Goal: Task Accomplishment & Management: Manage account settings

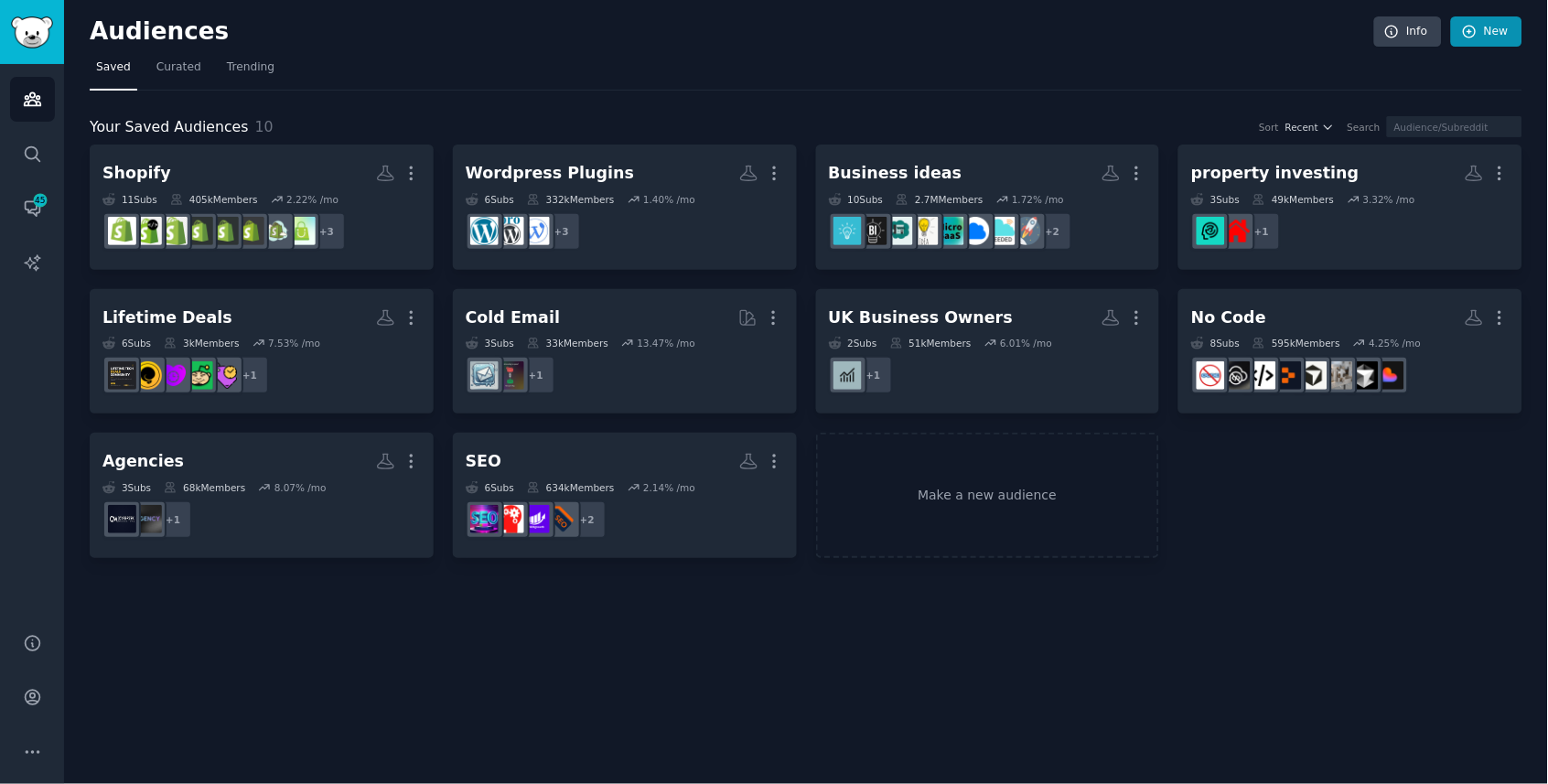
click at [1465, 31] on icon at bounding box center [1470, 32] width 12 height 12
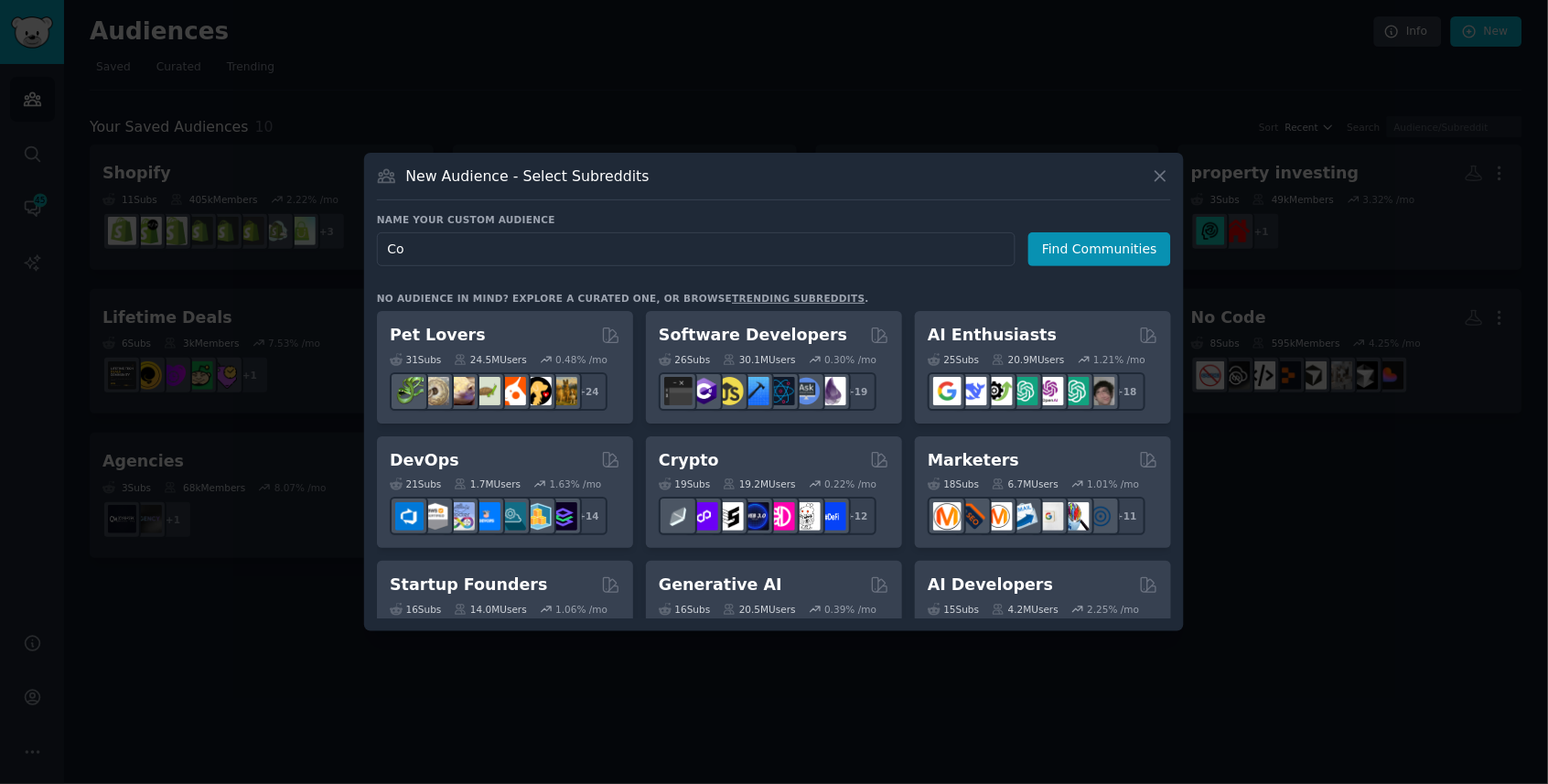
type input "C"
click at [789, 254] on input "Disclosurely" at bounding box center [697, 250] width 639 height 34
type input "Disclosurely"
click at [1068, 251] on button "Find Communities" at bounding box center [1099, 250] width 143 height 34
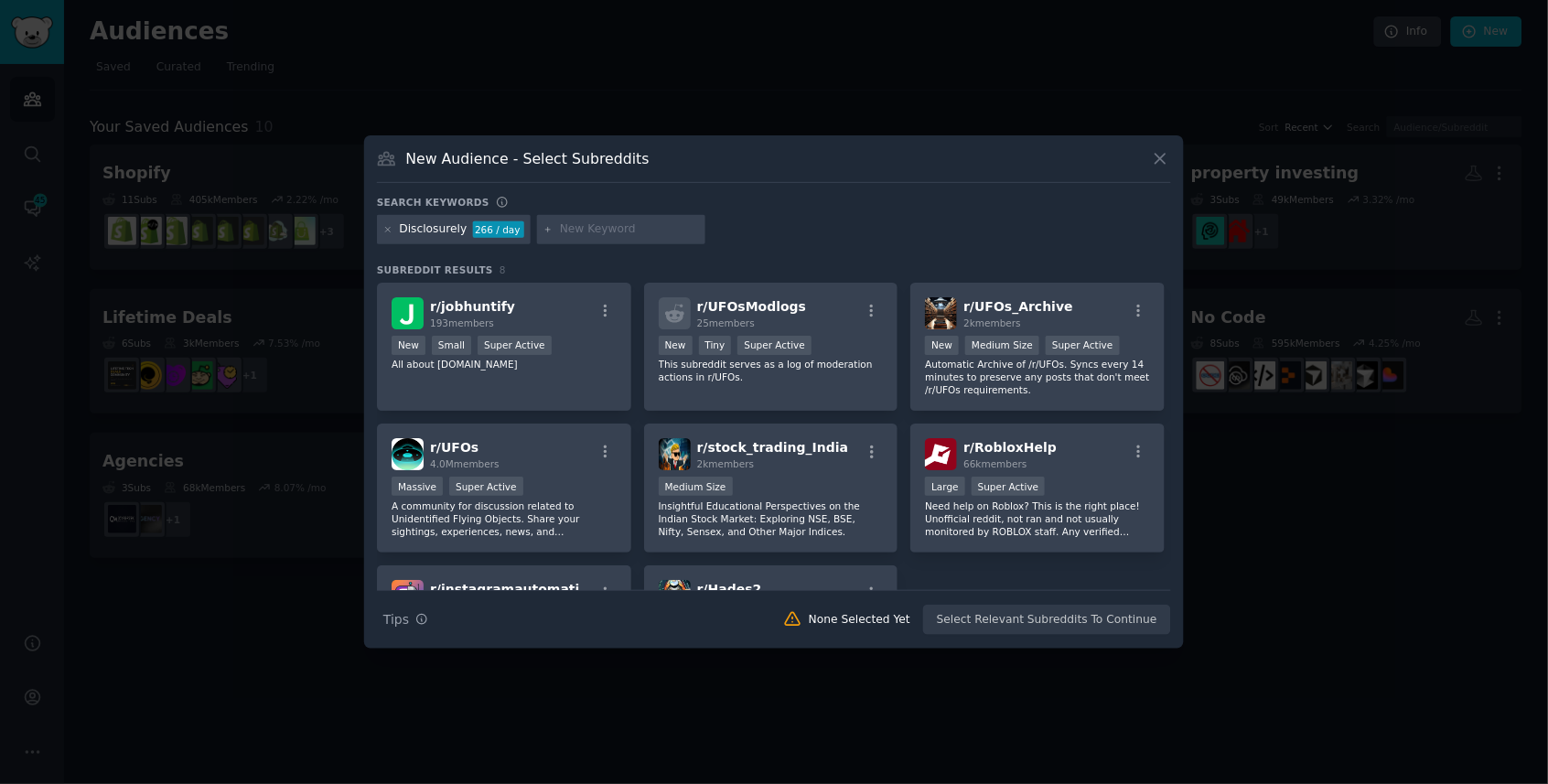
click at [591, 234] on input "text" at bounding box center [629, 230] width 139 height 17
type input "compliance"
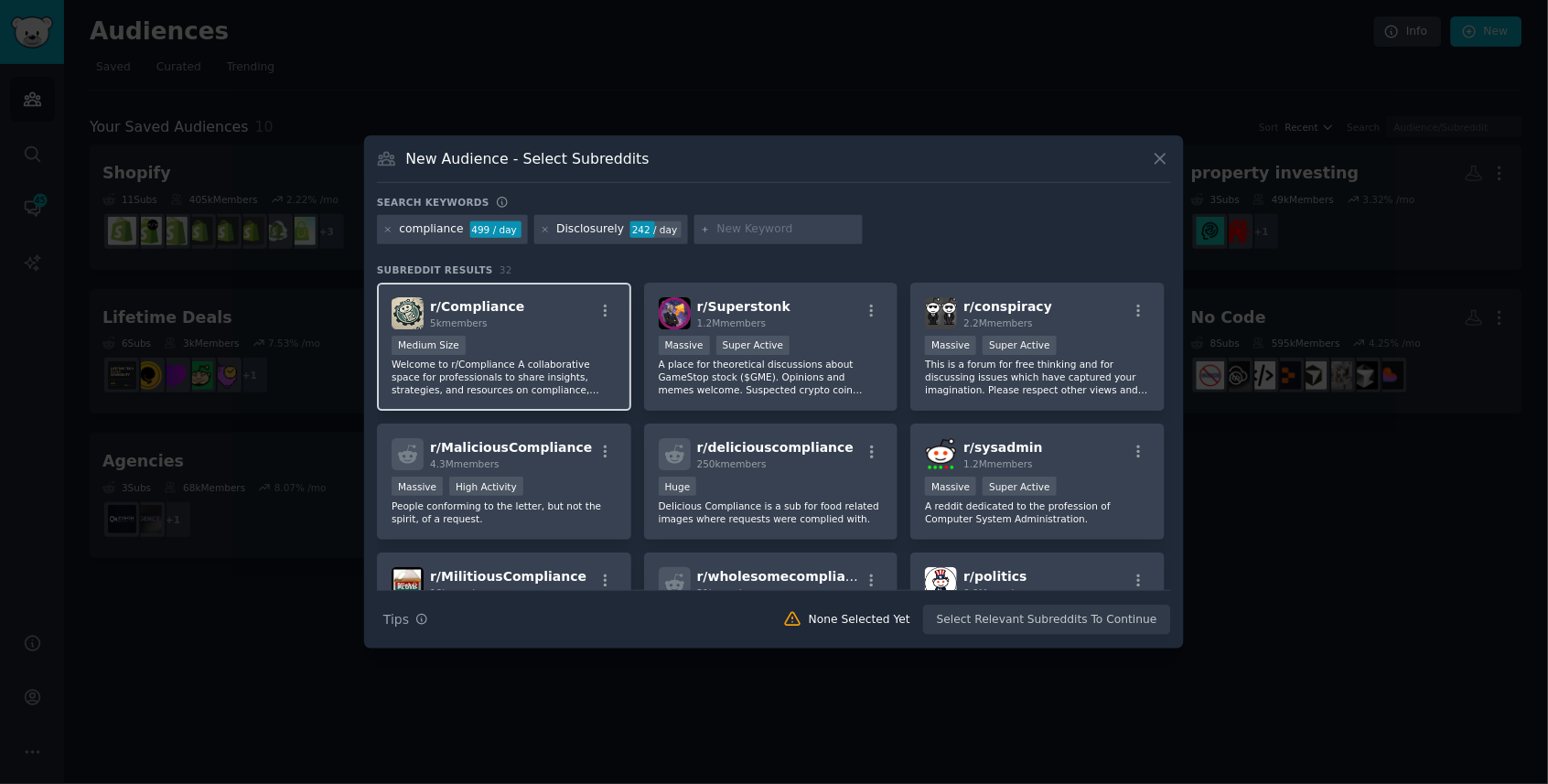
click at [576, 354] on div "Medium Size" at bounding box center [505, 347] width 225 height 23
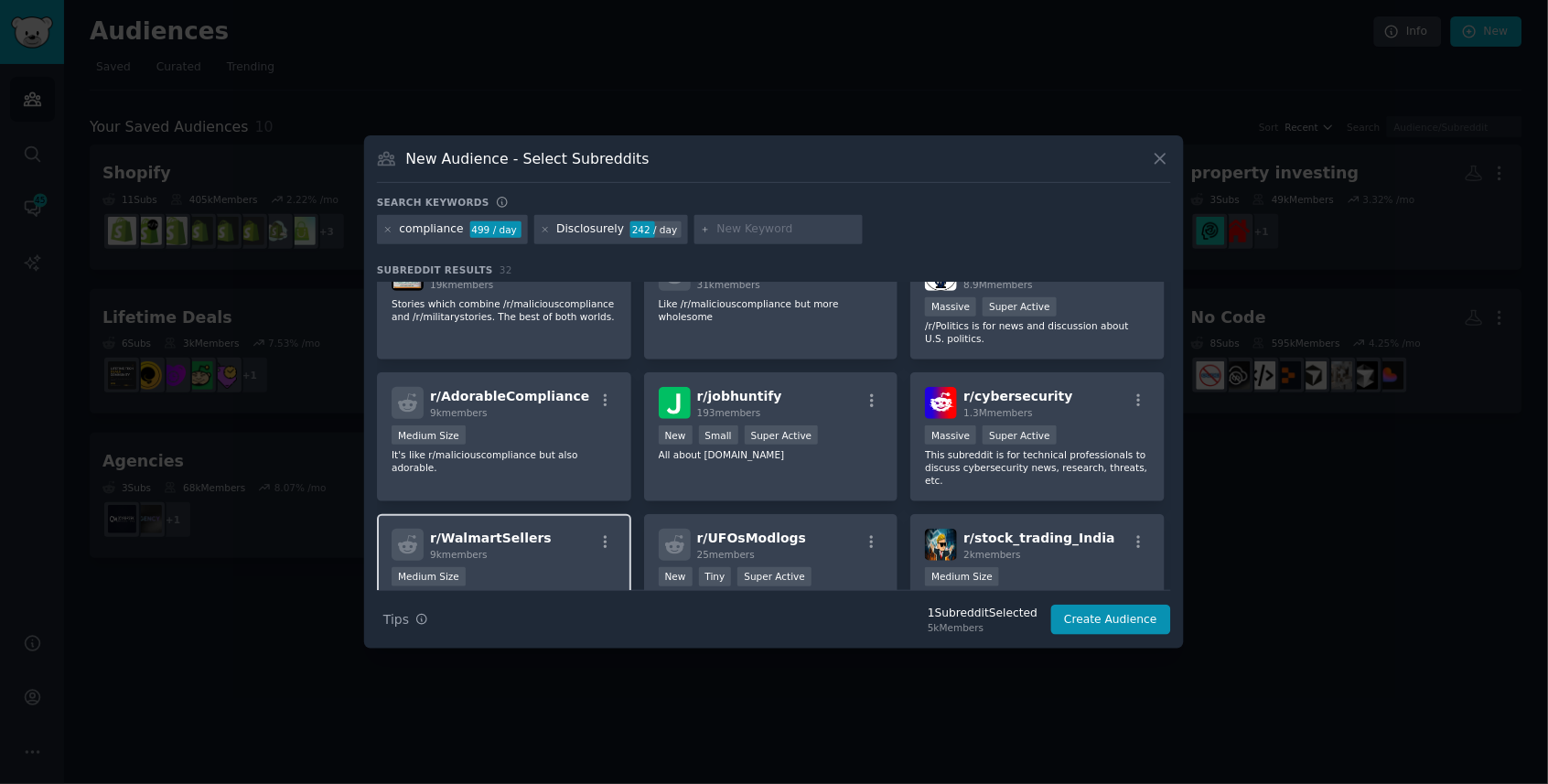
scroll to position [332, 0]
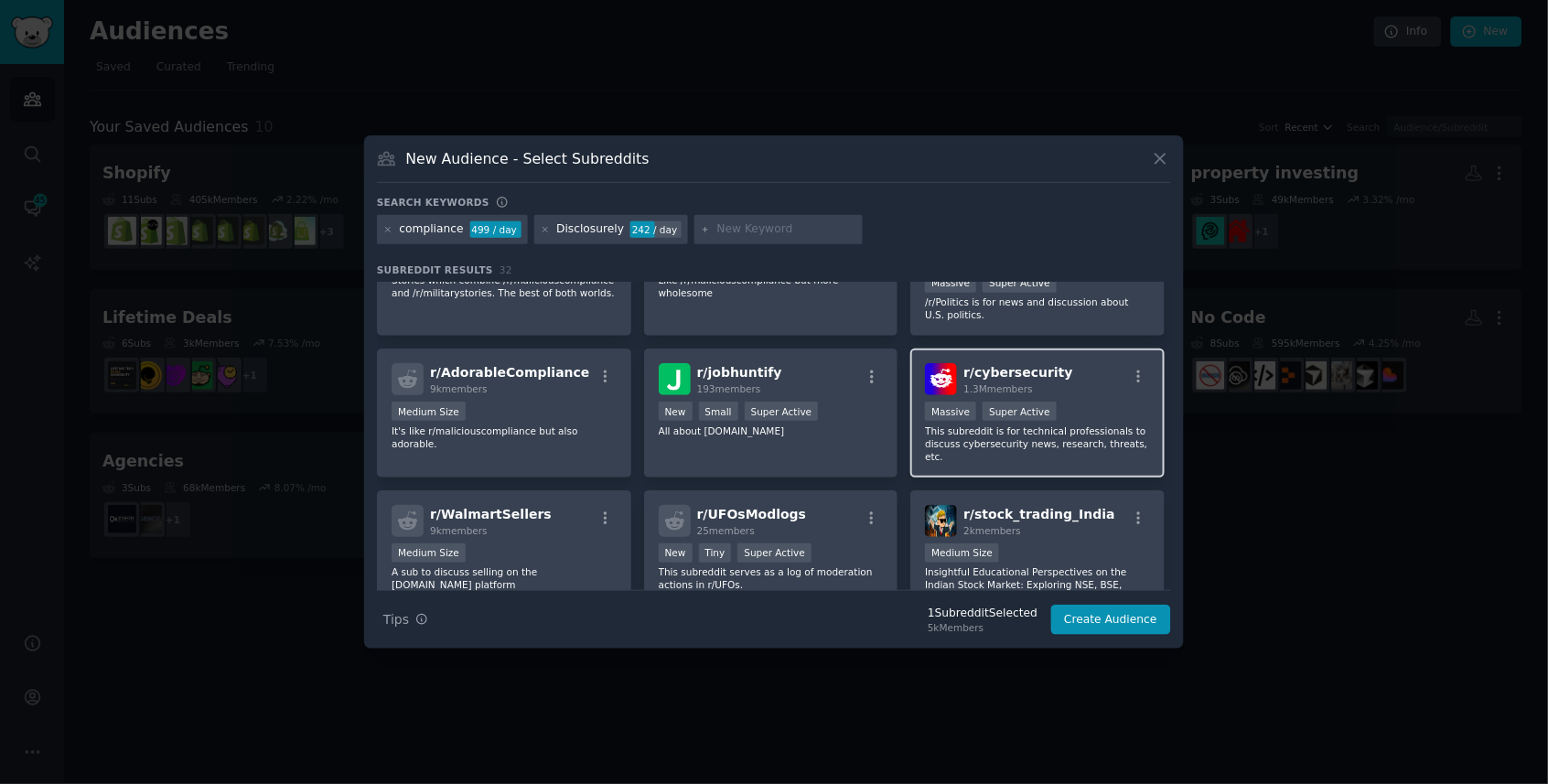
click at [980, 439] on p "This subreddit is for technical professionals to discuss cybersecurity news, re…" at bounding box center [1038, 443] width 225 height 38
click at [929, 461] on div "r/ cybersecurity 1.3M members Massive Super Active This subreddit is for techni…" at bounding box center [1038, 412] width 254 height 129
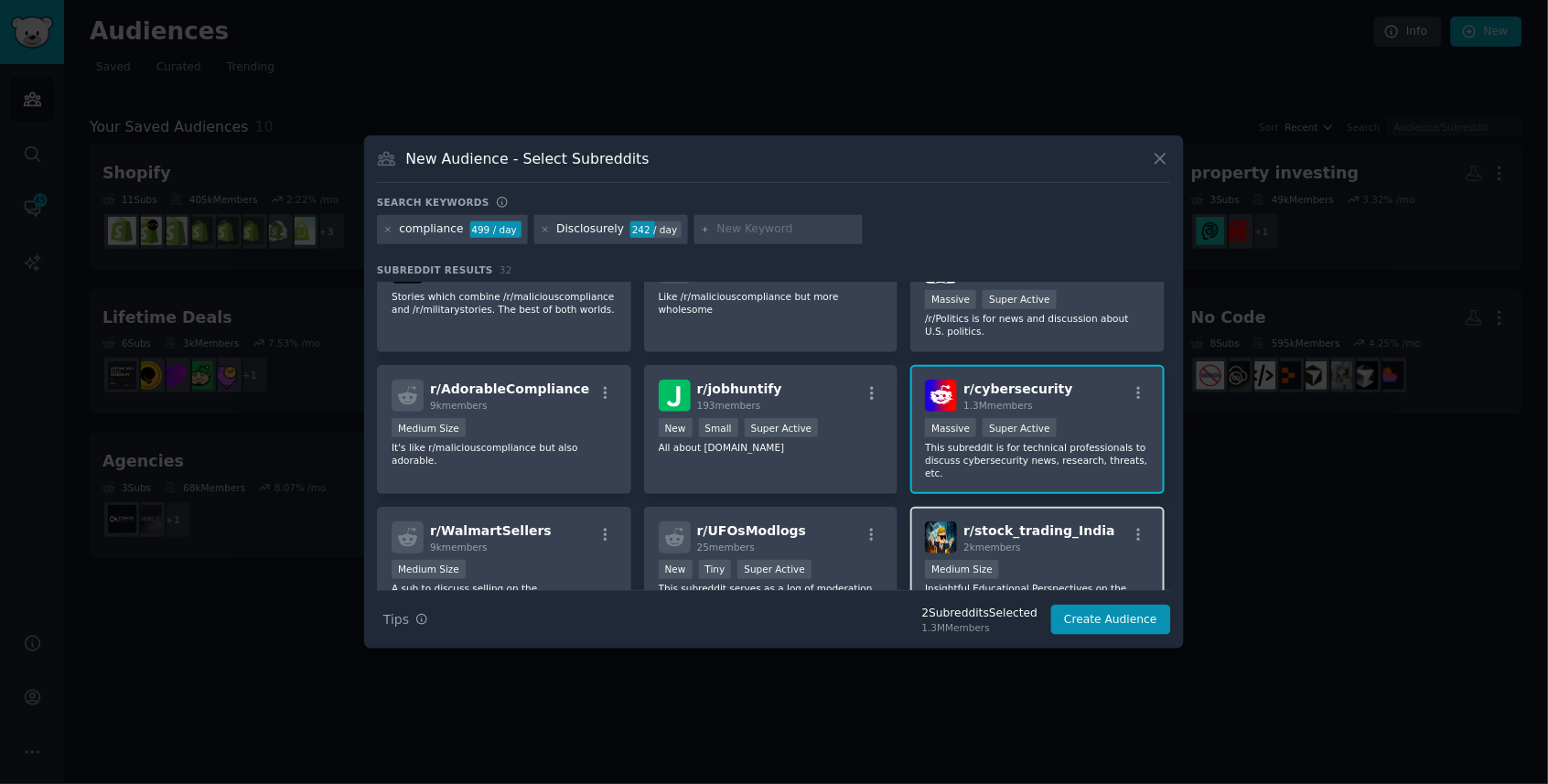
scroll to position [350, 0]
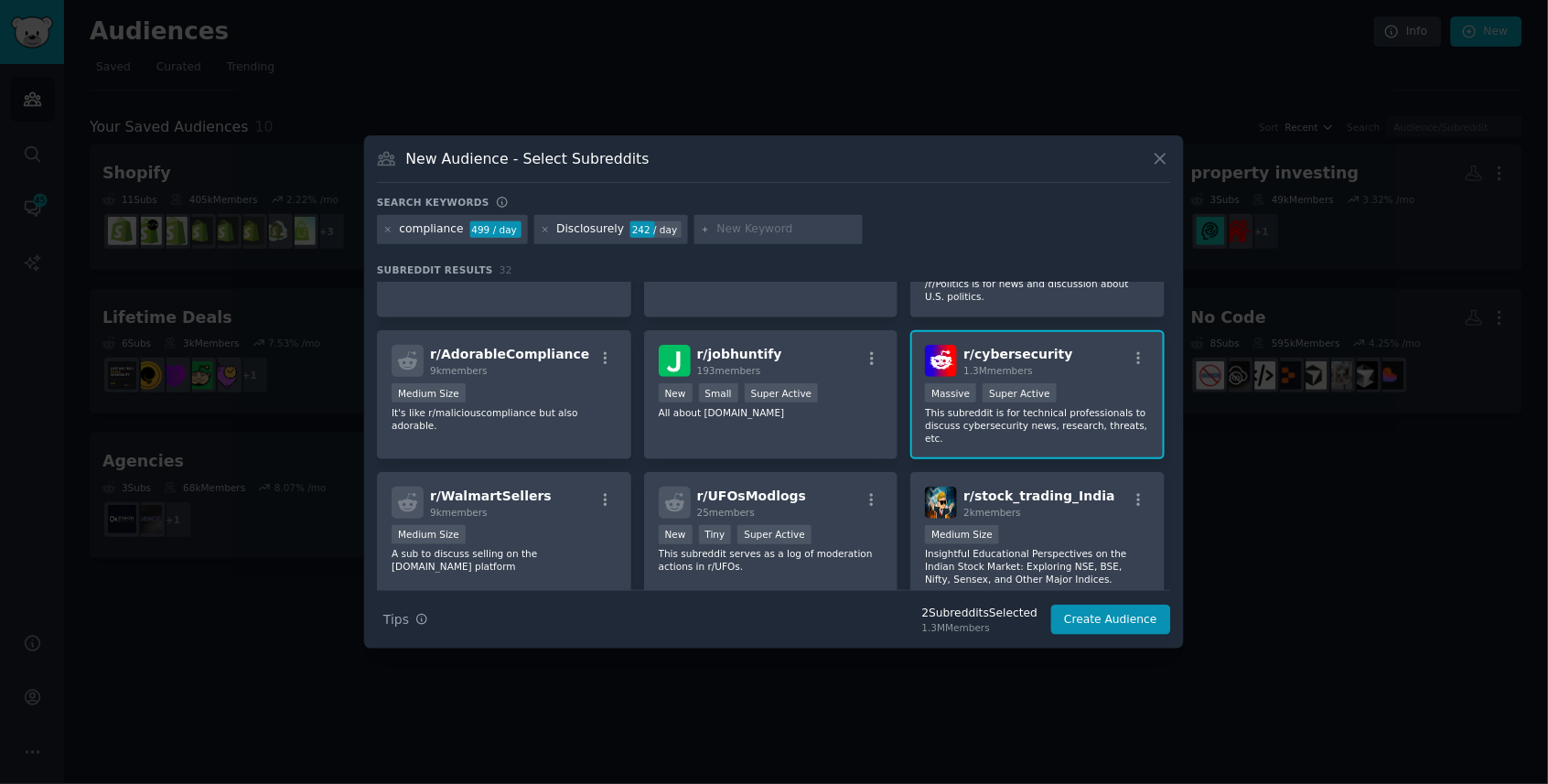
click at [969, 426] on p "This subreddit is for technical professionals to discuss cybersecurity news, re…" at bounding box center [1038, 425] width 225 height 38
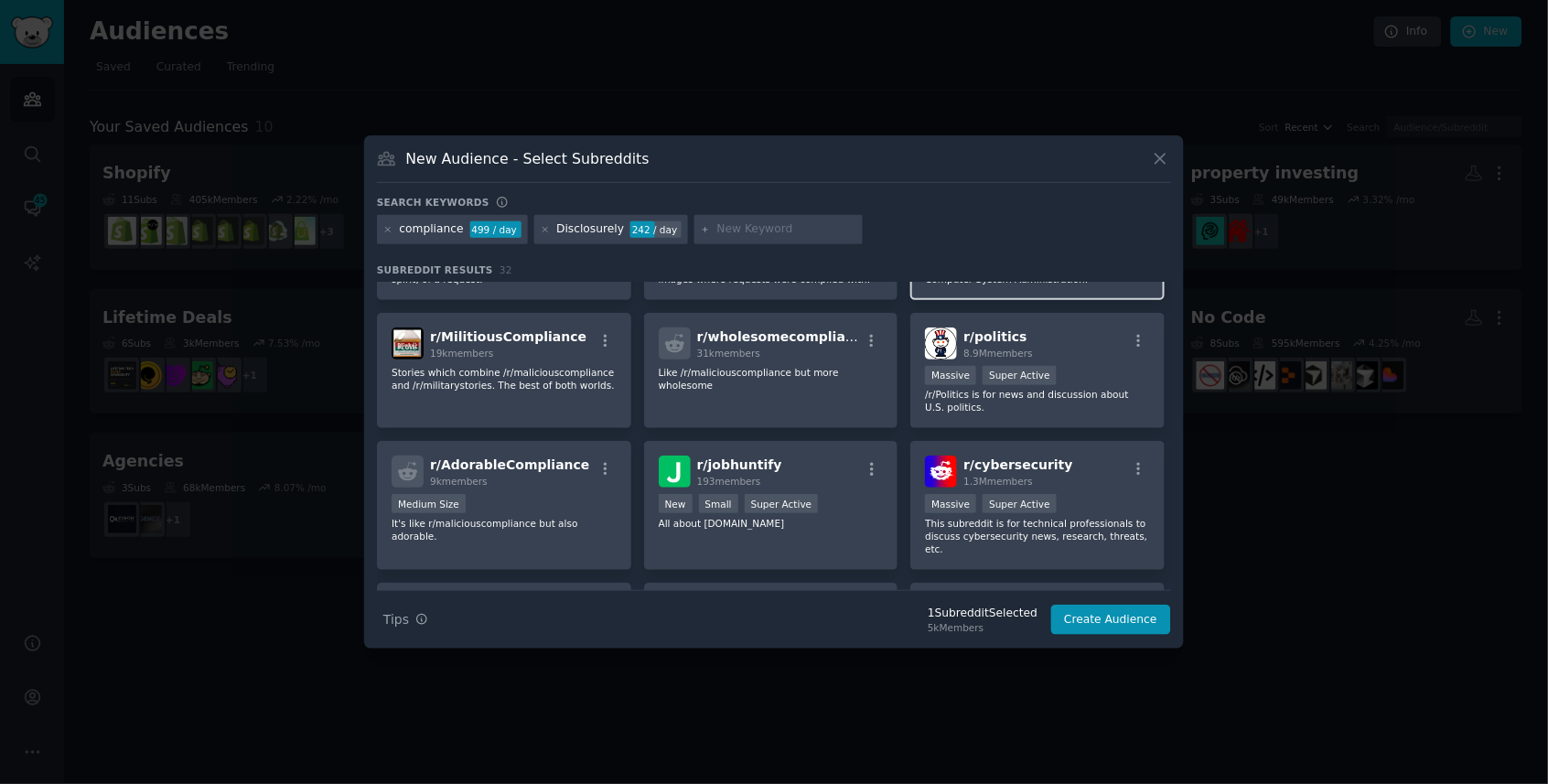
scroll to position [277, 0]
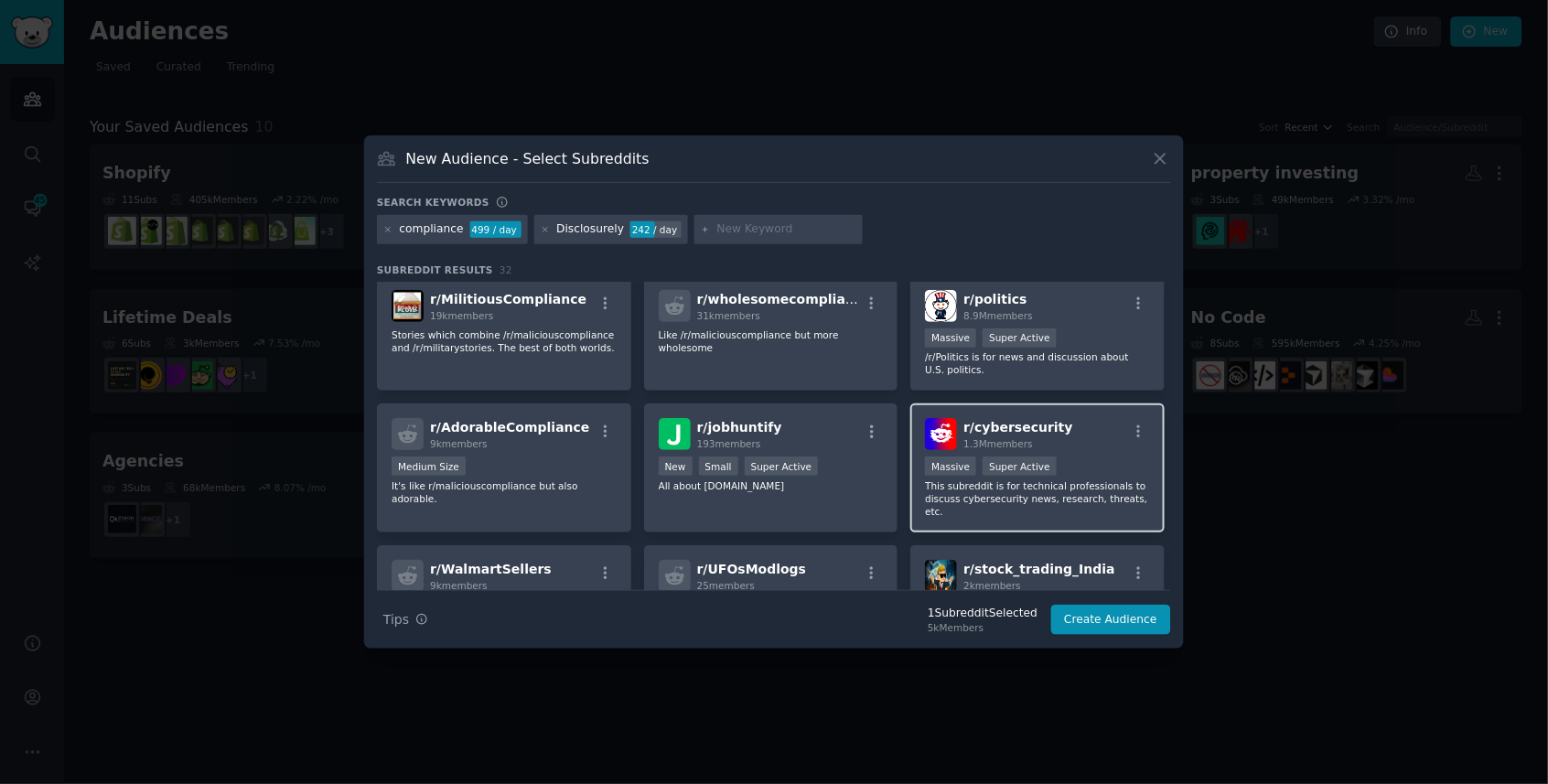
click at [966, 480] on p "This subreddit is for technical professionals to discuss cybersecurity news, re…" at bounding box center [1038, 498] width 225 height 38
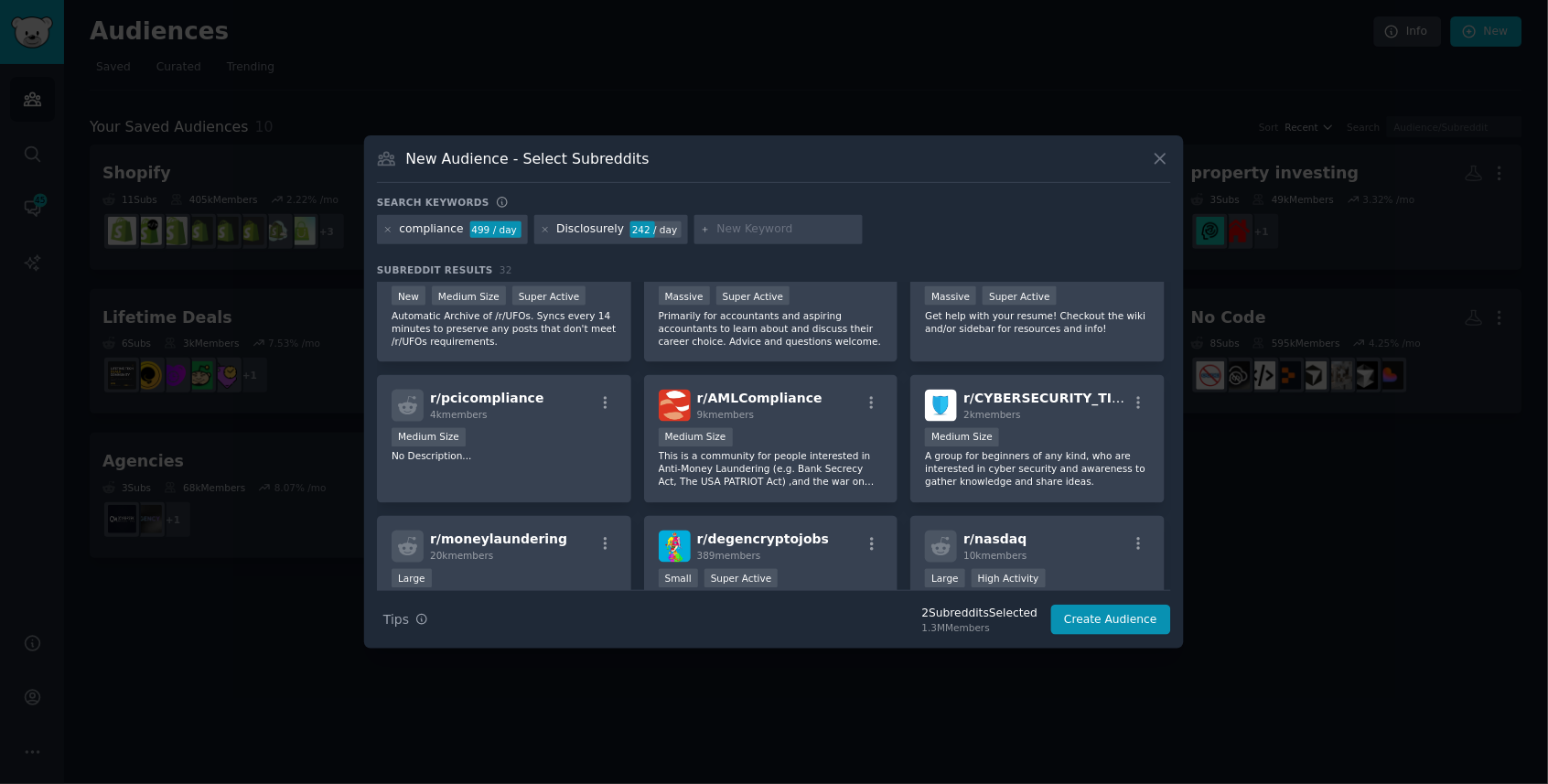
scroll to position [739, 0]
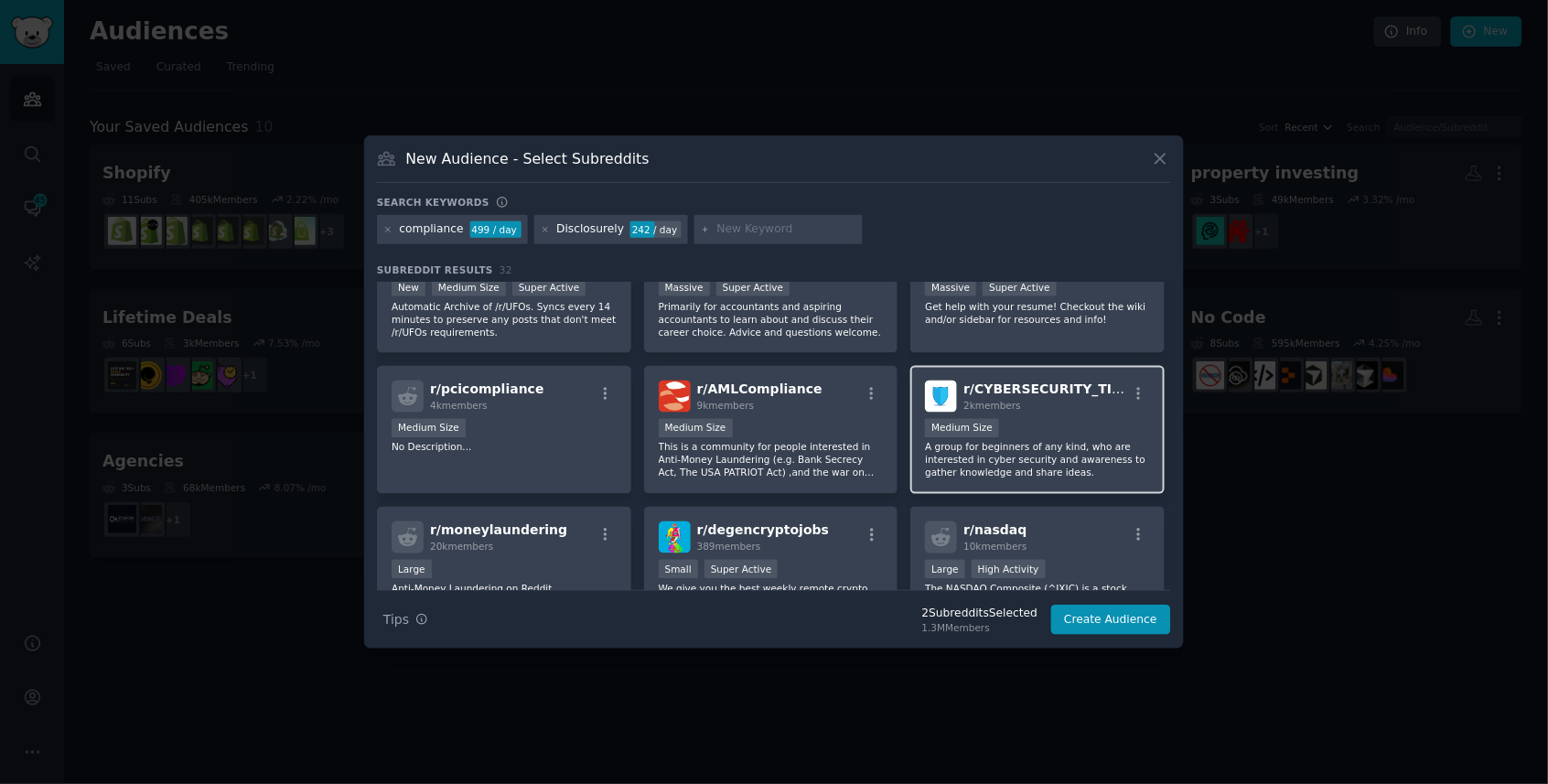
click at [963, 441] on p "A group for beginners of any kind, who are interested in cyber security and awa…" at bounding box center [1038, 460] width 225 height 38
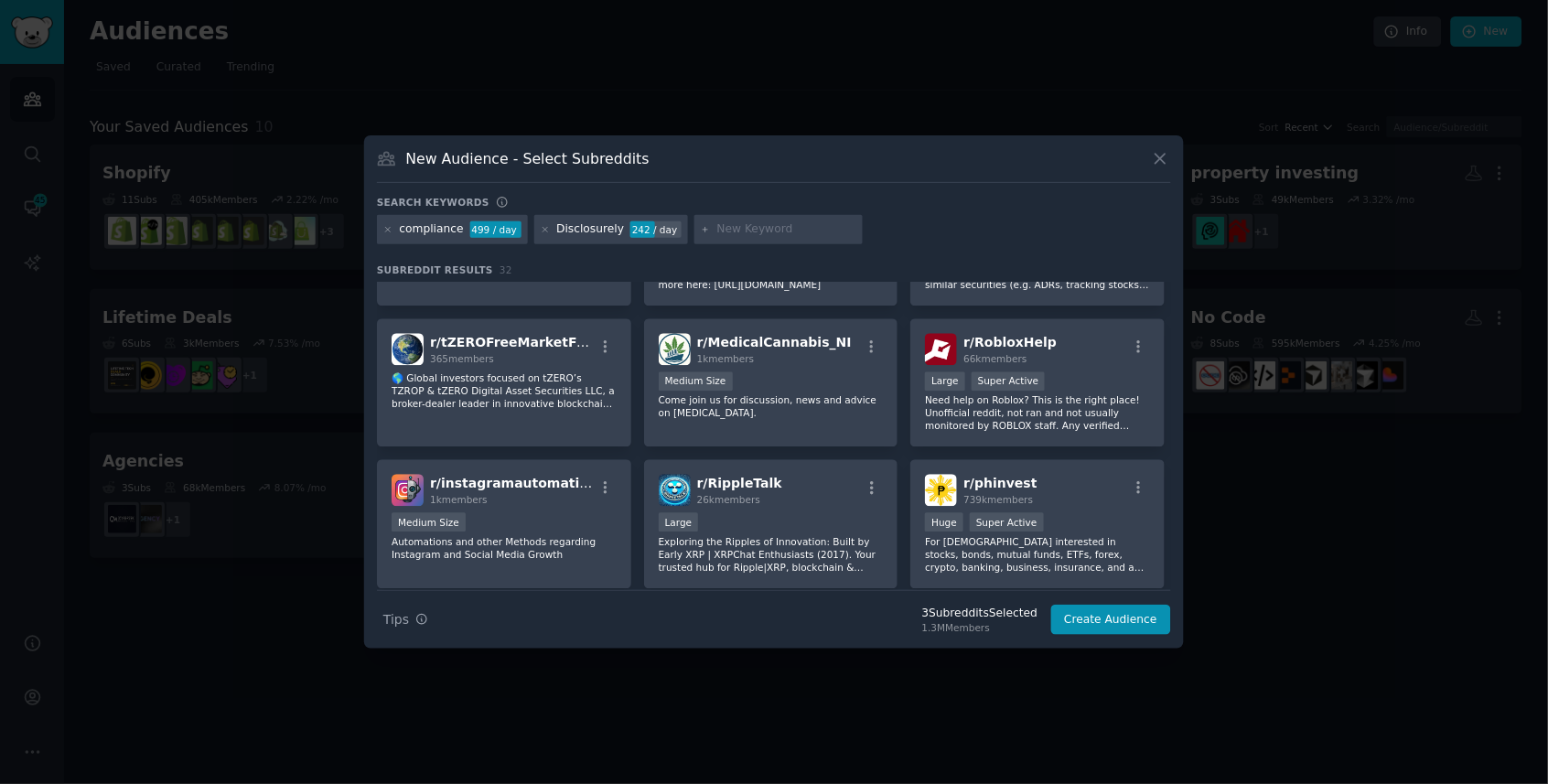
scroll to position [1132, 0]
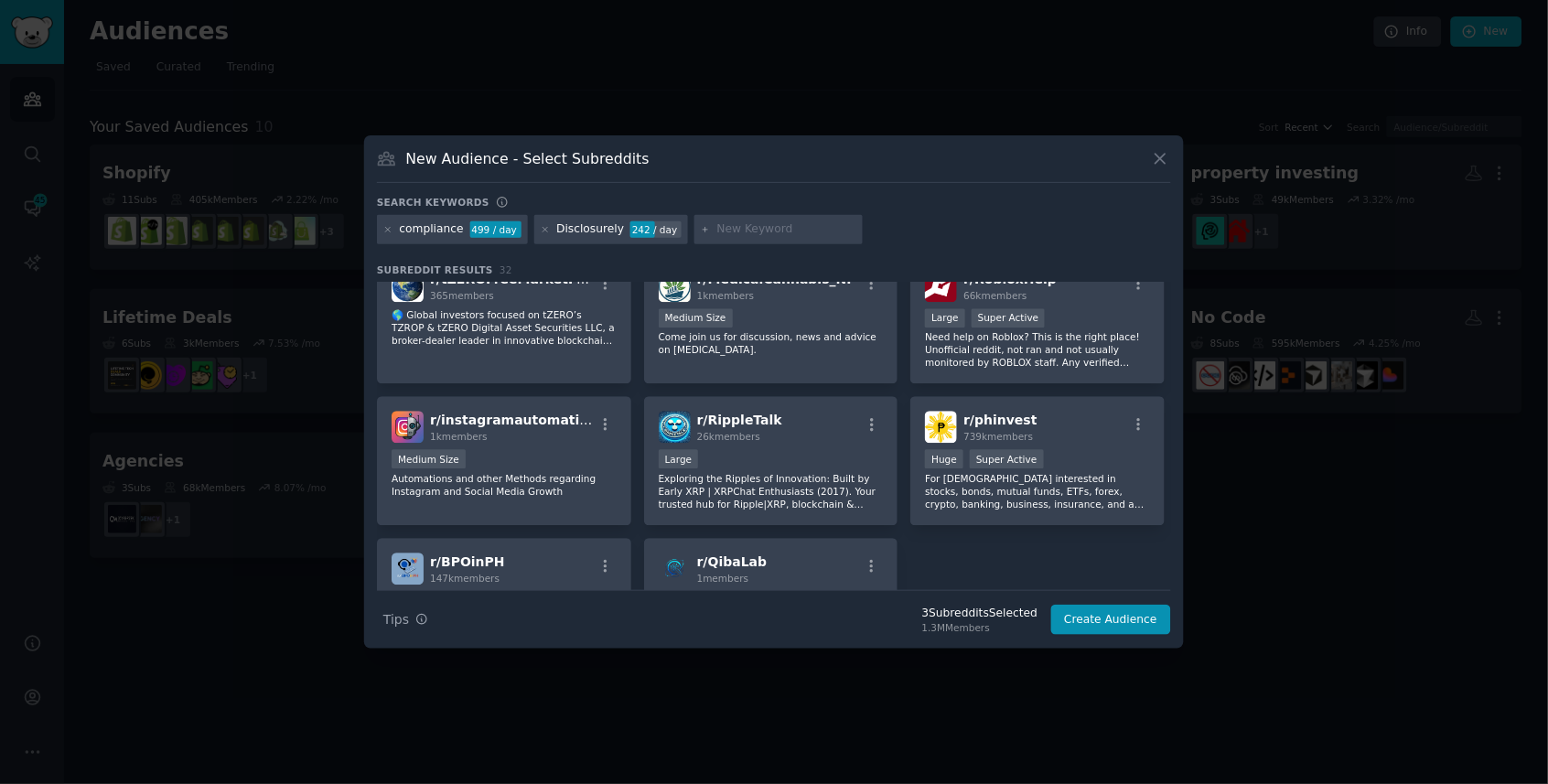
click at [755, 228] on input "text" at bounding box center [786, 230] width 139 height 17
type input "whistleblowing"
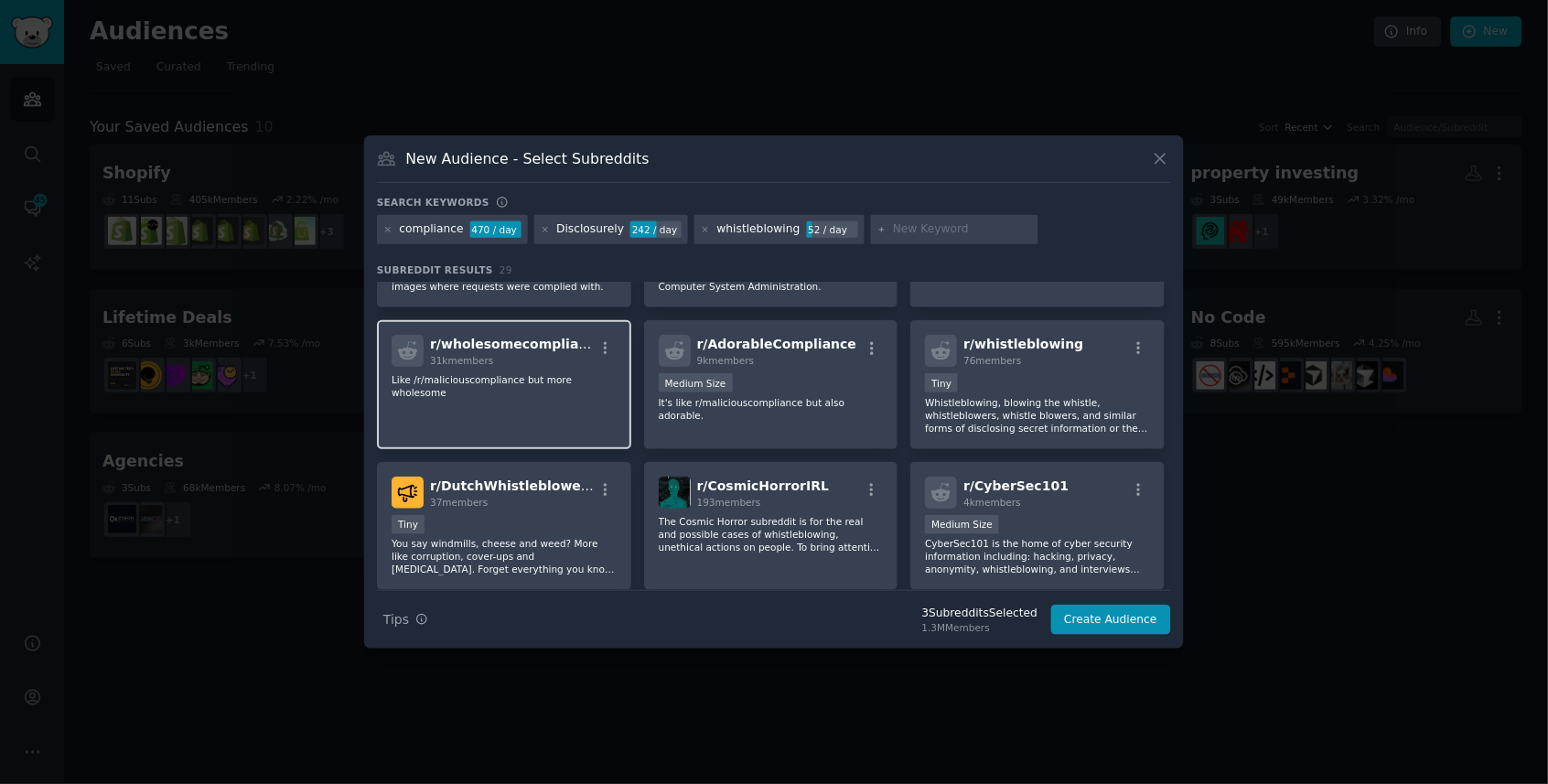
scroll to position [375, 0]
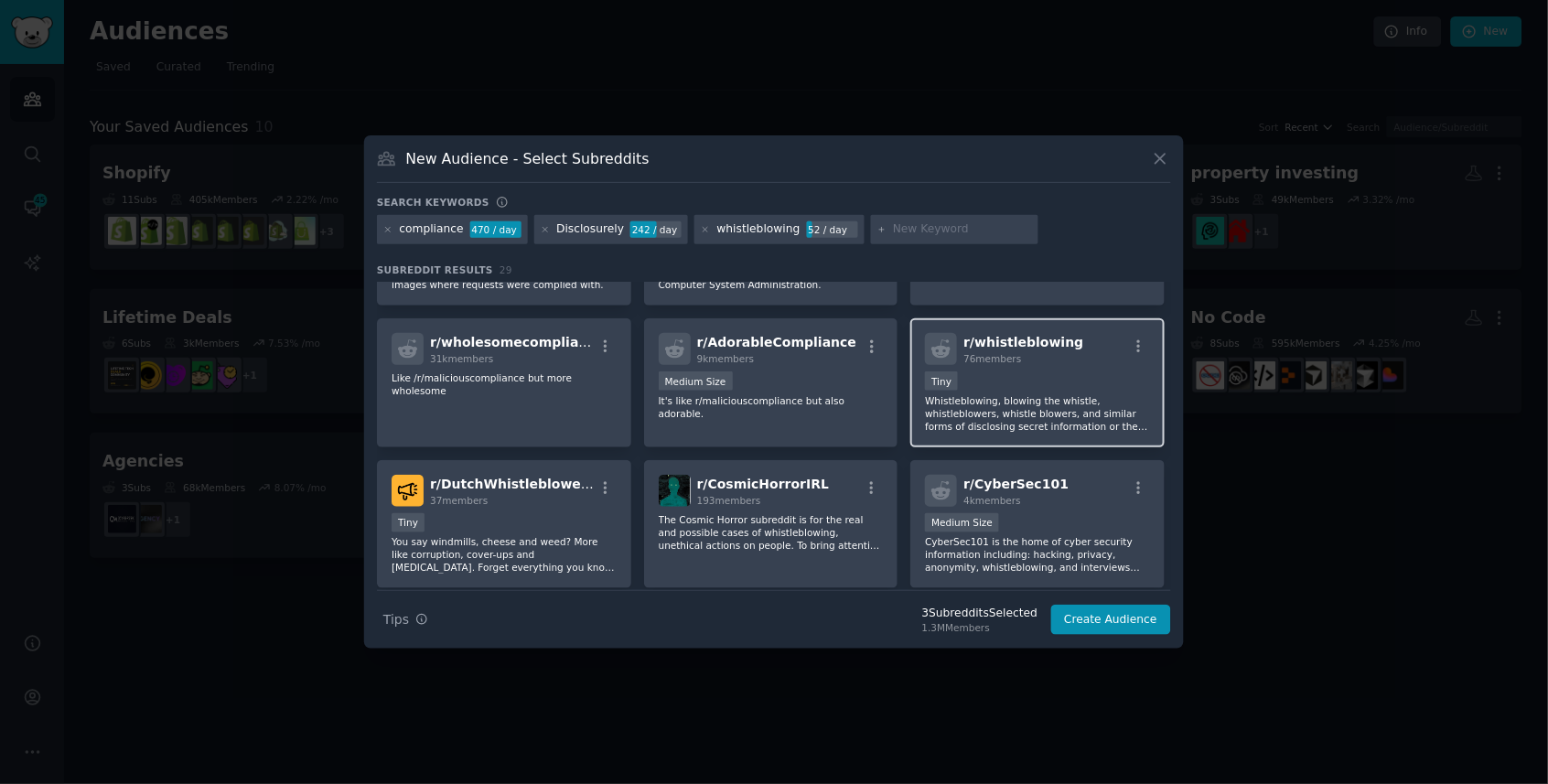
click at [977, 403] on p "Whistleblowing, blowing the whistle, whistleblowers, whistle blowers, and simil…" at bounding box center [1038, 412] width 225 height 38
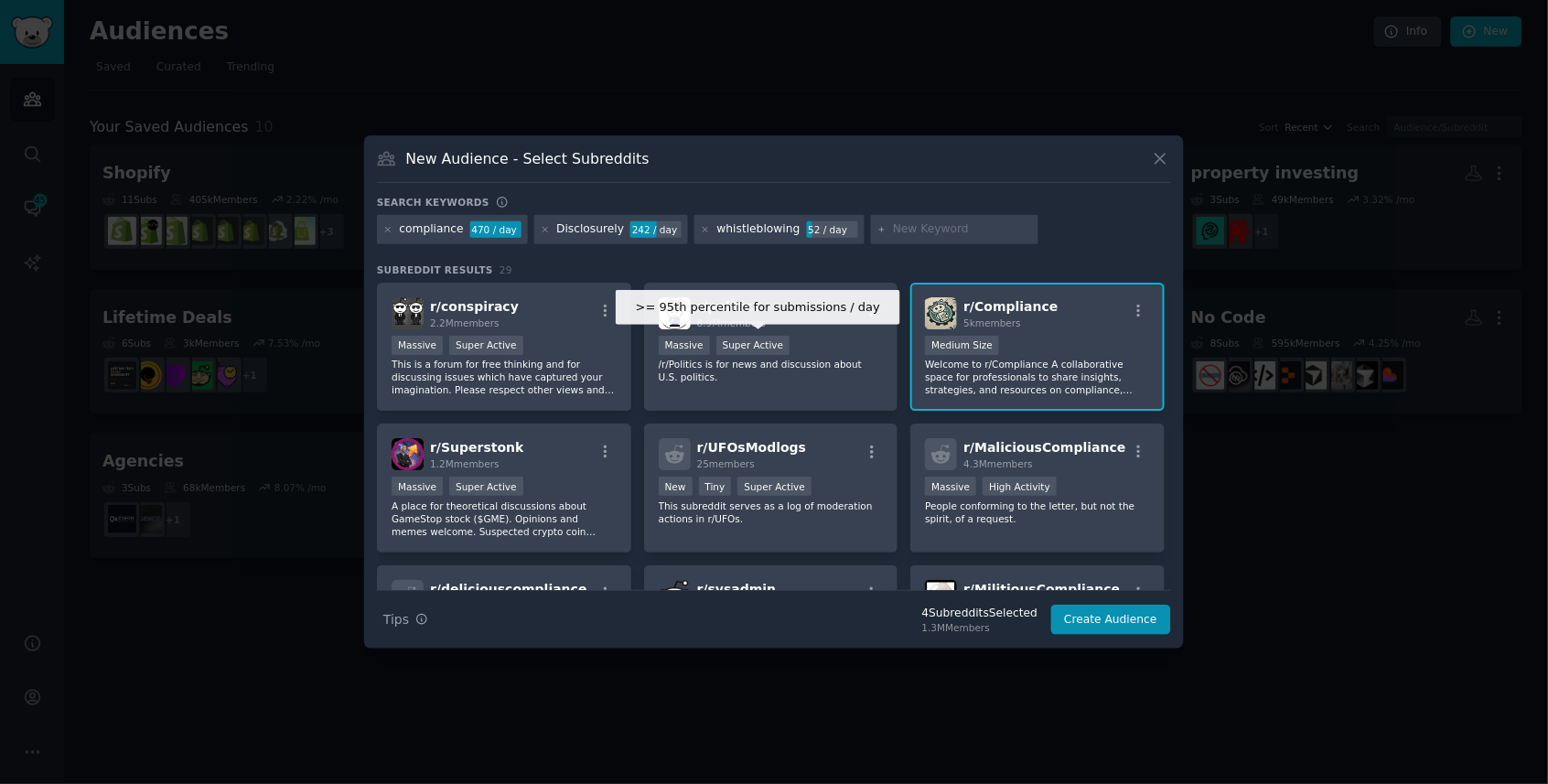
scroll to position [0, 0]
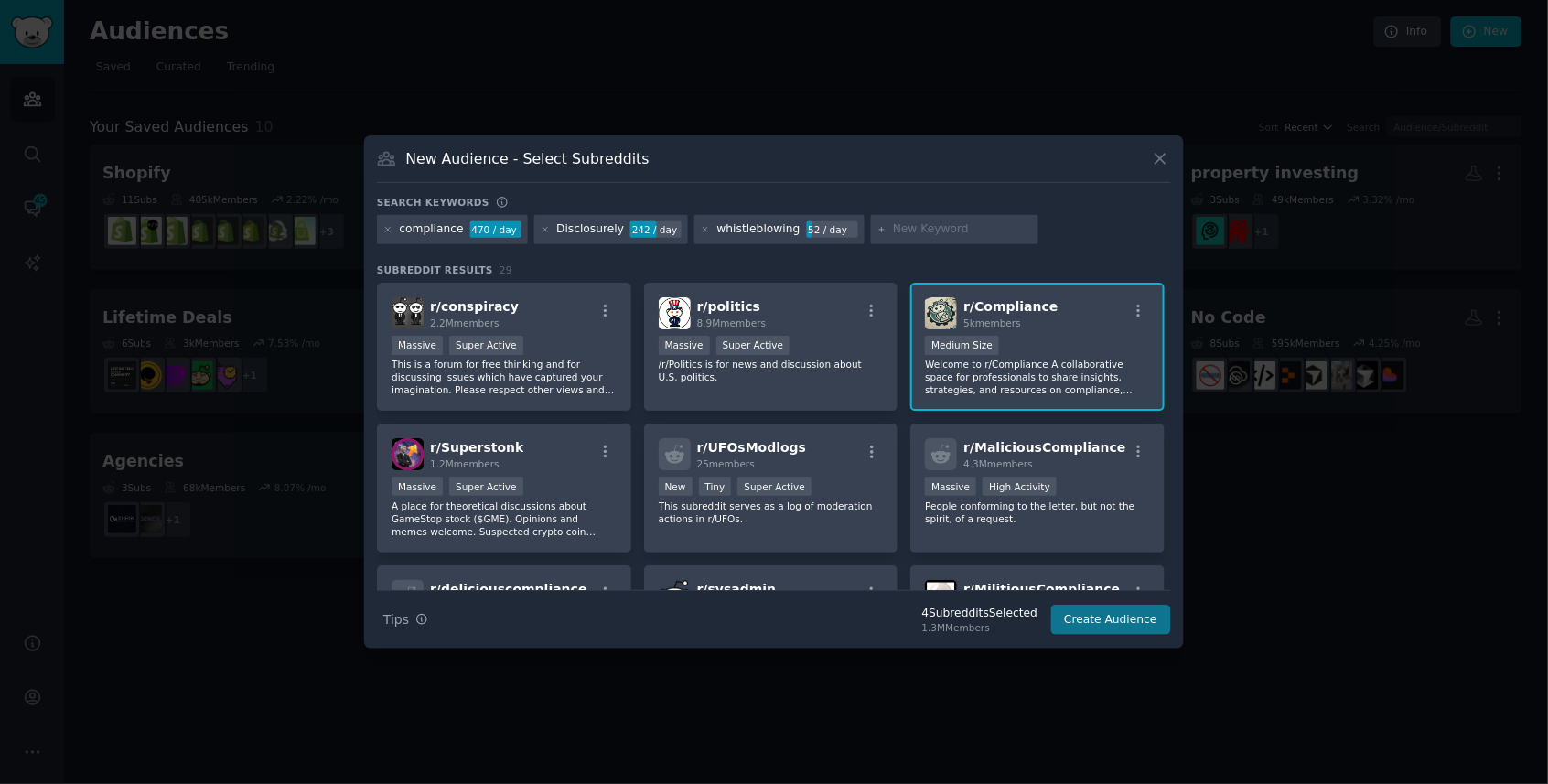
click at [1090, 615] on button "Create Audience" at bounding box center [1112, 619] width 121 height 31
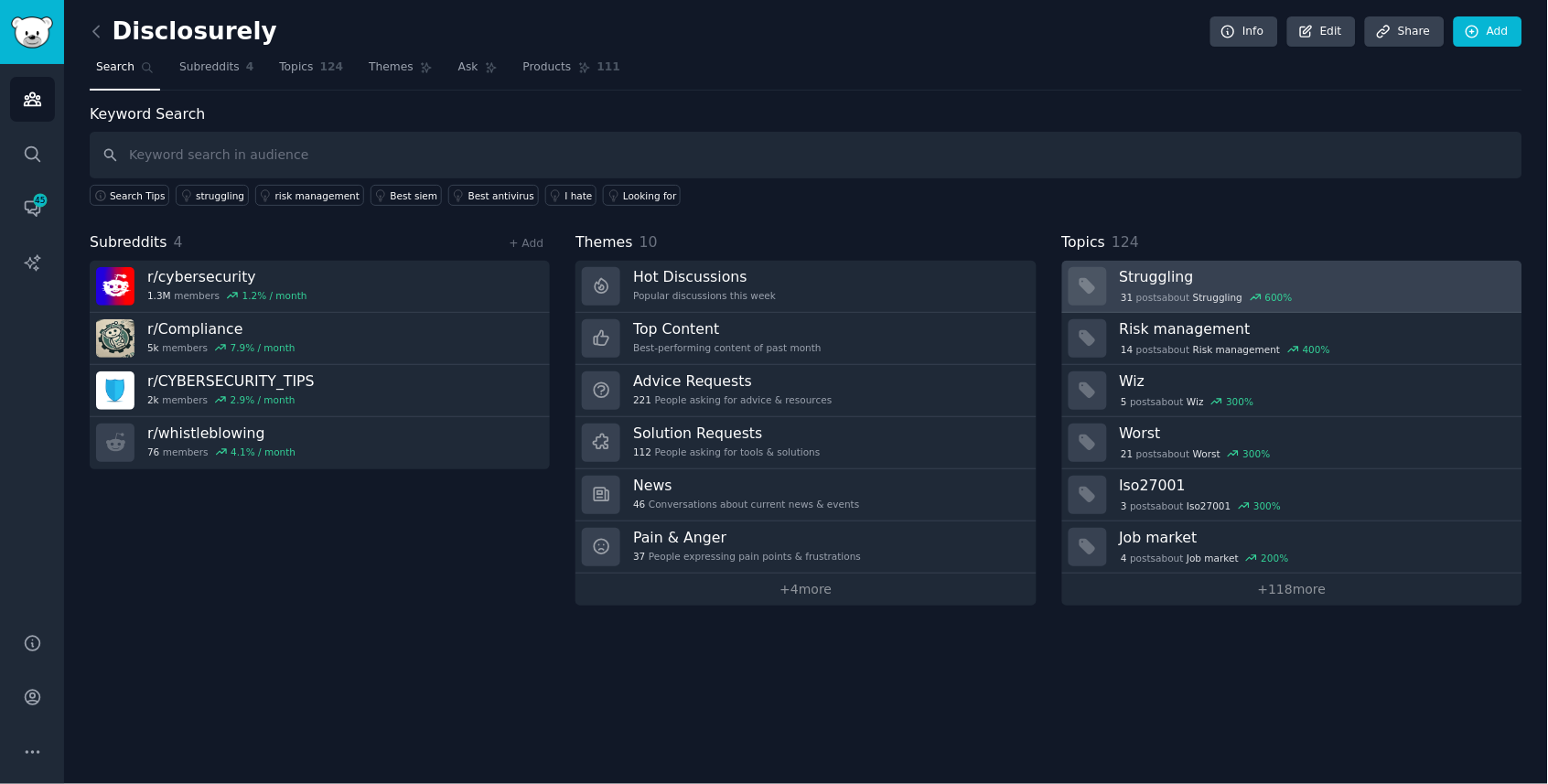
click at [1199, 267] on h3 "Struggling" at bounding box center [1315, 277] width 390 height 20
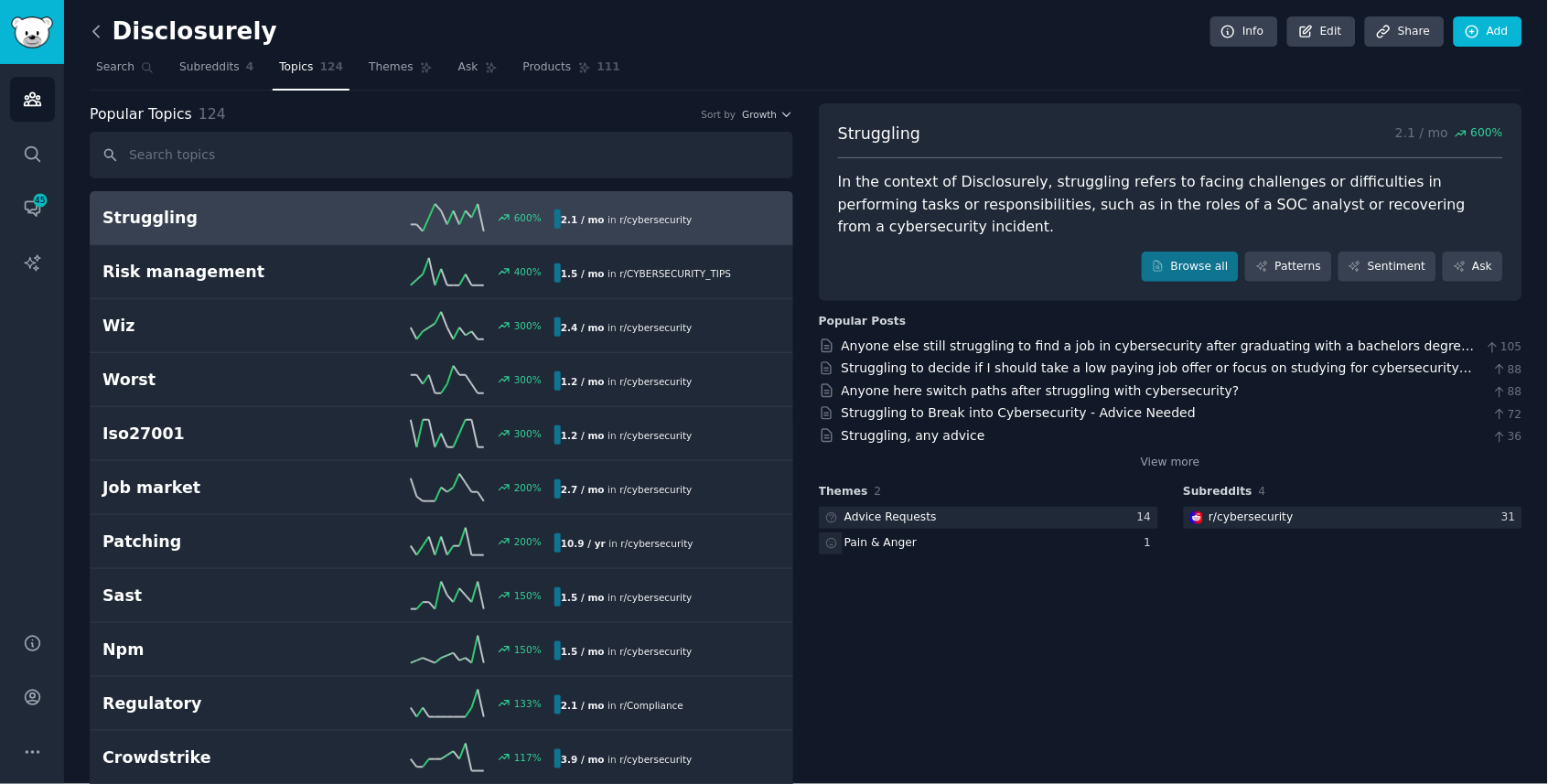
click at [98, 32] on icon at bounding box center [96, 32] width 20 height 20
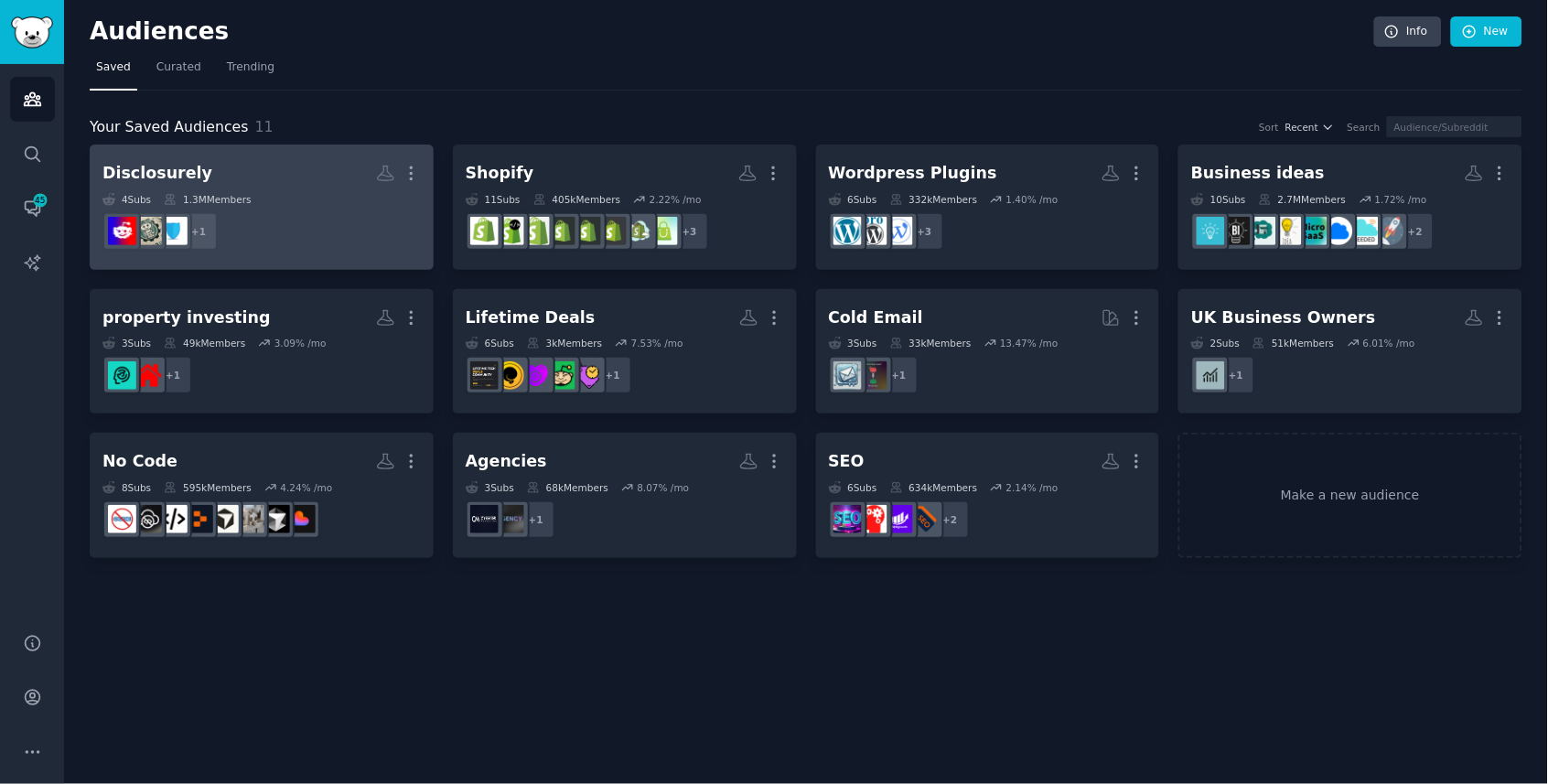
click at [329, 208] on dd "+ 1" at bounding box center [262, 231] width 319 height 51
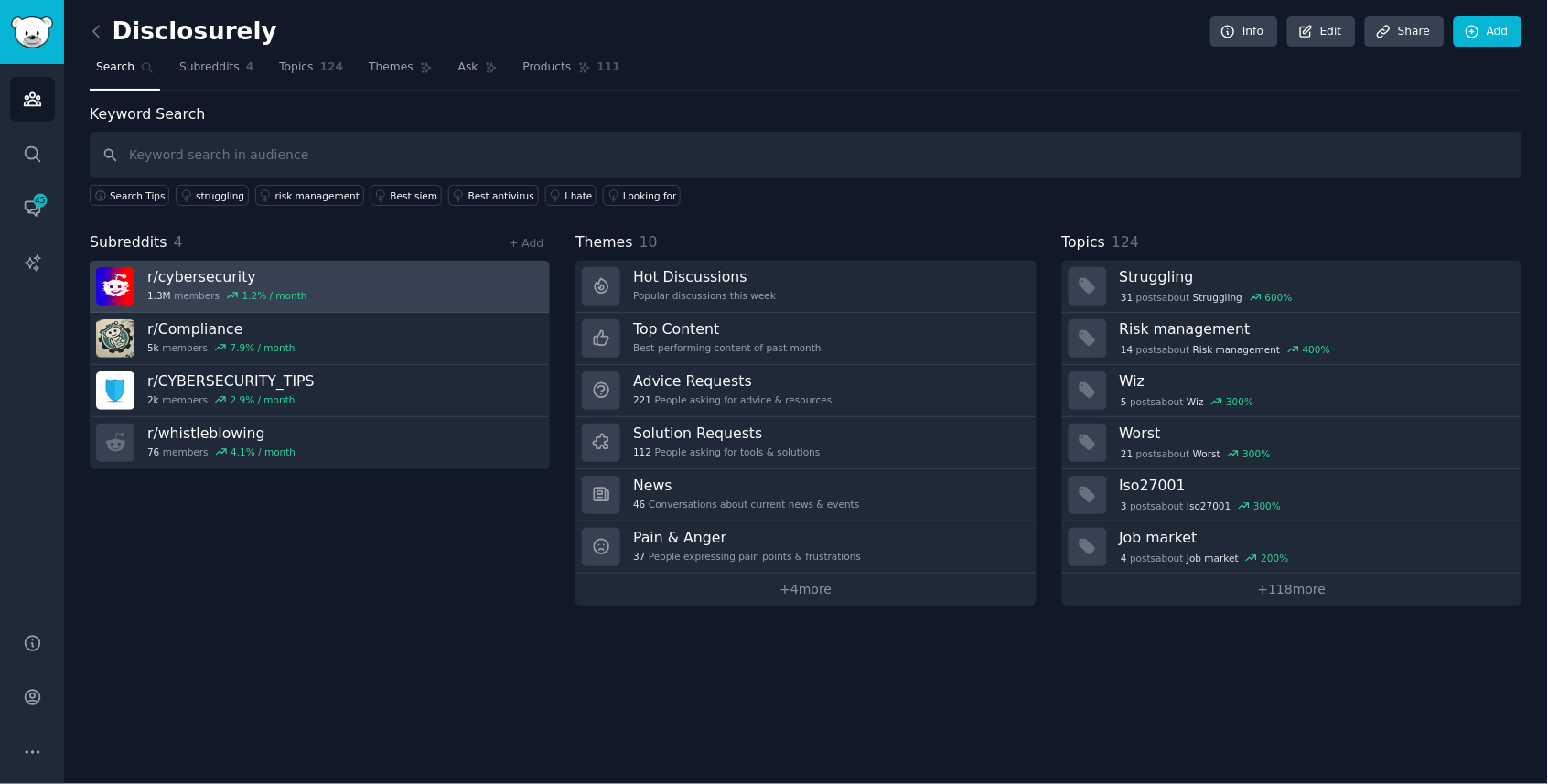
click at [446, 269] on link "r/ cybersecurity 1.3M members 1.2 % / month" at bounding box center [319, 287] width 460 height 52
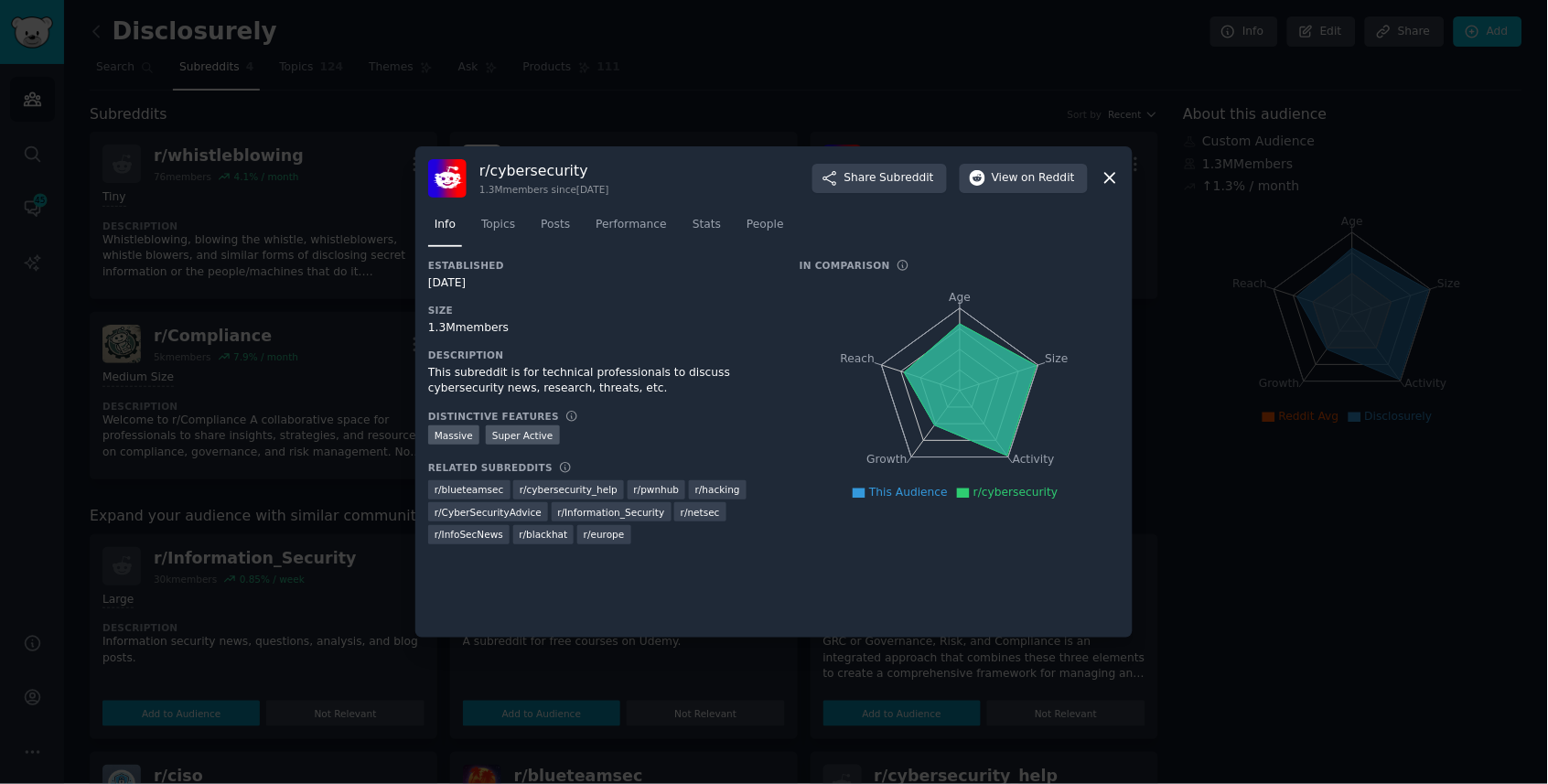
click at [235, 113] on div at bounding box center [774, 392] width 1548 height 784
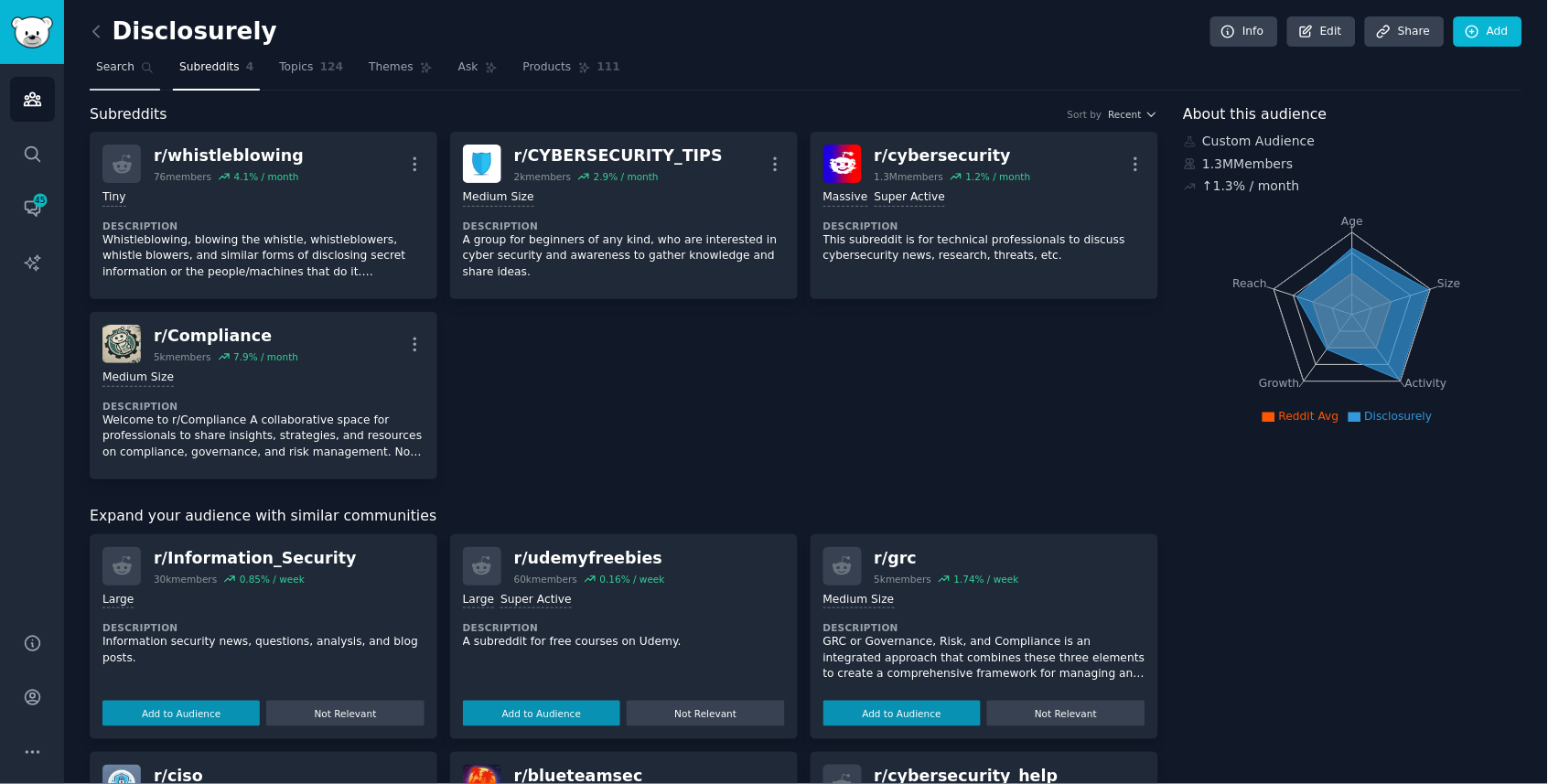
click at [125, 70] on span "Search" at bounding box center [115, 68] width 38 height 17
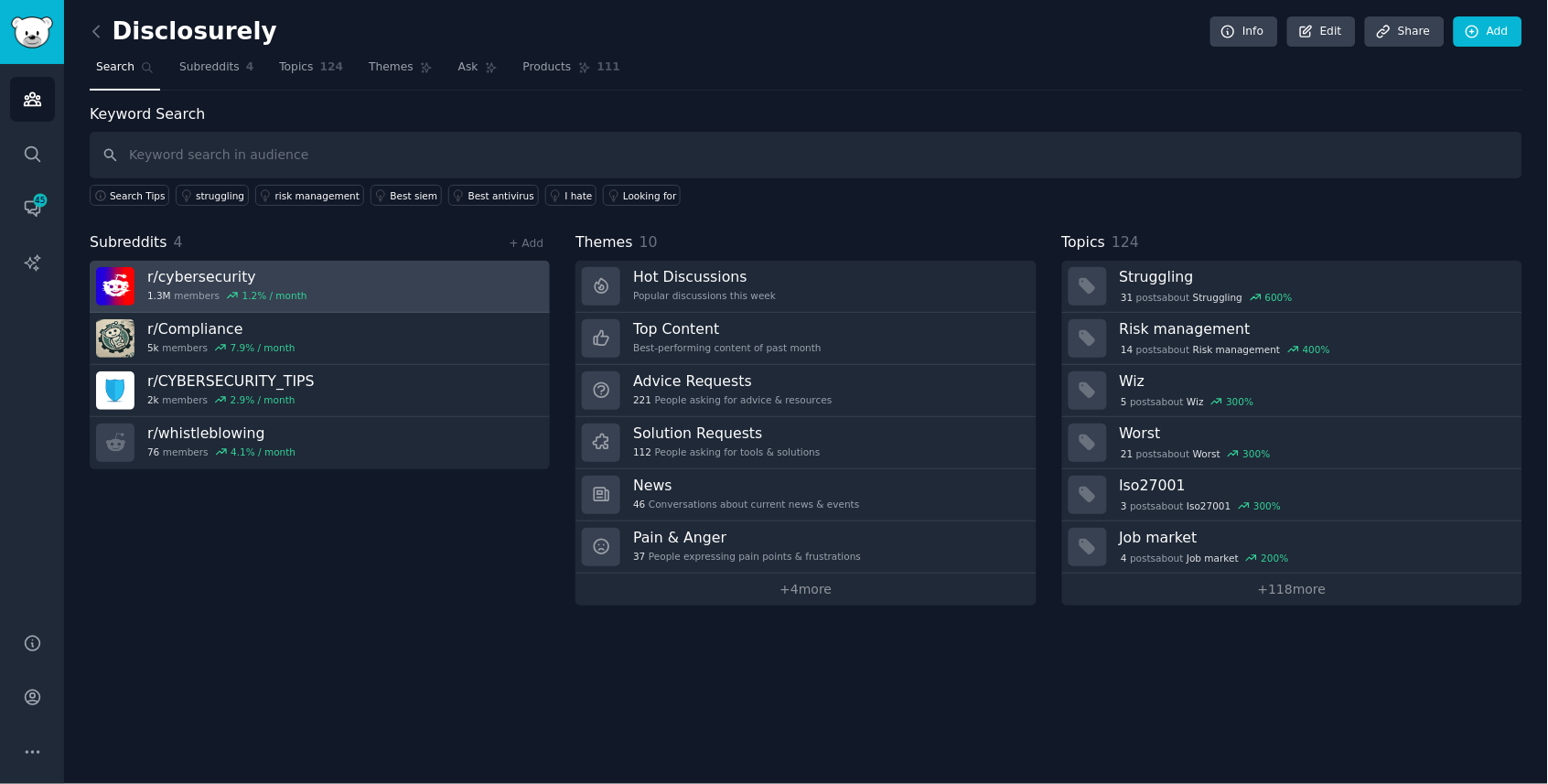
click at [509, 288] on link "r/ cybersecurity 1.3M members 1.2 % / month" at bounding box center [319, 287] width 460 height 52
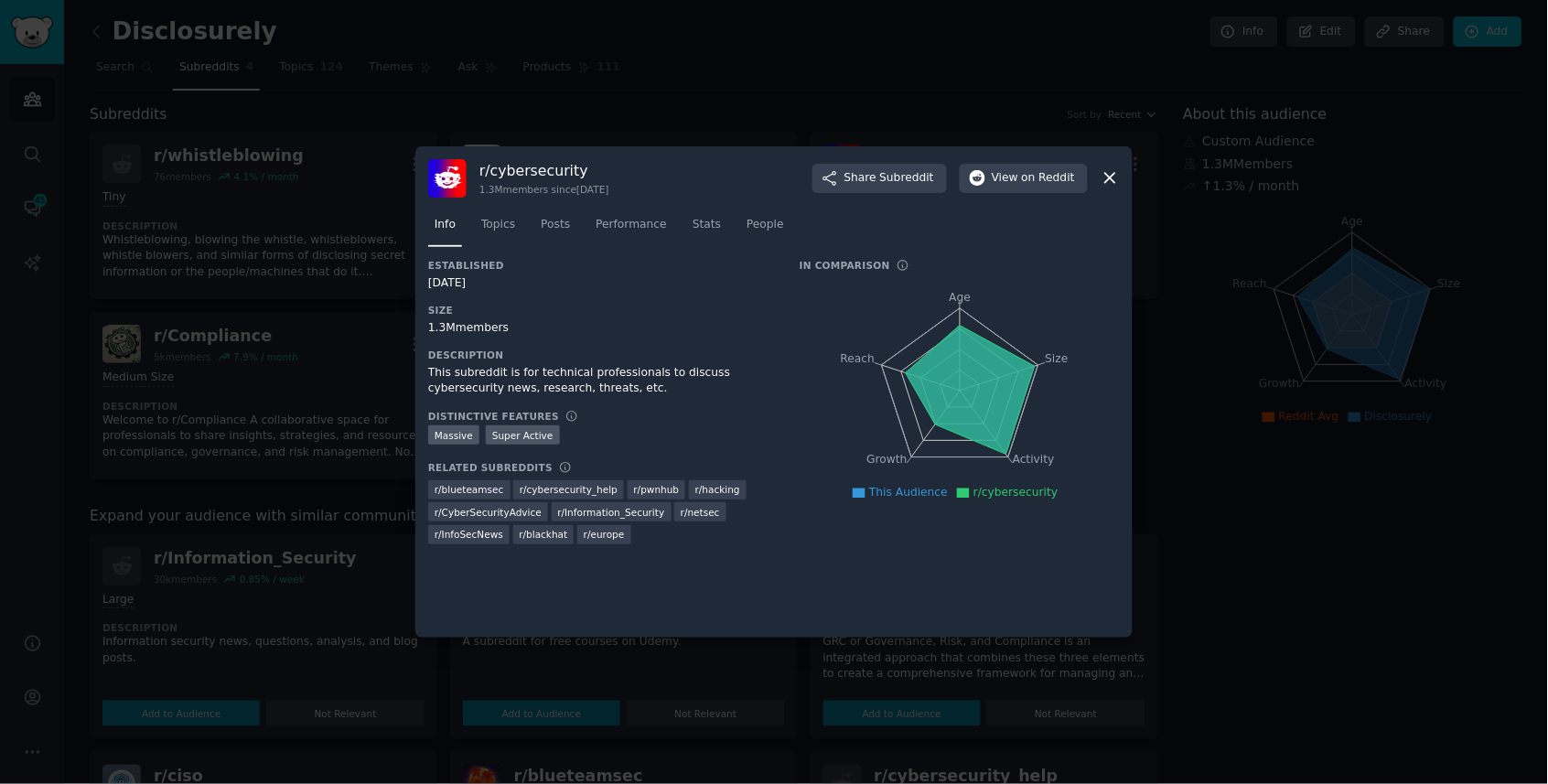
click at [409, 297] on div at bounding box center [774, 392] width 1548 height 784
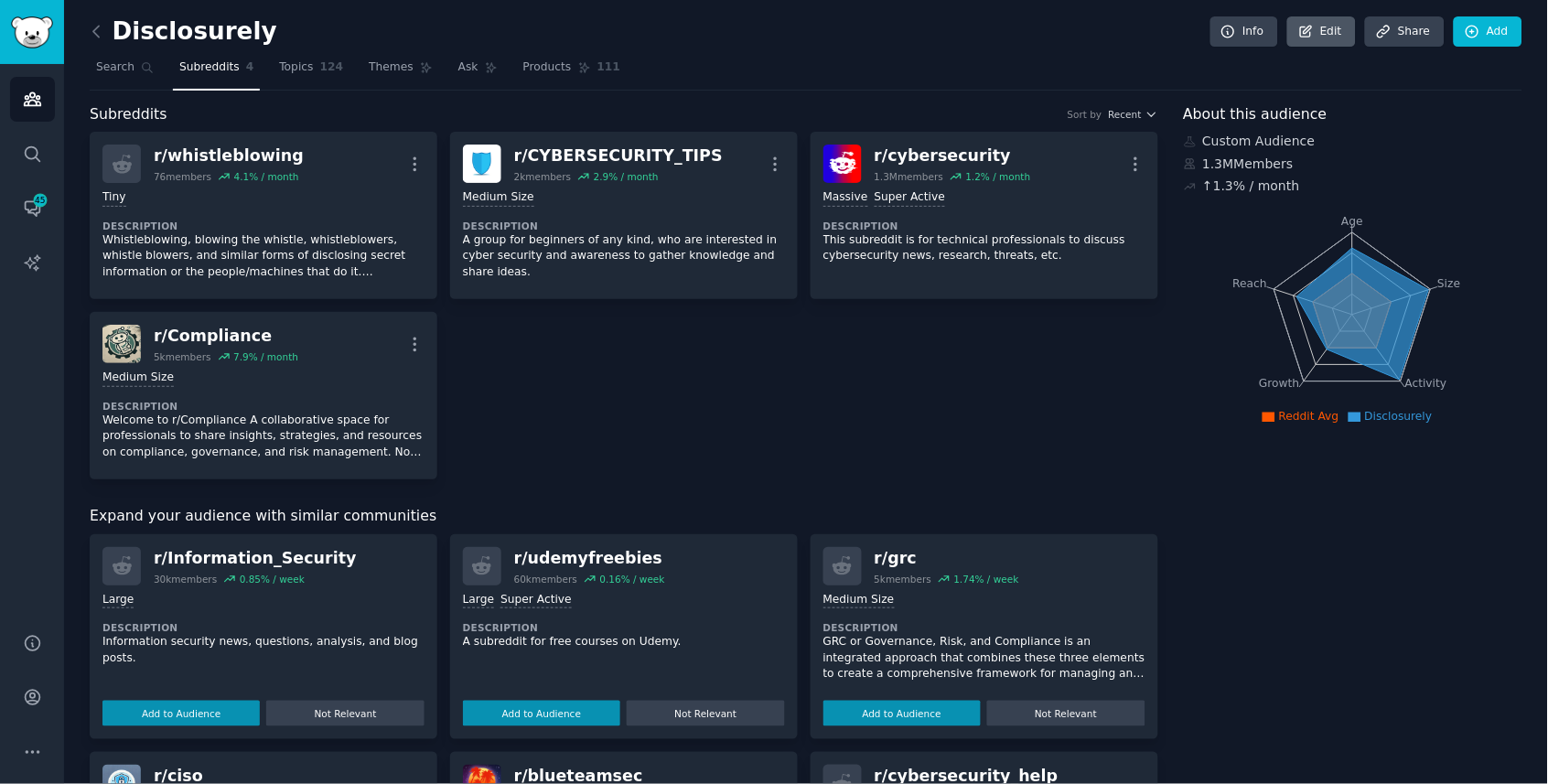
click at [1332, 38] on link "Edit" at bounding box center [1322, 32] width 69 height 31
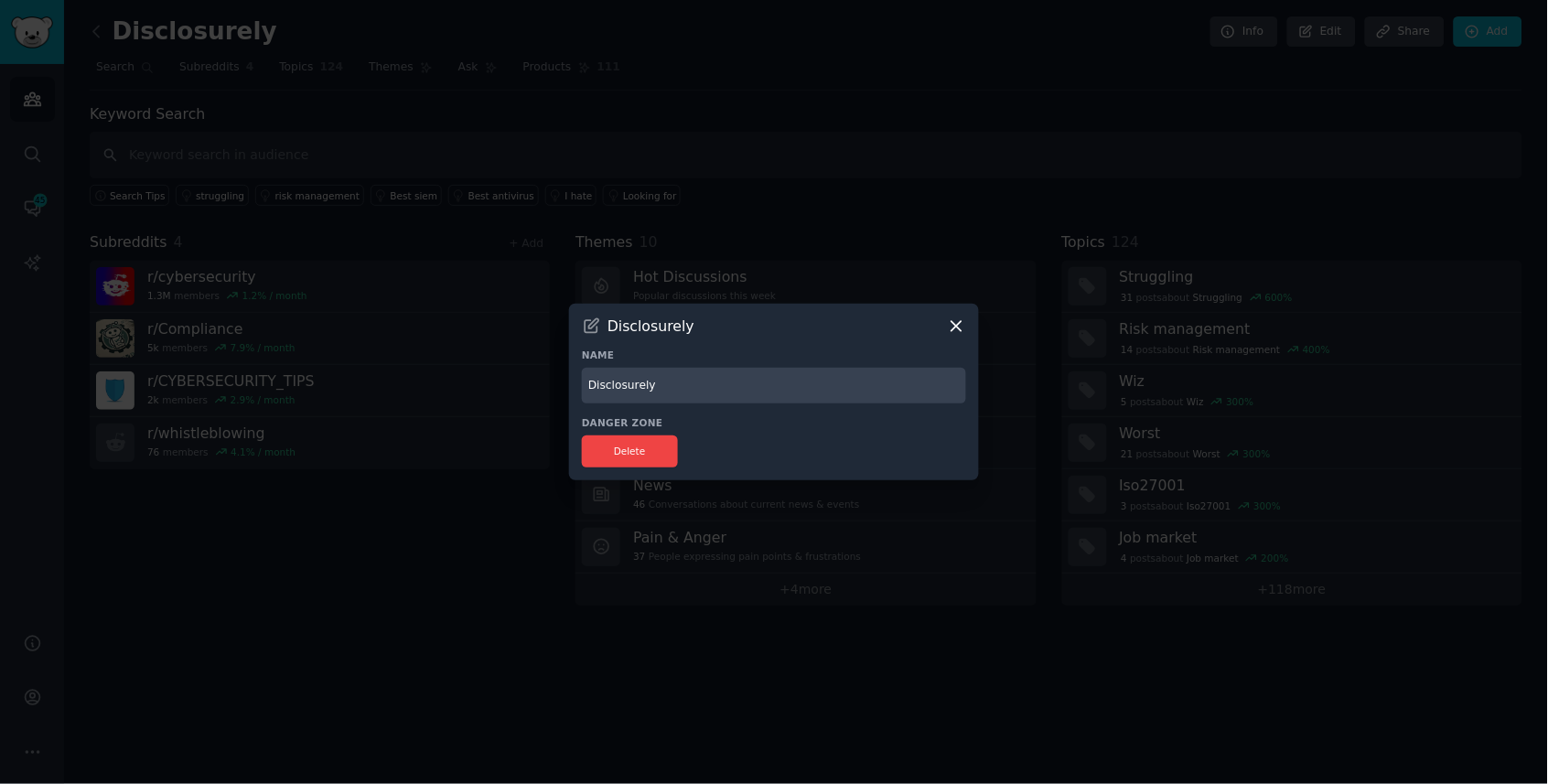
click at [843, 209] on div at bounding box center [774, 392] width 1548 height 784
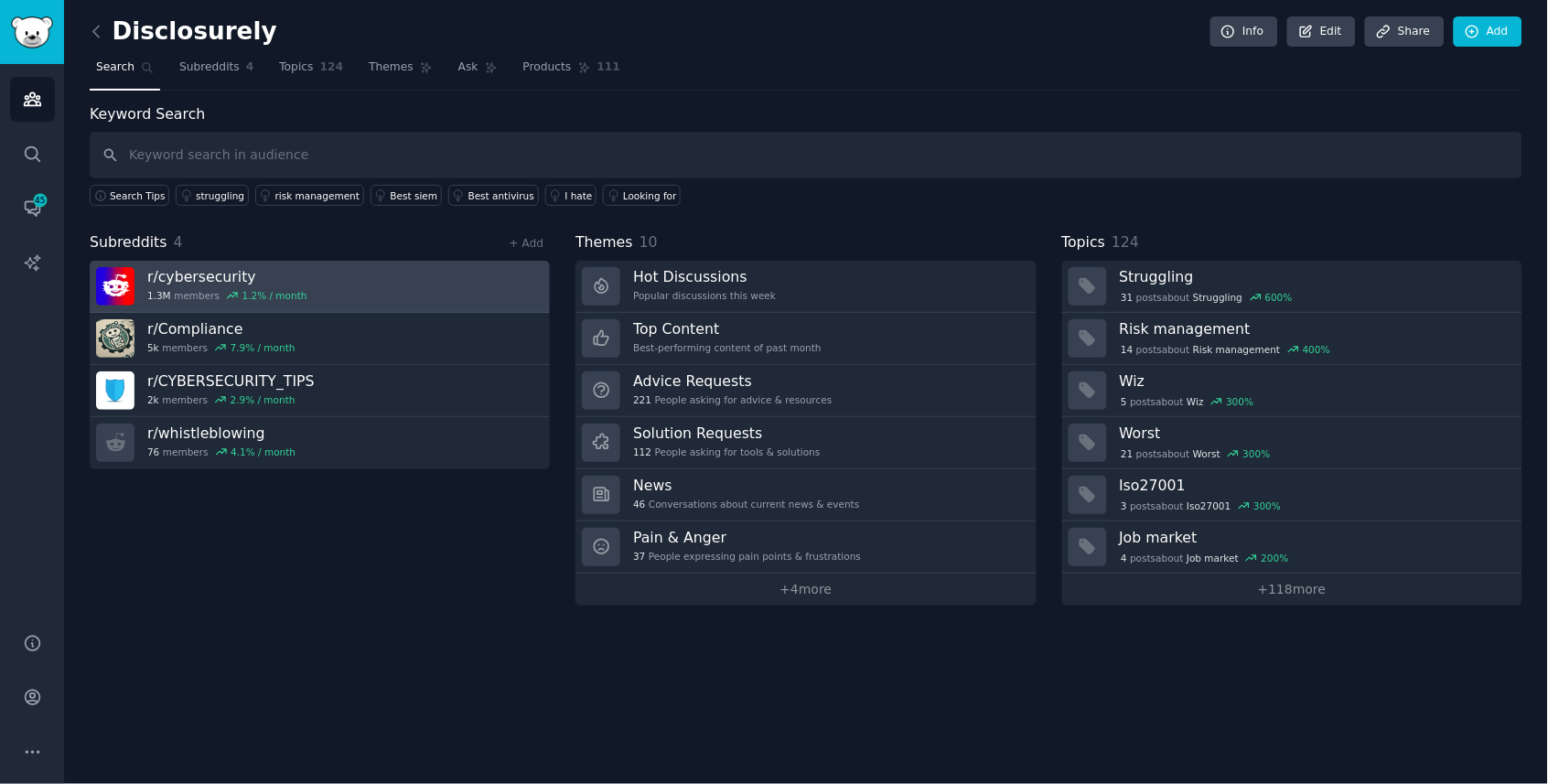
click at [160, 276] on h3 "r/ cybersecurity" at bounding box center [227, 277] width 160 height 20
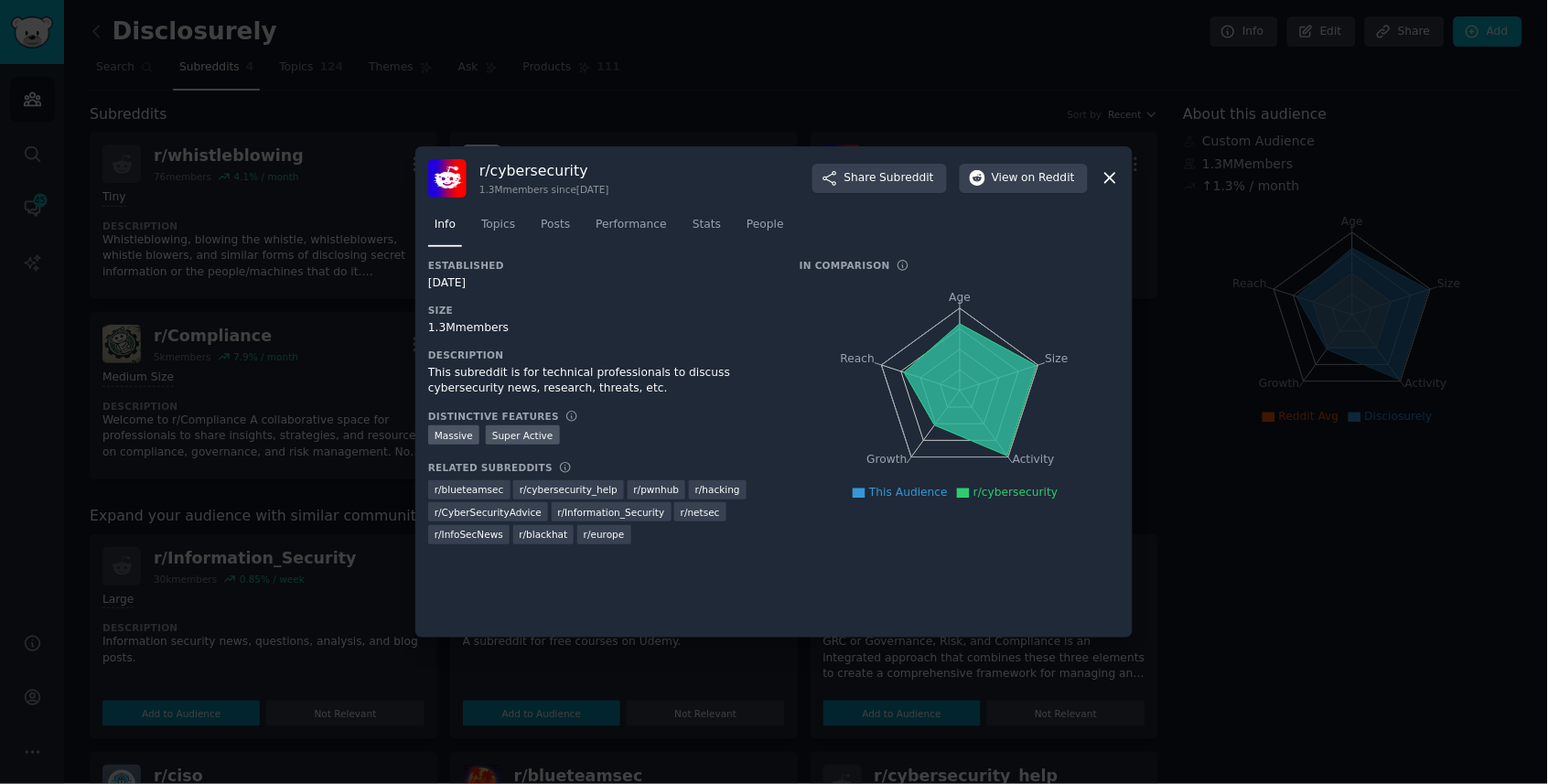
click at [1111, 180] on icon at bounding box center [1110, 179] width 10 height 10
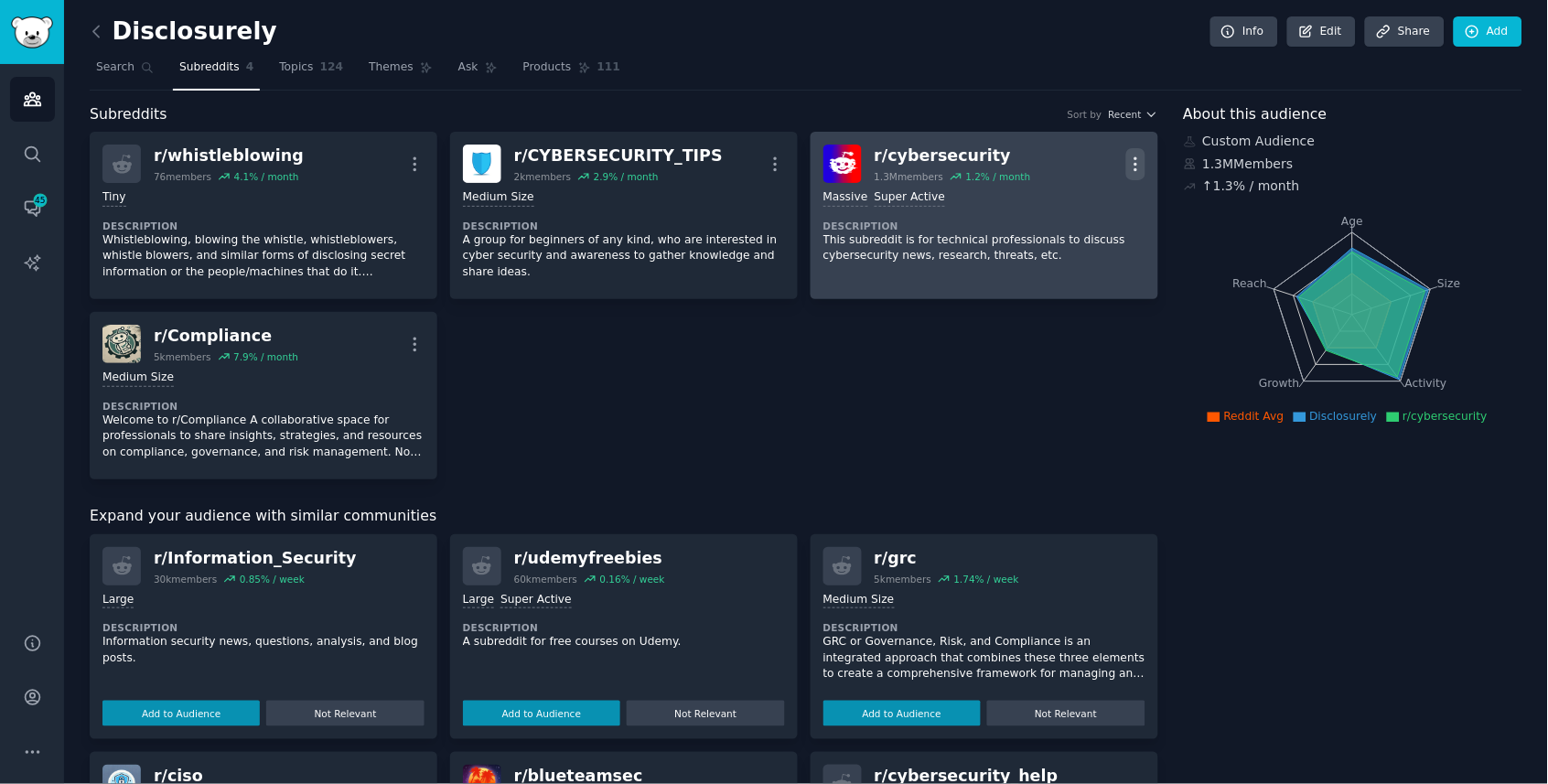
click at [1130, 168] on icon "button" at bounding box center [1135, 164] width 20 height 20
click at [1097, 230] on div "Delete" at bounding box center [1062, 234] width 109 height 38
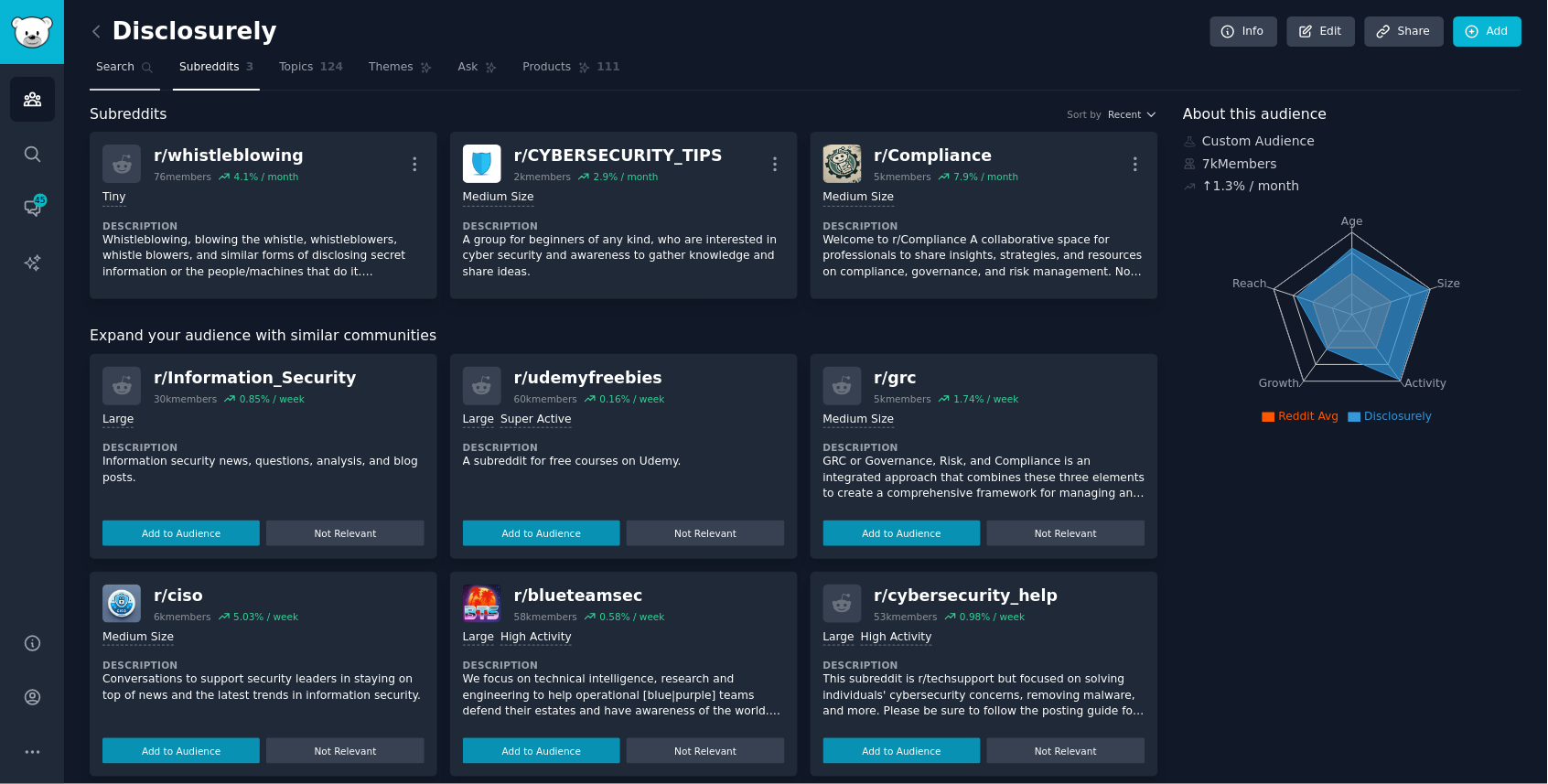
click at [135, 75] on link "Search" at bounding box center [125, 72] width 71 height 37
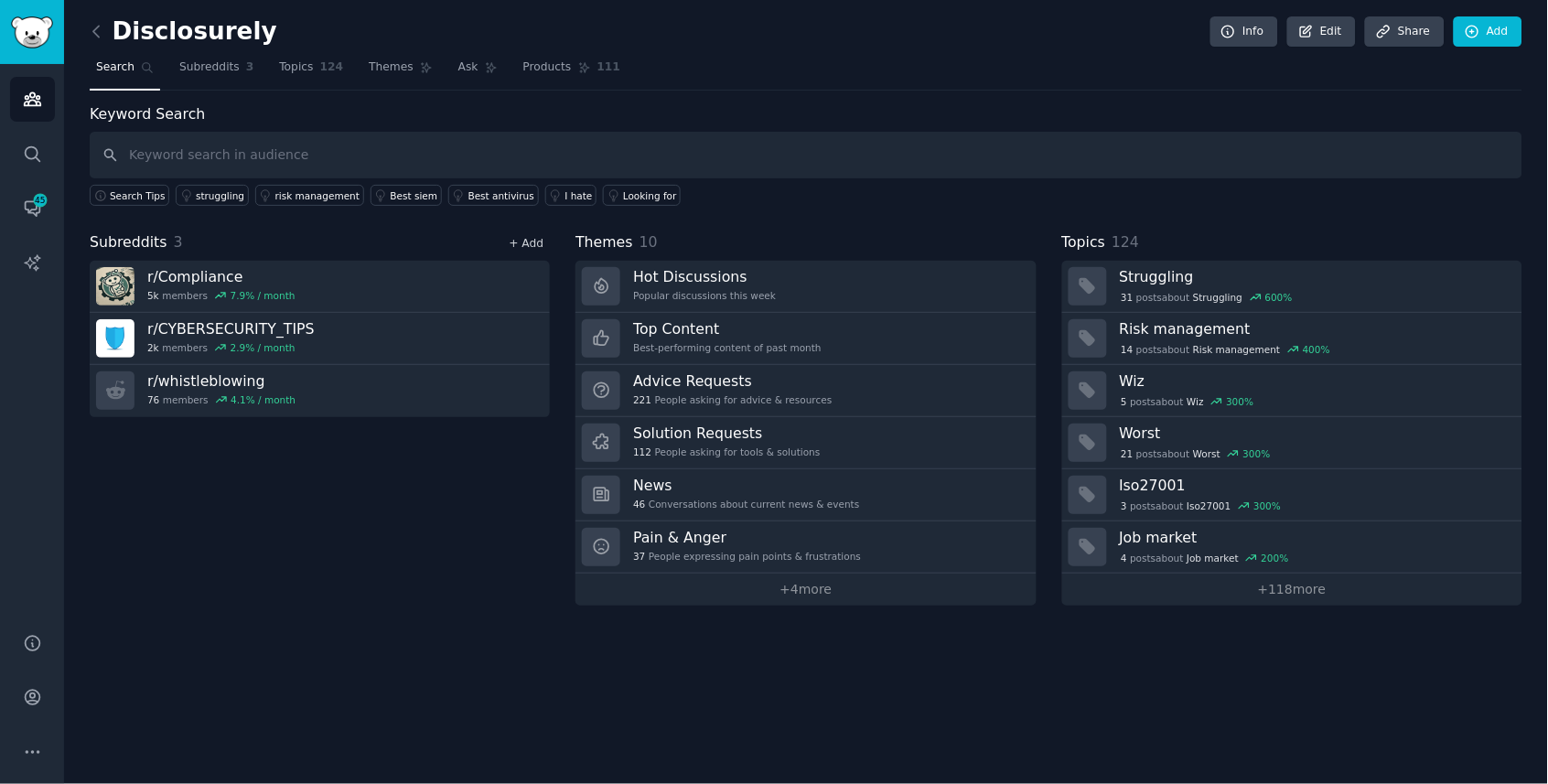
click at [526, 239] on link "+ Add" at bounding box center [525, 243] width 34 height 13
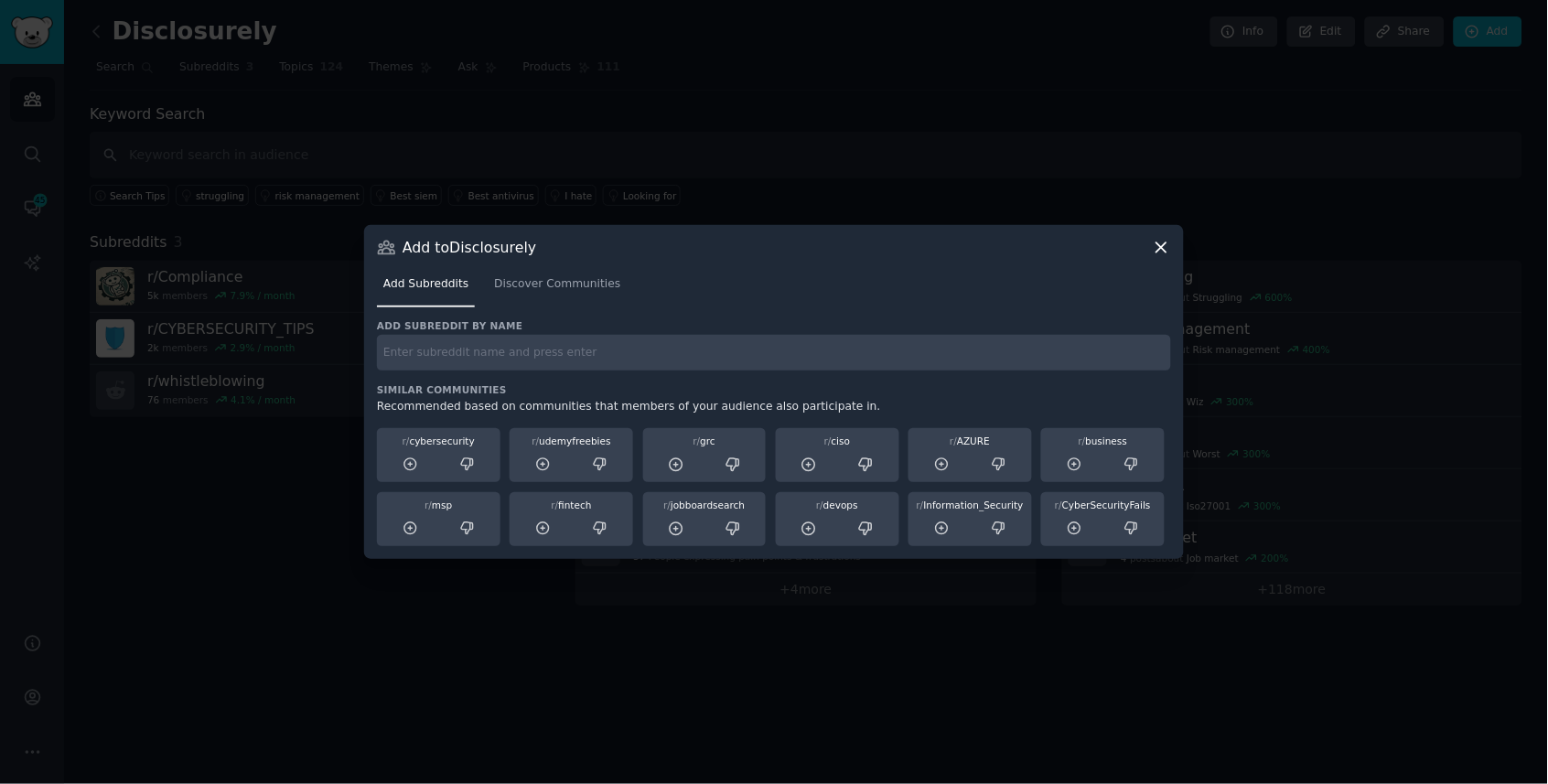
click at [496, 370] on input "text" at bounding box center [774, 353] width 794 height 35
type input "hr"
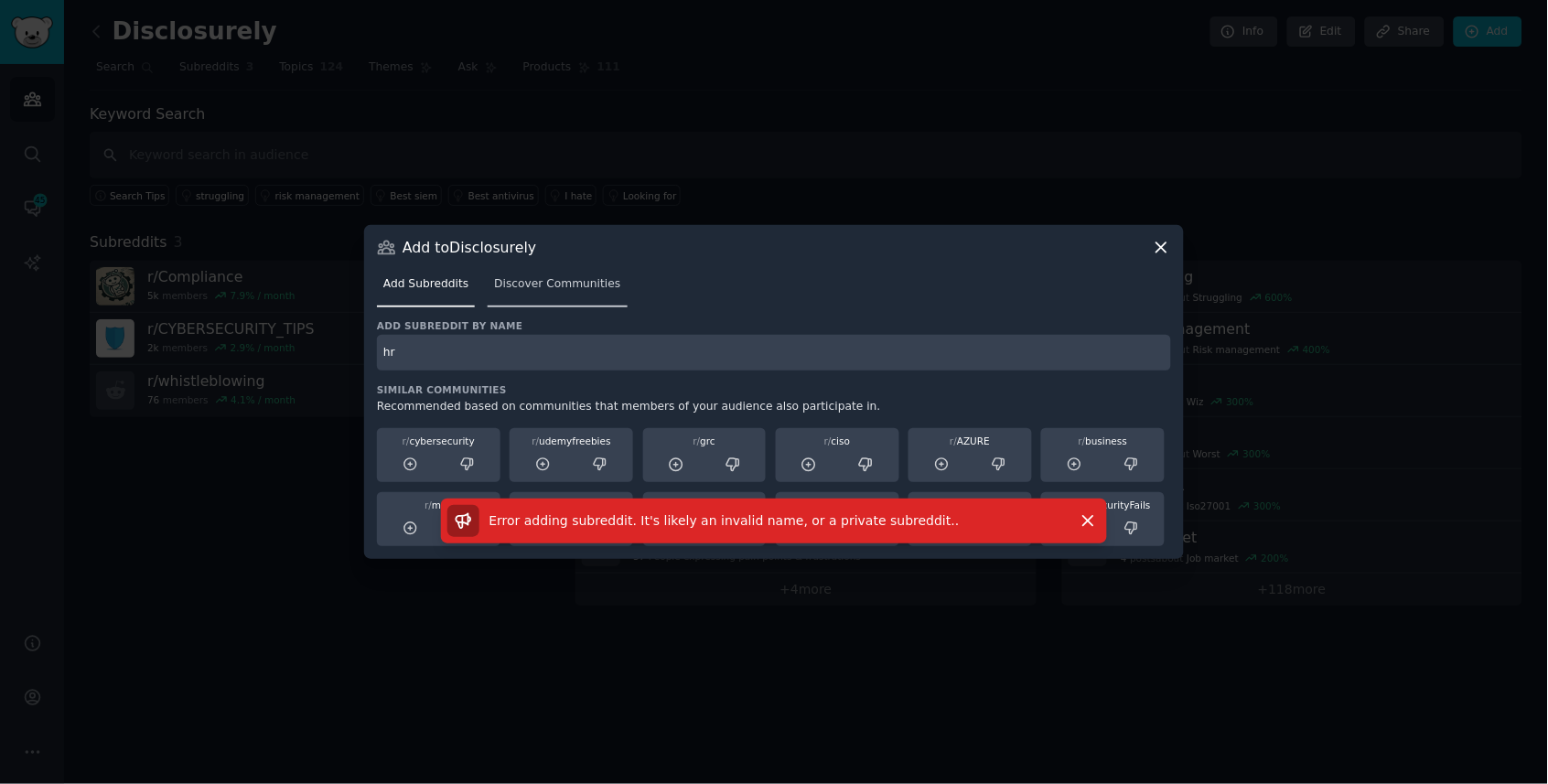
click at [534, 296] on link "Discover Communities" at bounding box center [557, 289] width 139 height 37
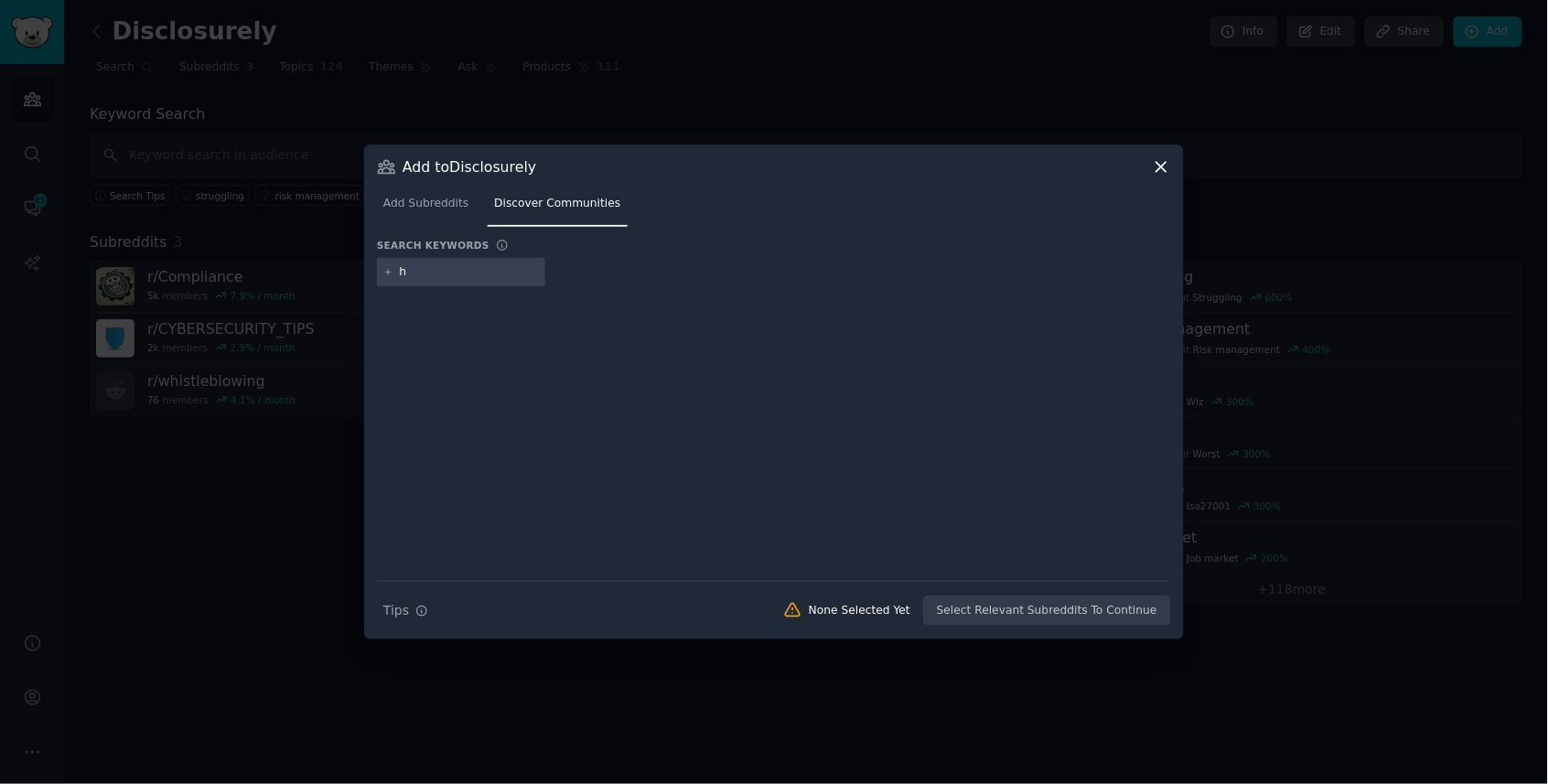
type input "hr"
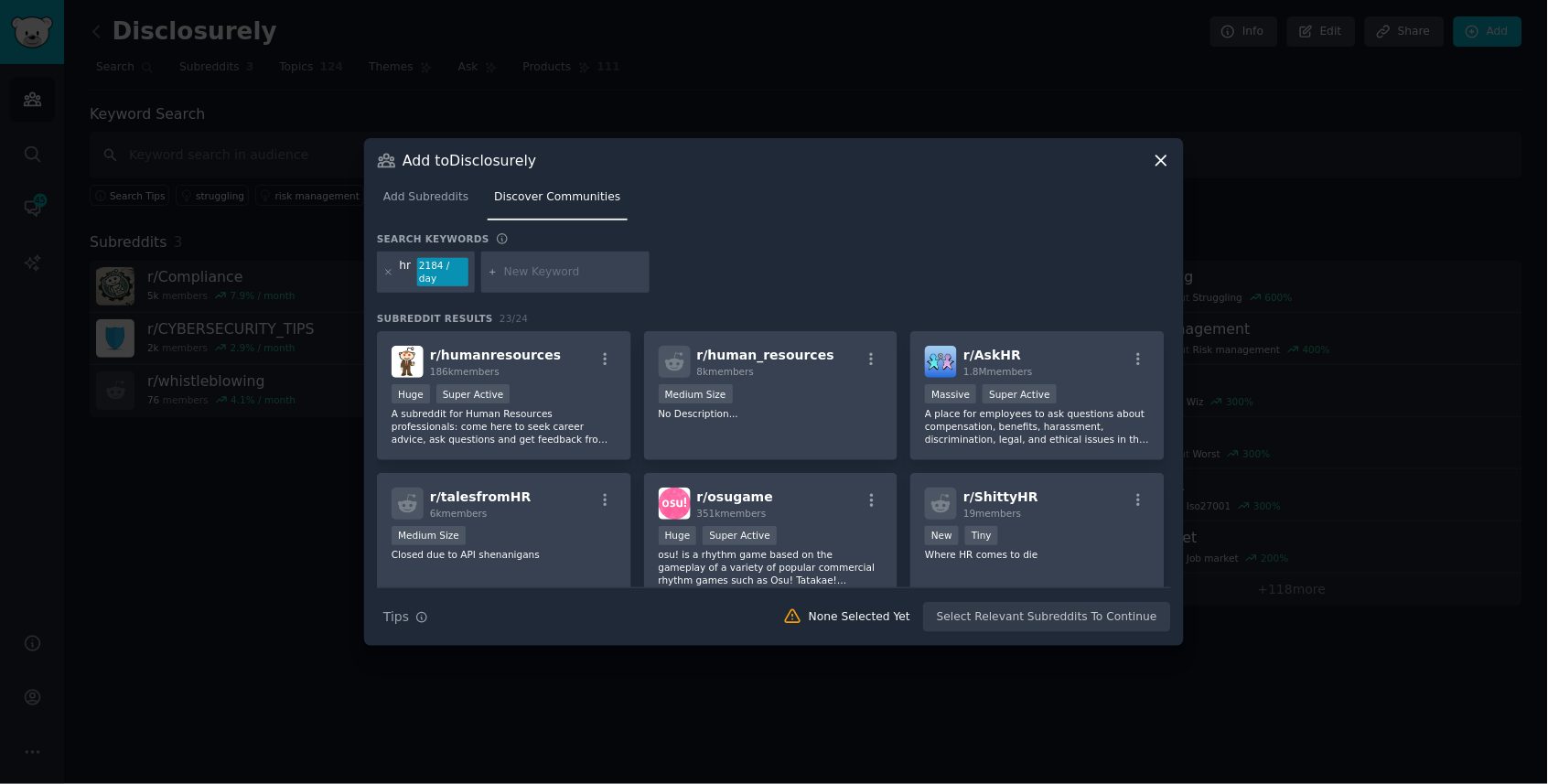
click at [1161, 157] on icon at bounding box center [1161, 160] width 20 height 20
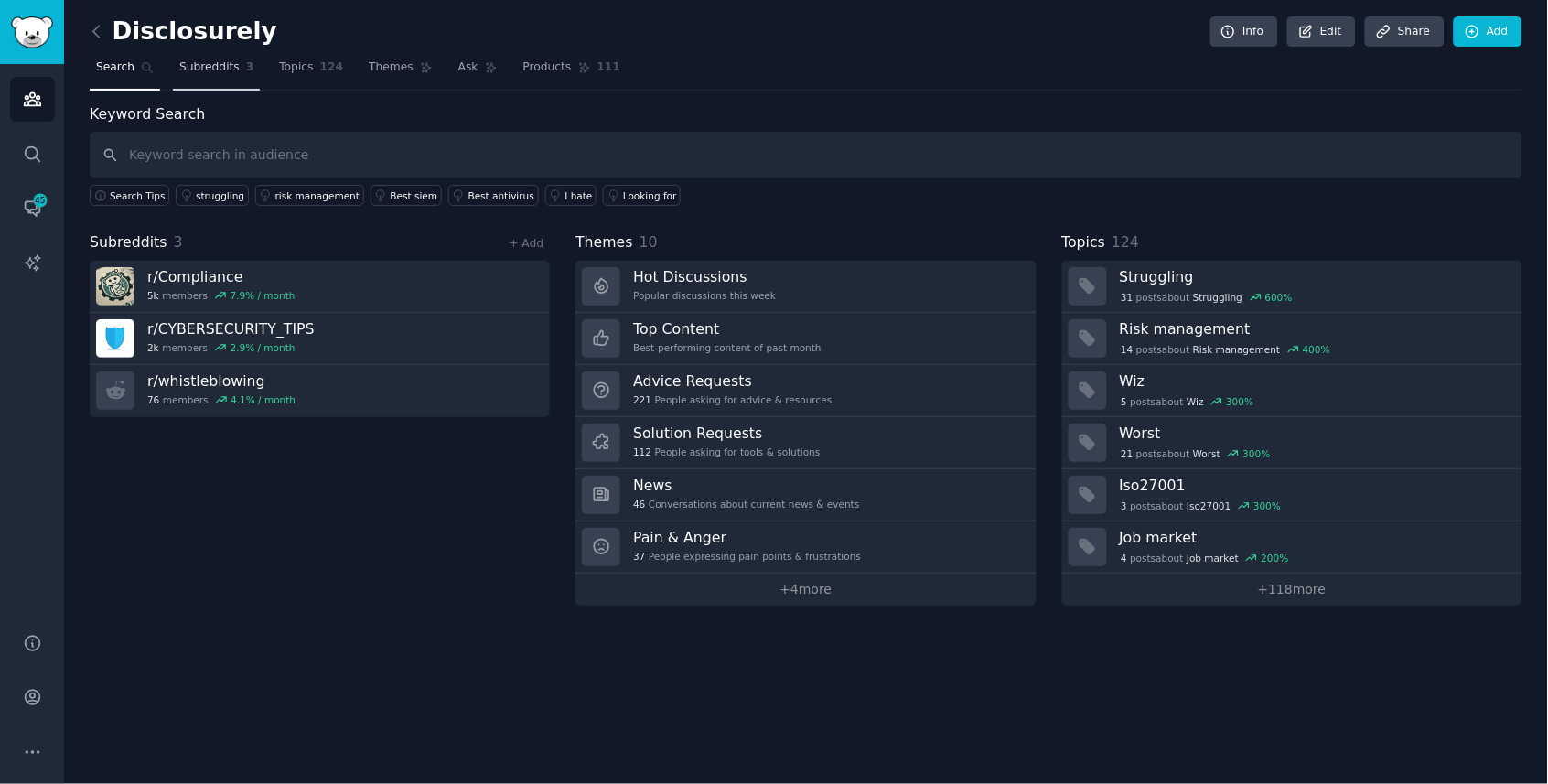
click at [204, 80] on link "Subreddits 3" at bounding box center [216, 72] width 87 height 37
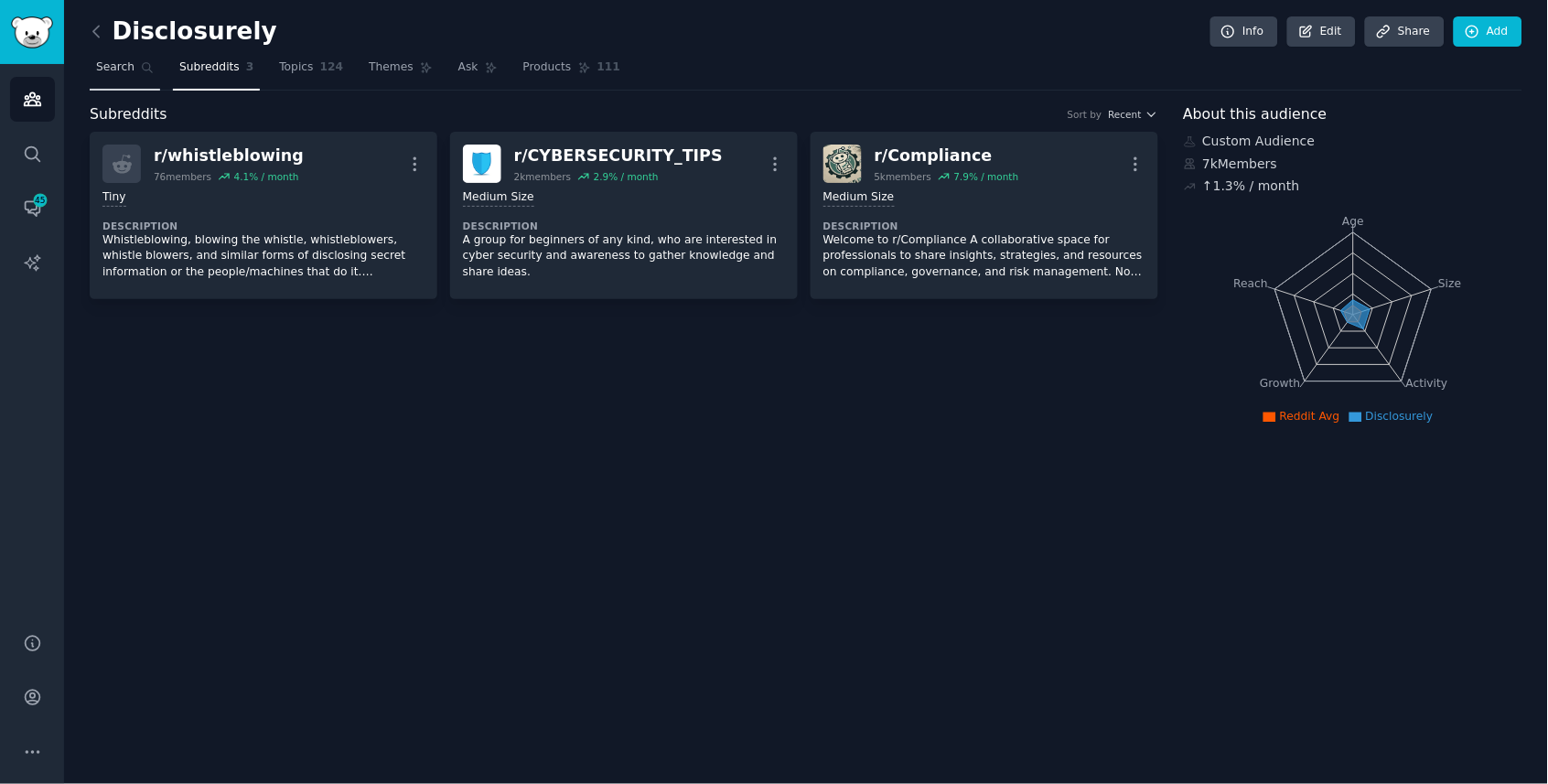
click at [120, 74] on span "Search" at bounding box center [115, 68] width 38 height 17
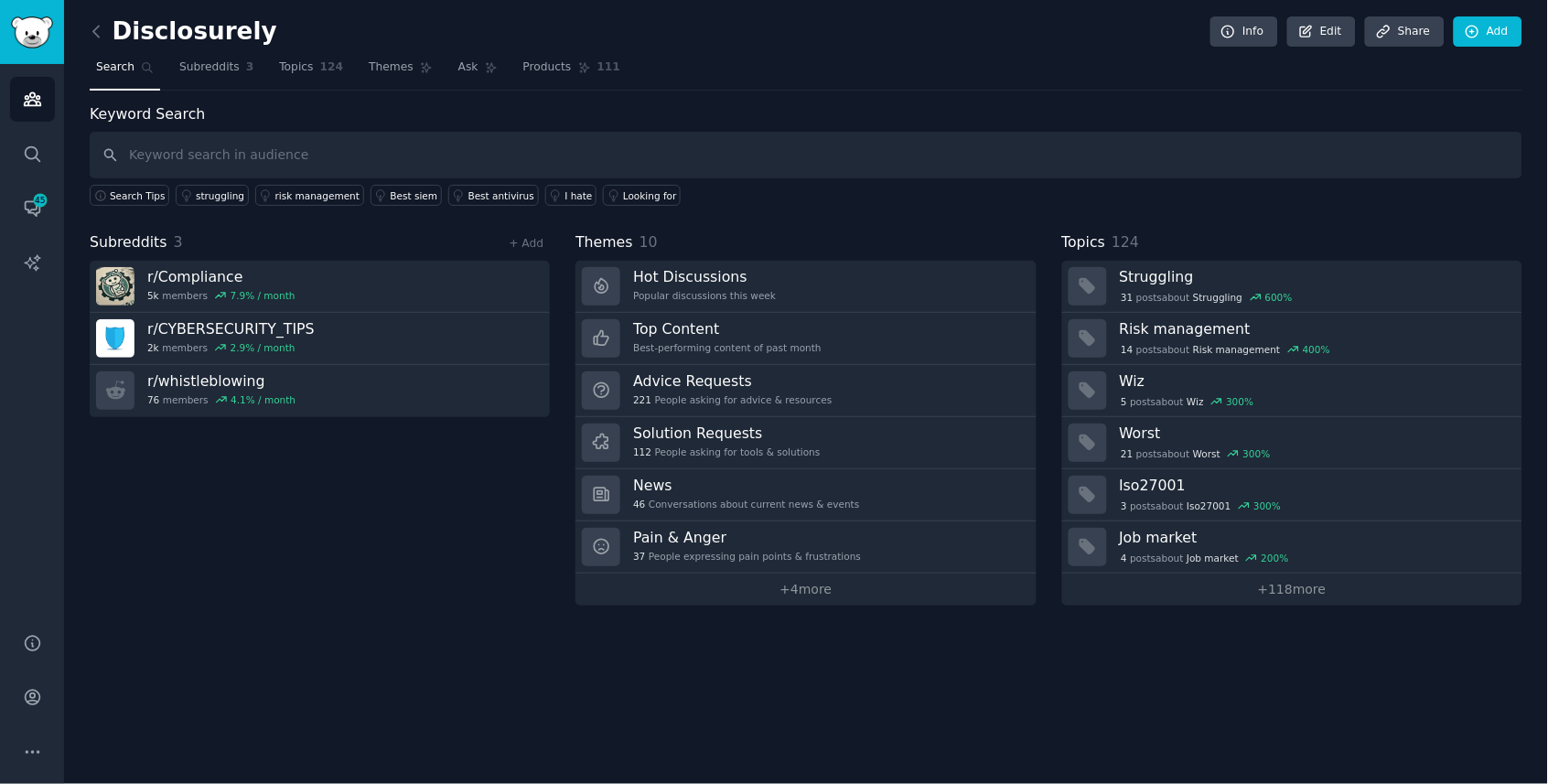
click at [108, 37] on link at bounding box center [101, 32] width 23 height 29
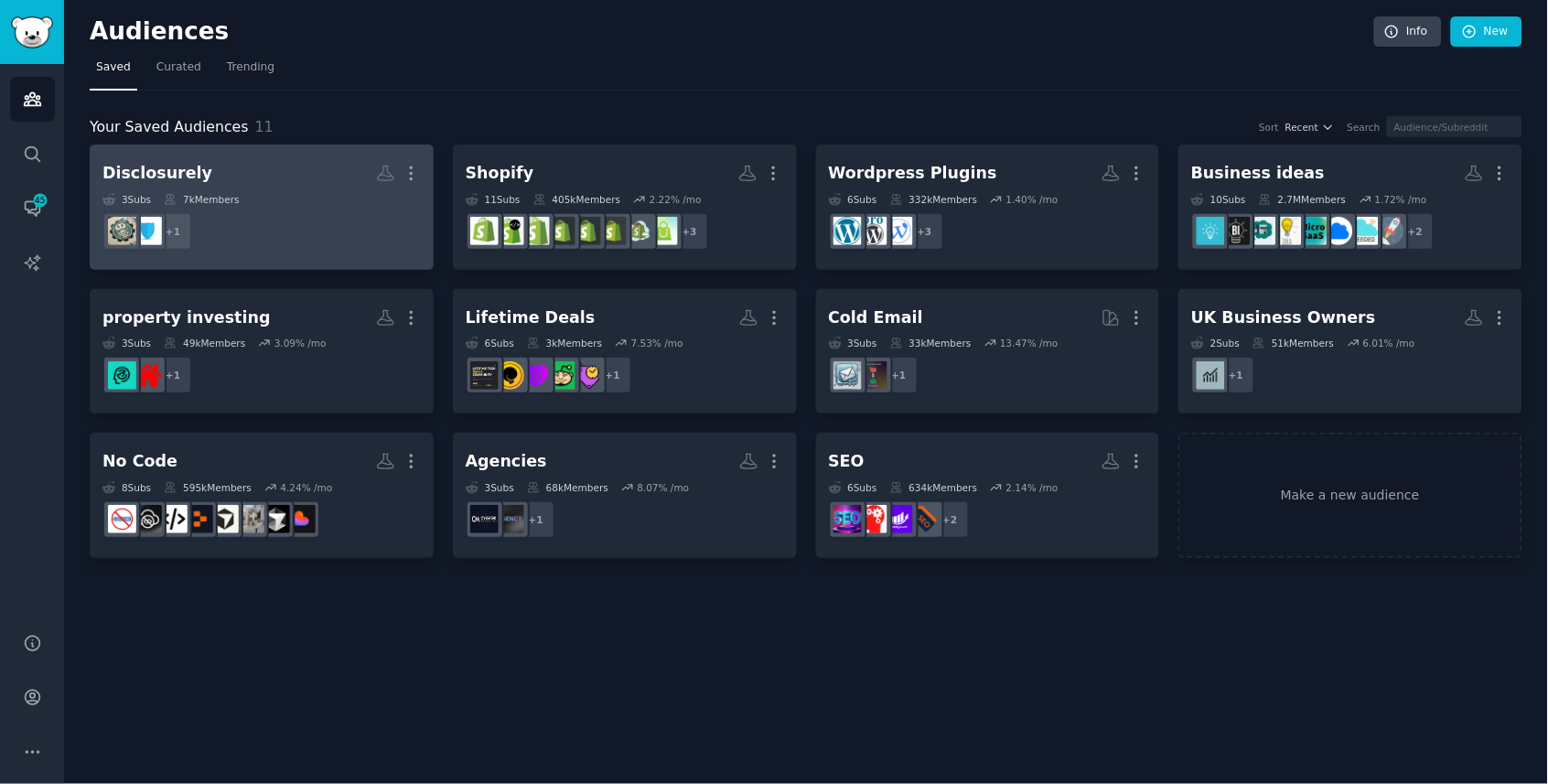
click at [309, 193] on div "3 Sub s 7k Members" at bounding box center [262, 199] width 319 height 13
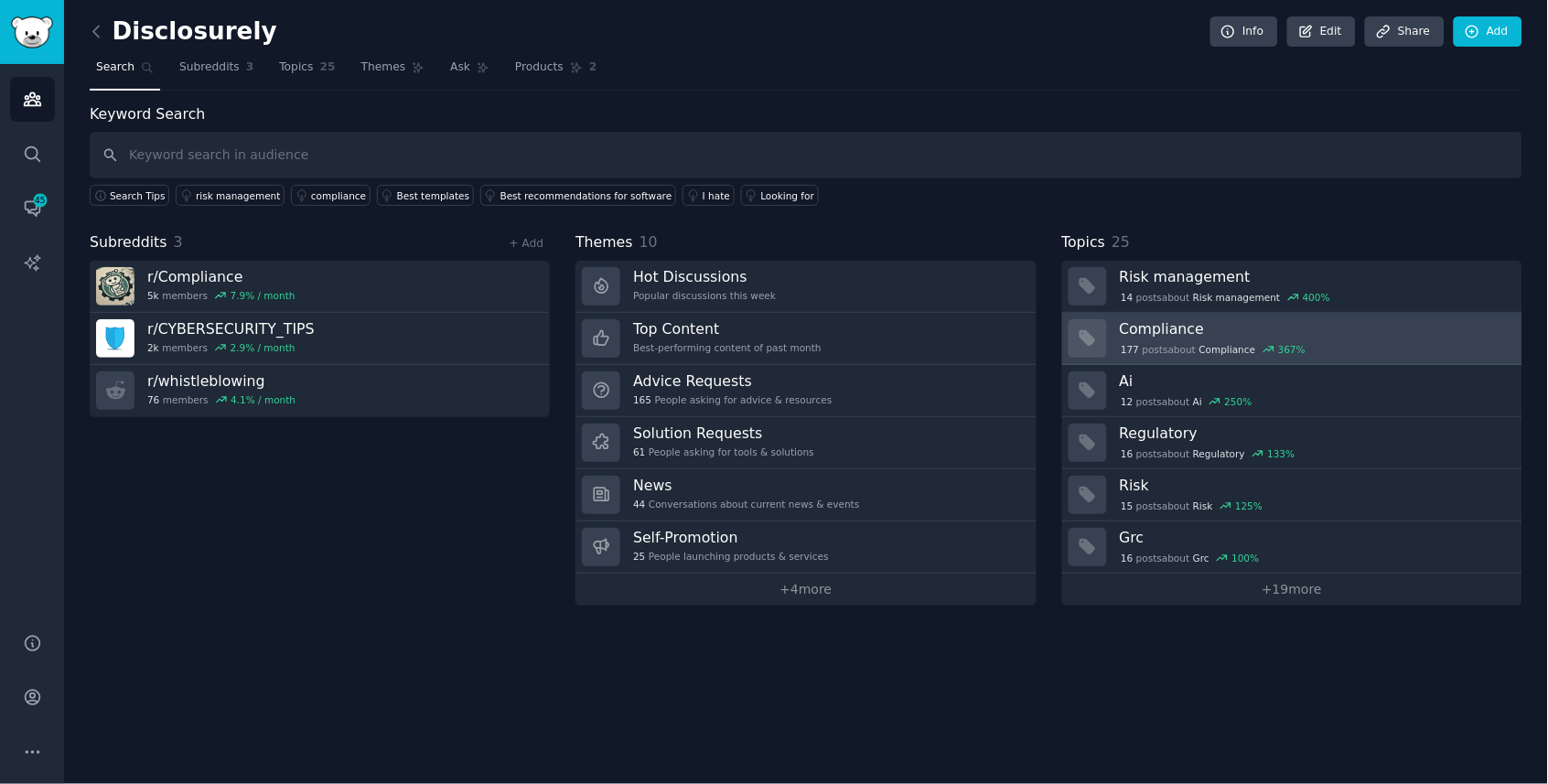
click at [1207, 322] on h3 "Compliance" at bounding box center [1315, 329] width 390 height 20
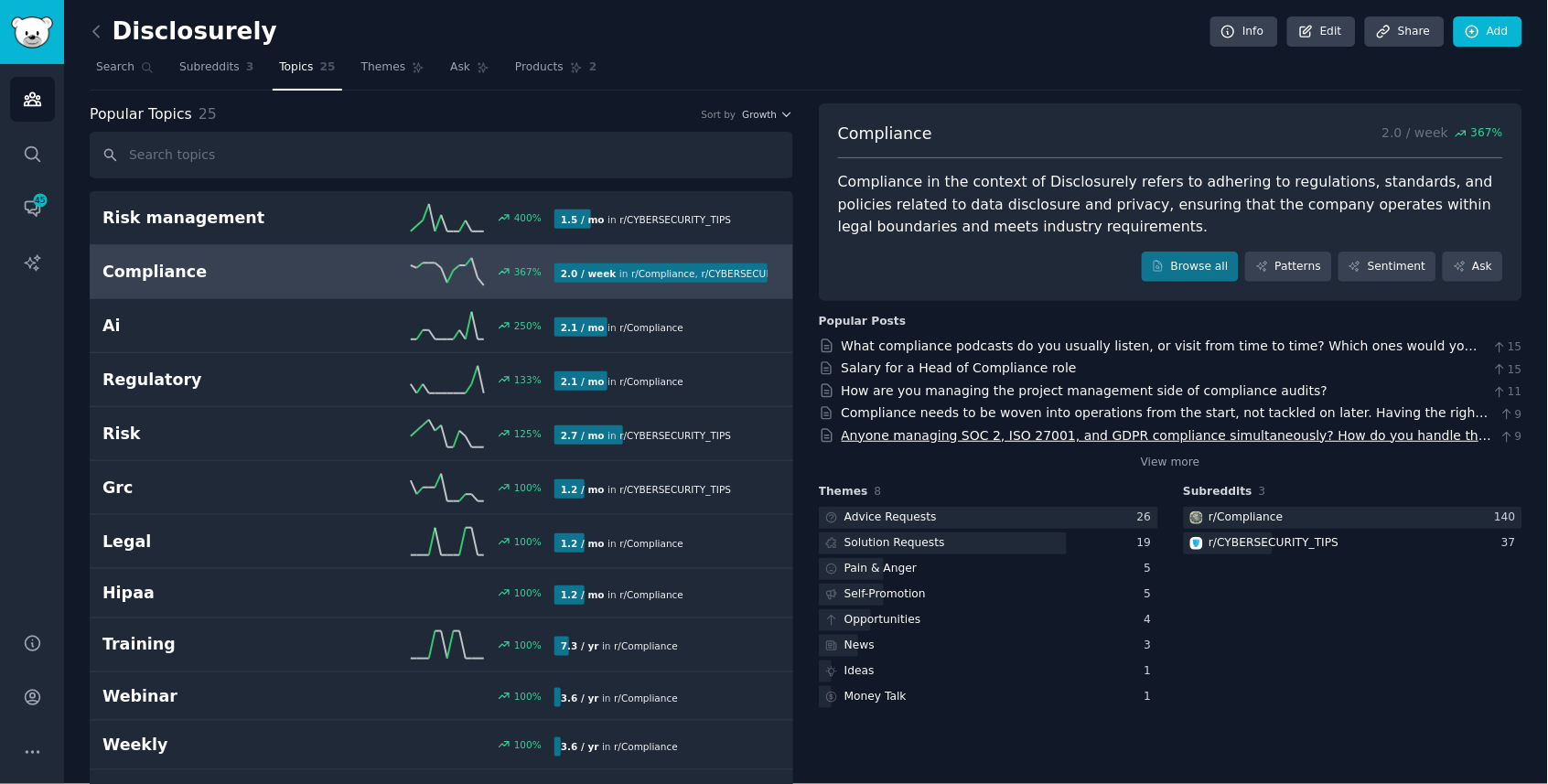
click at [1429, 429] on link "Anyone managing SOC 2, ISO 27001, and GDPR compliance simultaneously? How do yo…" at bounding box center [1167, 445] width 651 height 34
click at [860, 314] on div "Popular Posts" at bounding box center [862, 322] width 88 height 17
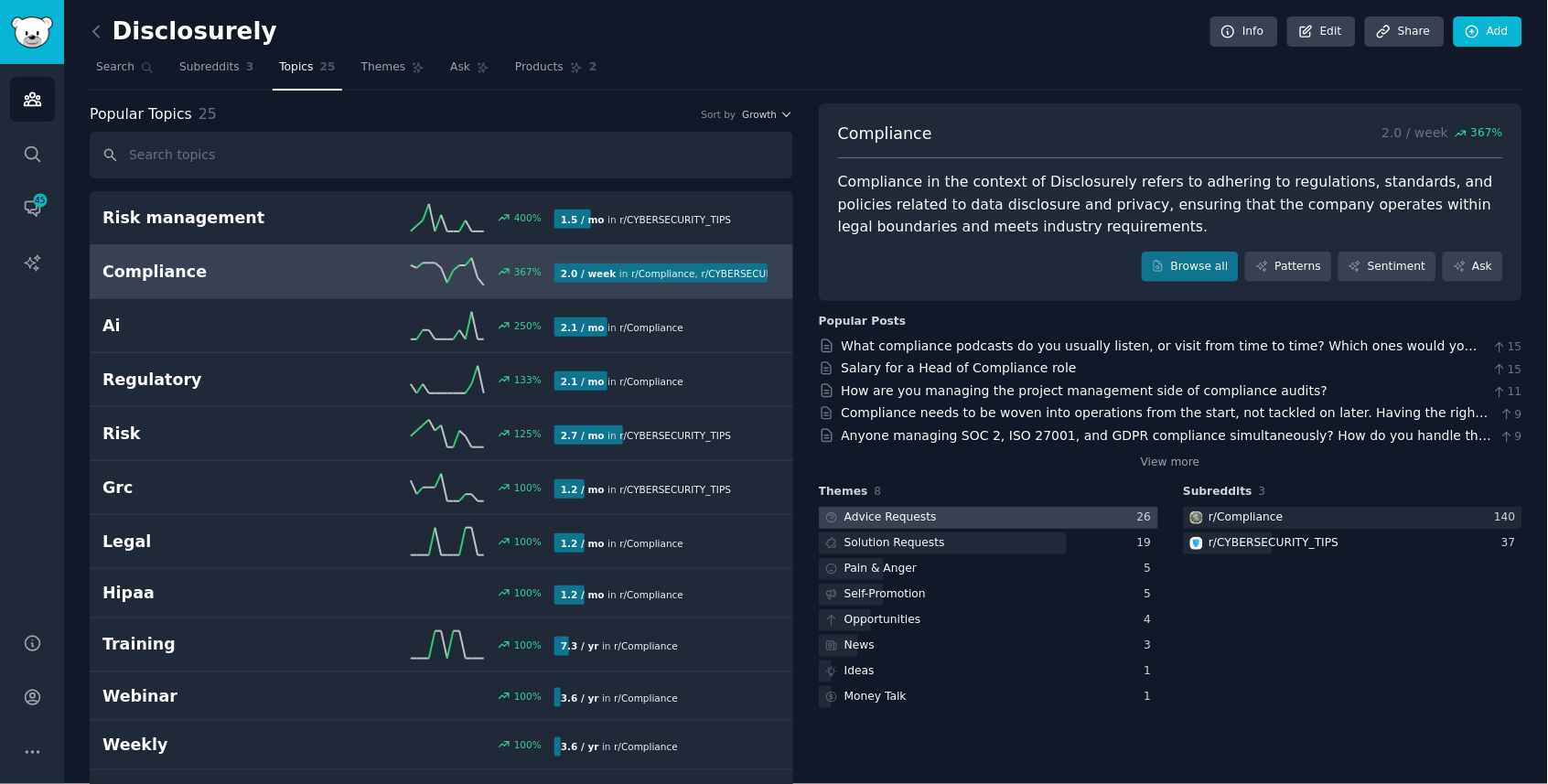
click at [1019, 507] on div at bounding box center [988, 518] width 340 height 23
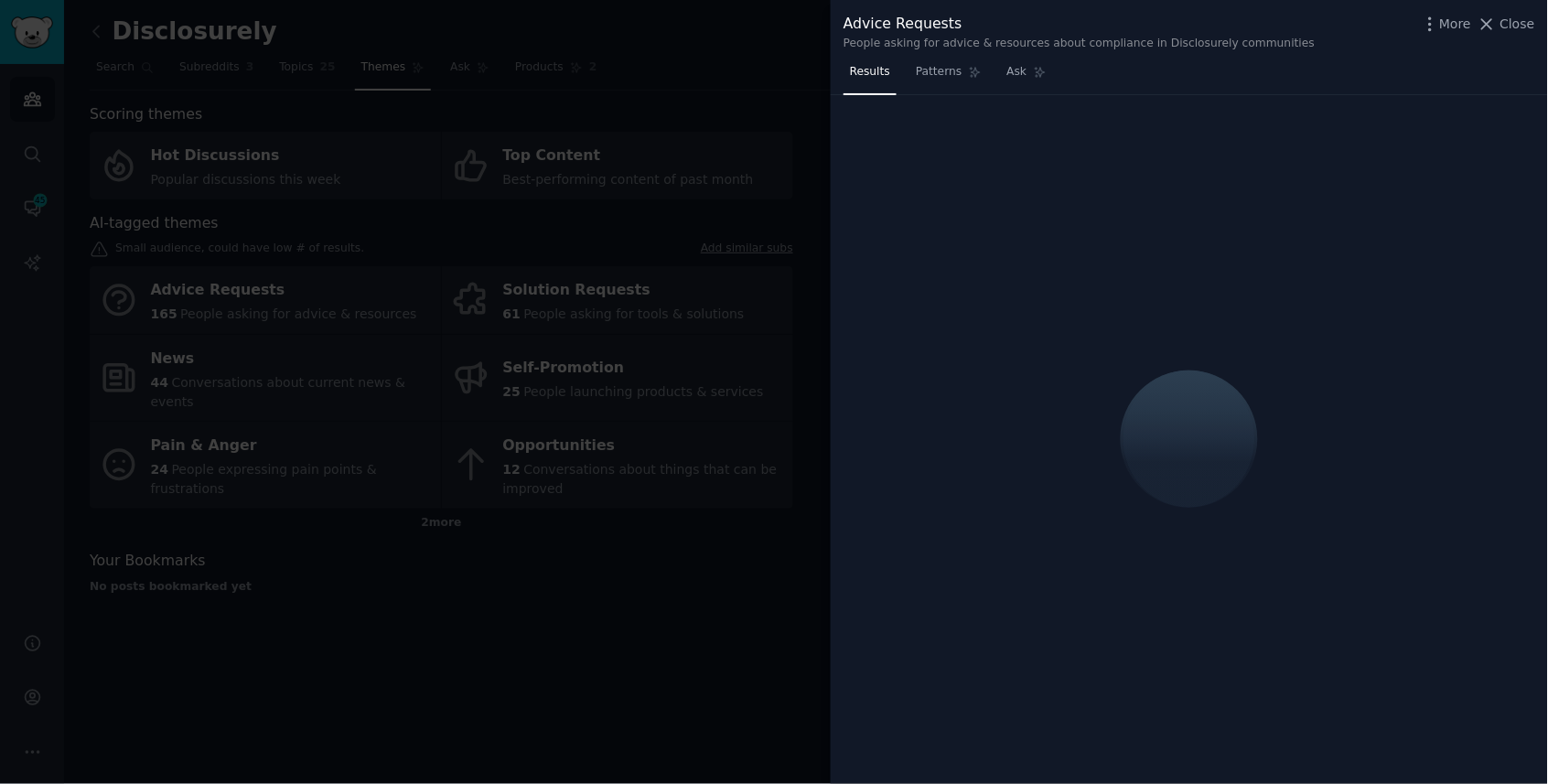
click at [778, 261] on div at bounding box center [774, 392] width 1548 height 784
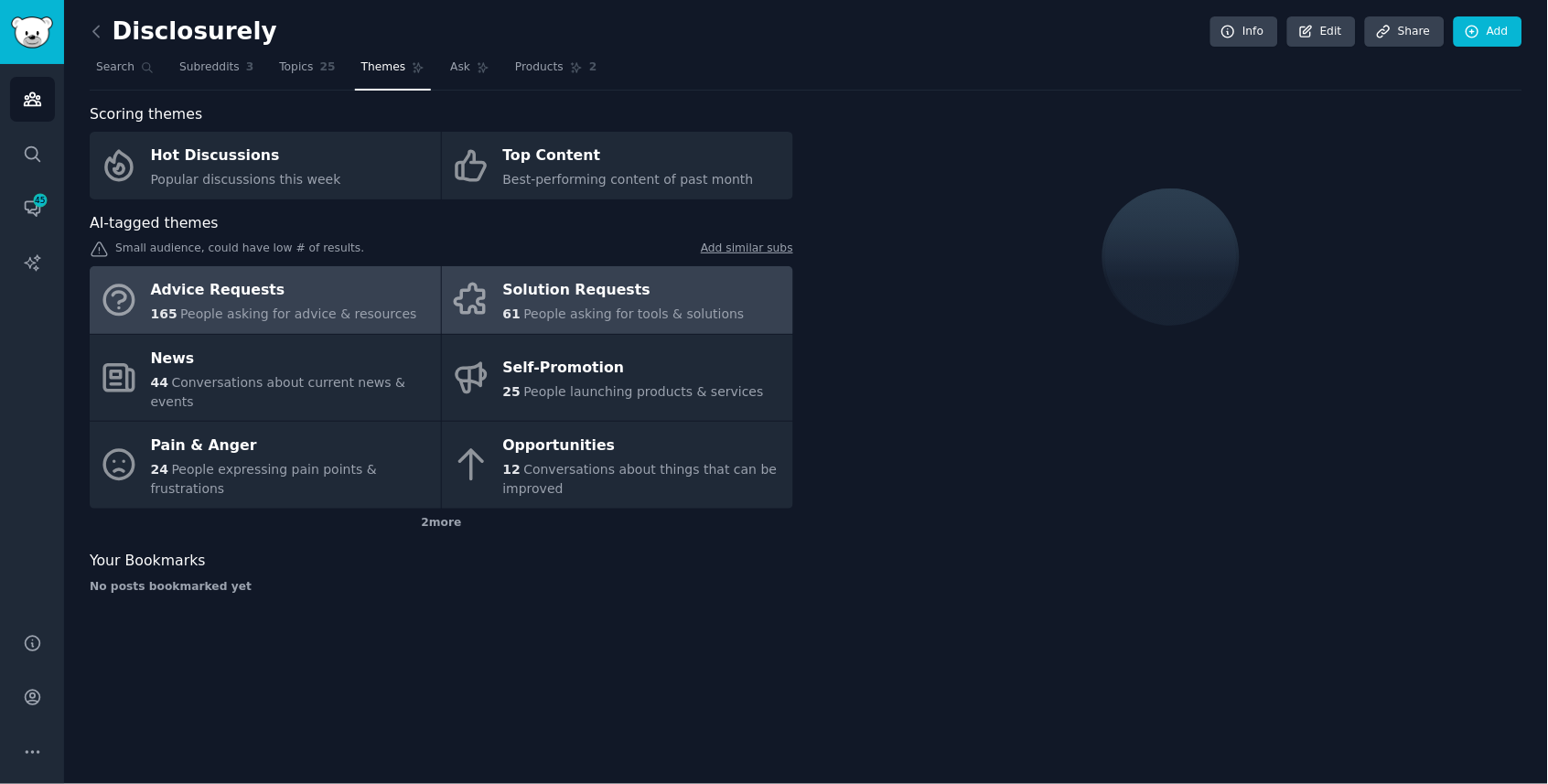
click at [724, 304] on div "61 People asking for tools & solutions" at bounding box center [623, 314] width 241 height 20
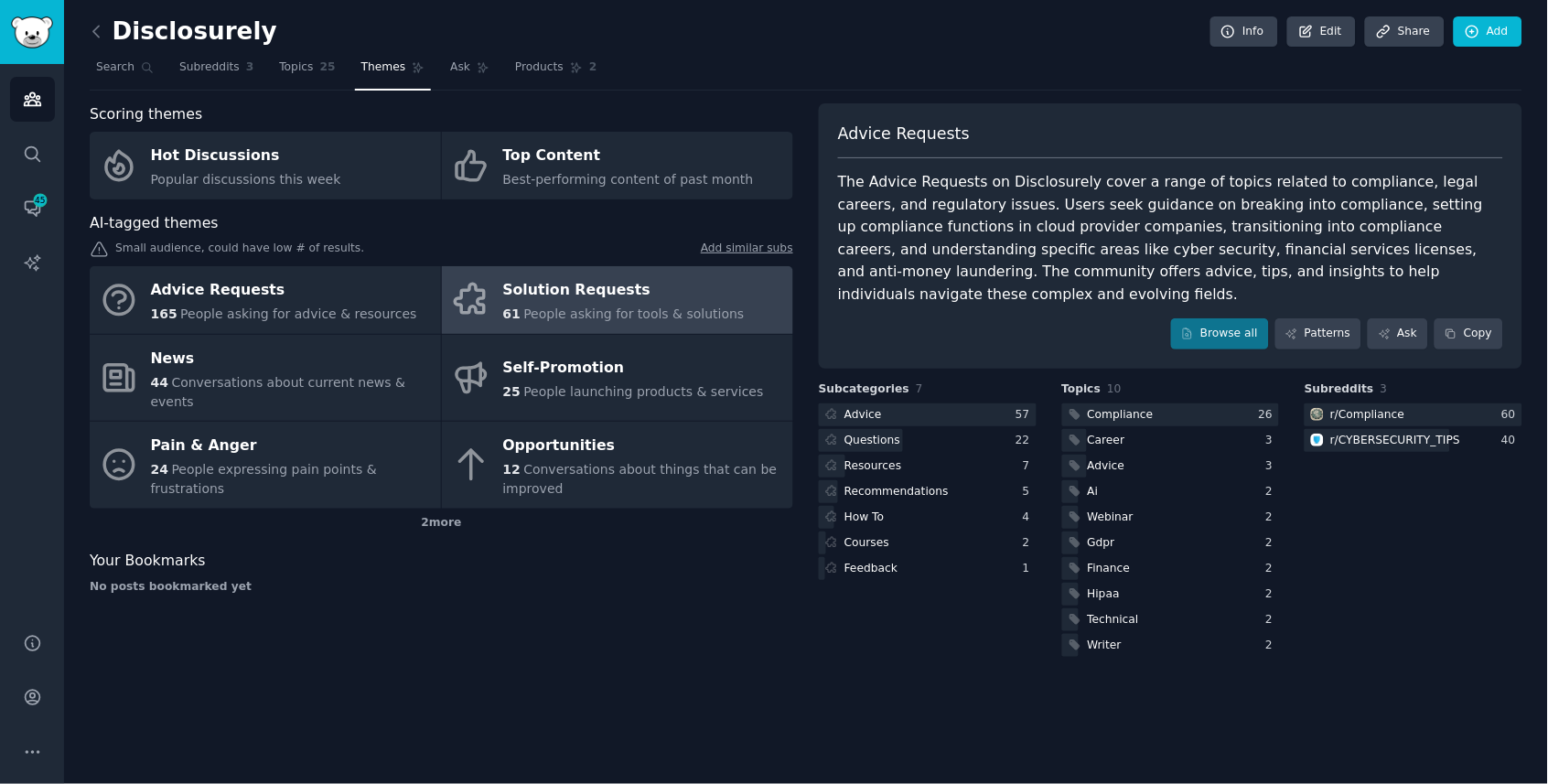
click at [618, 297] on div "Solution Requests" at bounding box center [623, 291] width 241 height 29
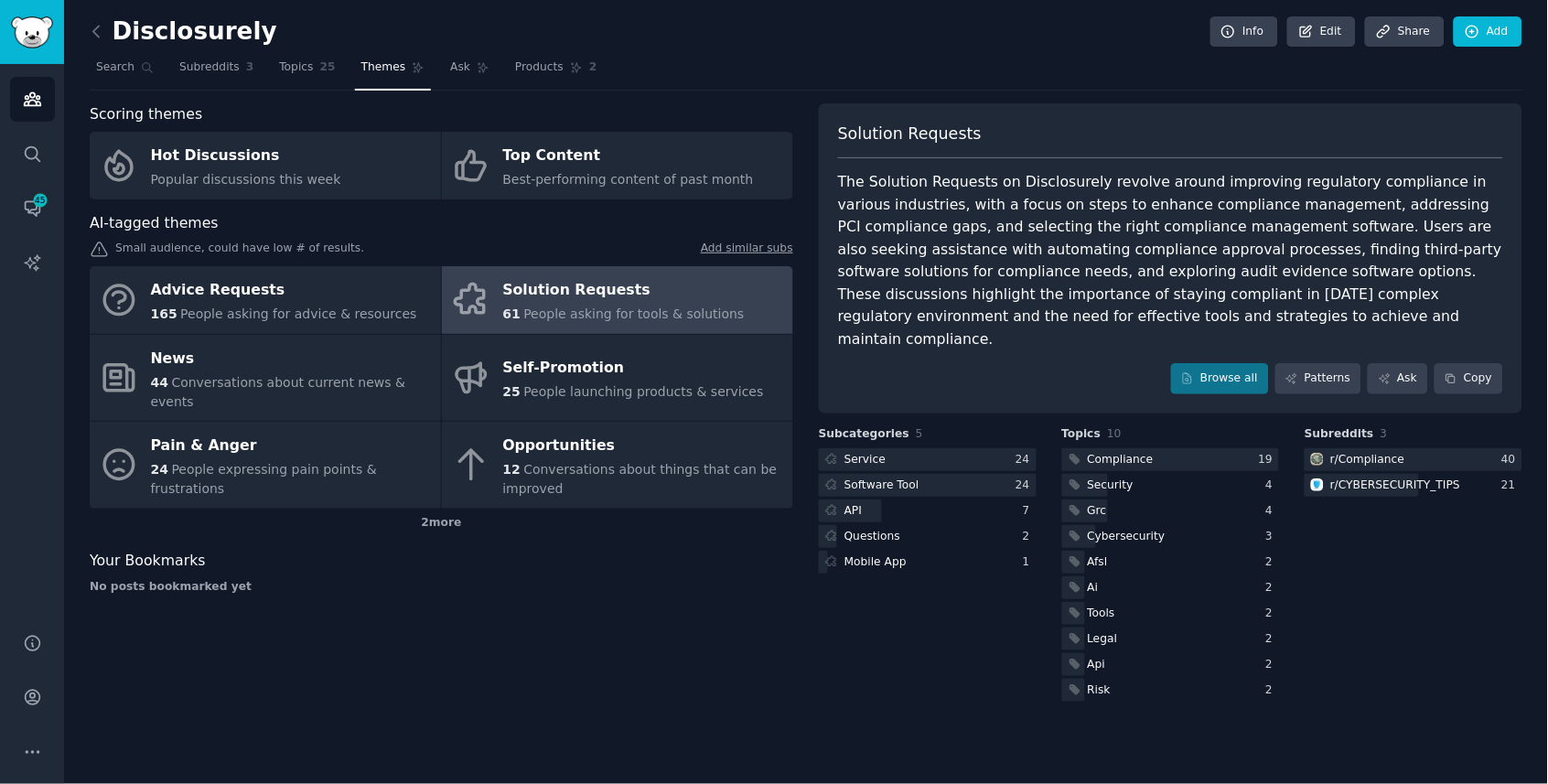
click at [605, 297] on div "Solution Requests" at bounding box center [623, 291] width 241 height 29
click at [1207, 363] on link "Browse all" at bounding box center [1220, 378] width 98 height 31
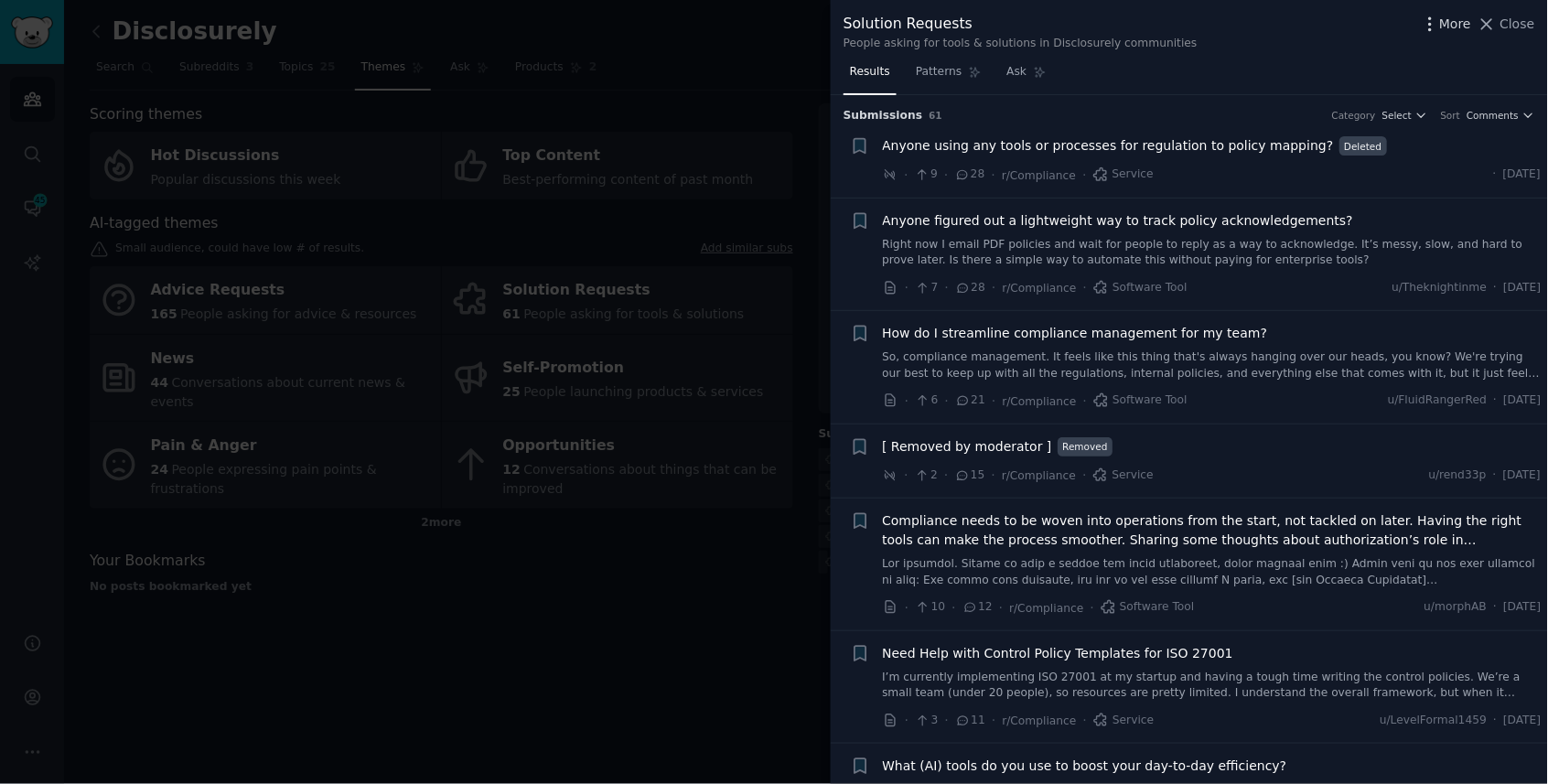
click at [1450, 15] on span "More" at bounding box center [1456, 24] width 32 height 20
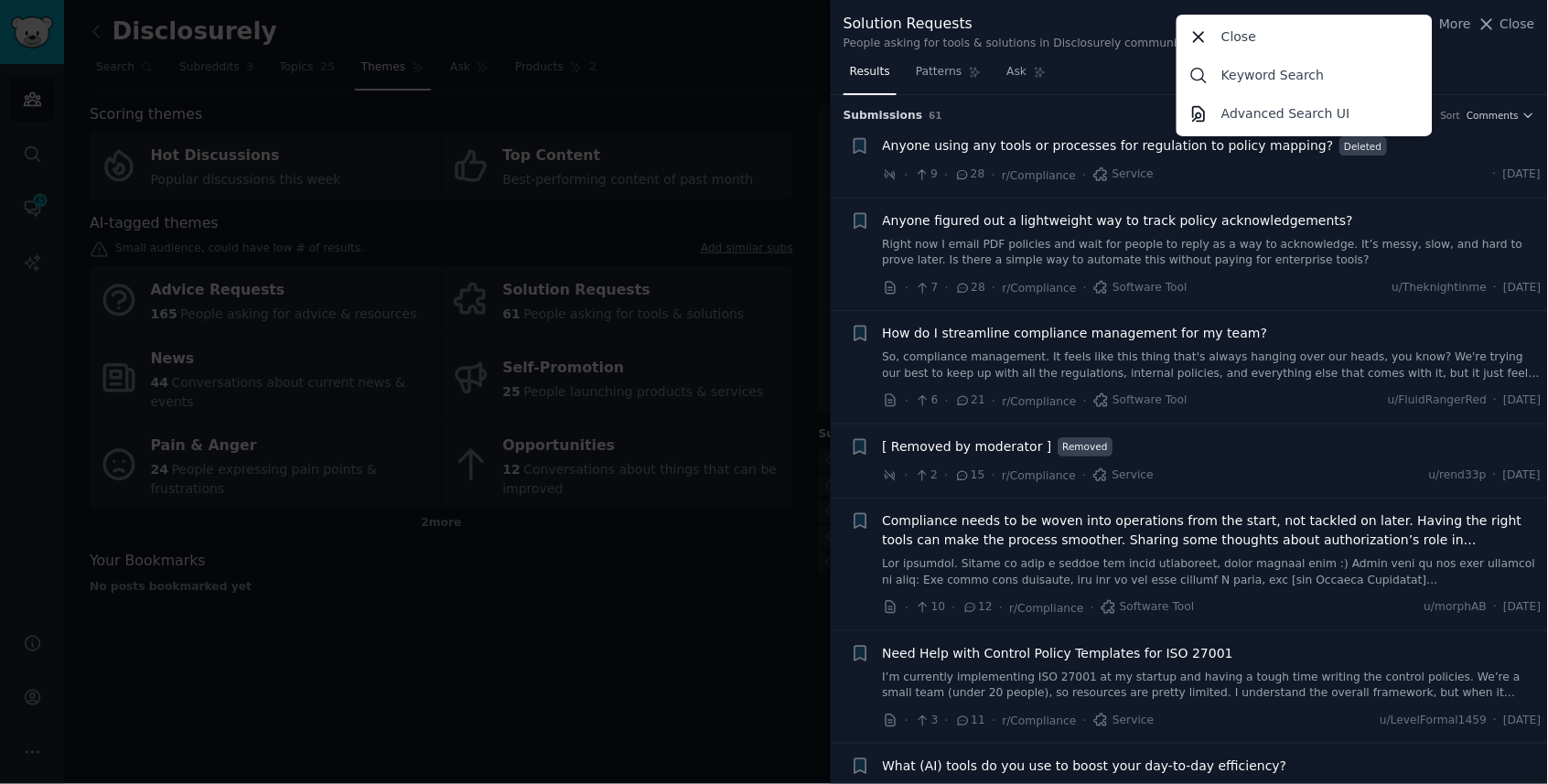
click at [1463, 50] on div "Solution Requests People asking for tools & solutions in Disclosurely communiti…" at bounding box center [1189, 29] width 717 height 58
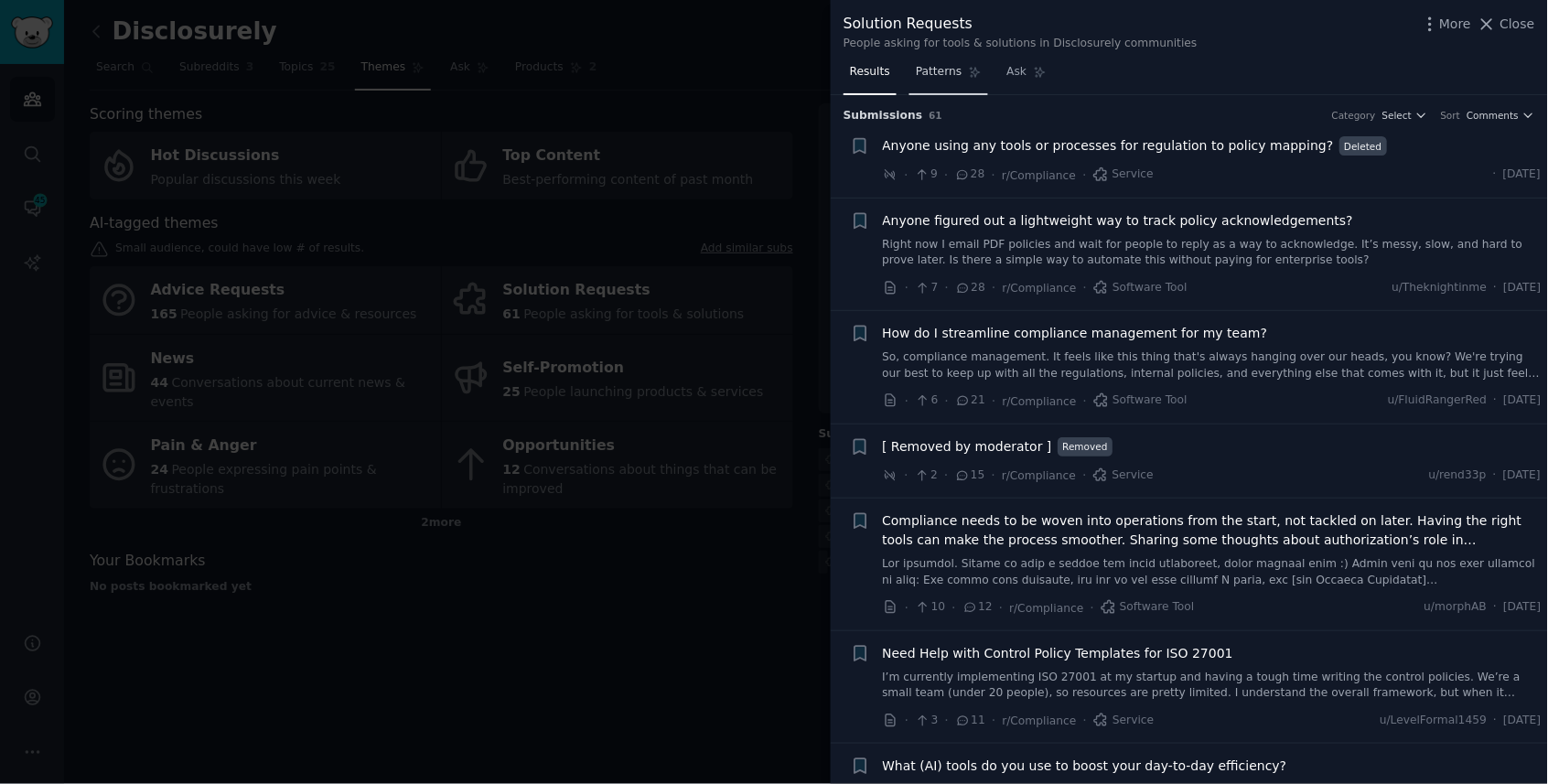
click at [954, 78] on link "Patterns" at bounding box center [949, 76] width 78 height 37
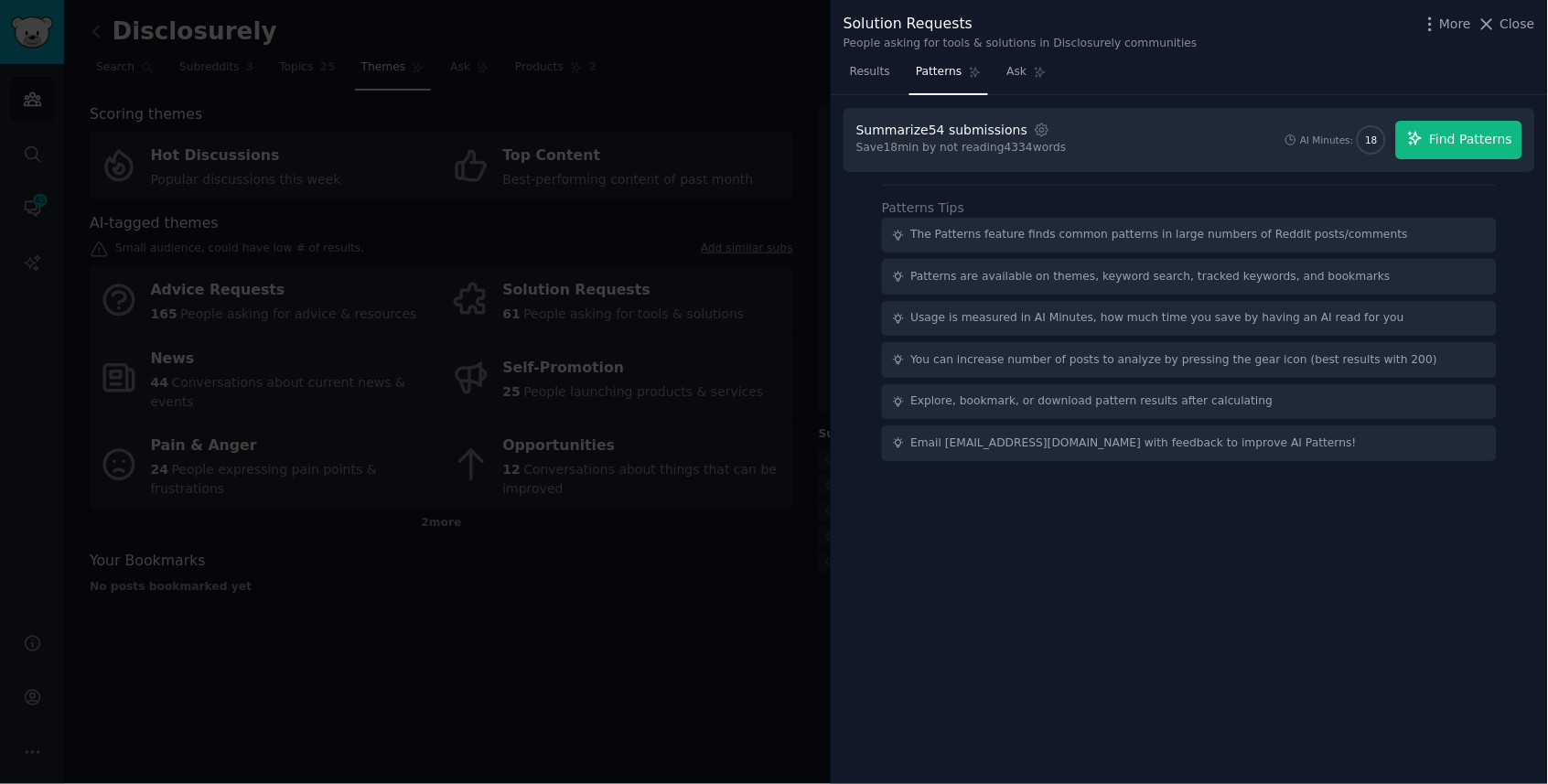
click at [1491, 136] on span "Find Patterns" at bounding box center [1472, 140] width 83 height 20
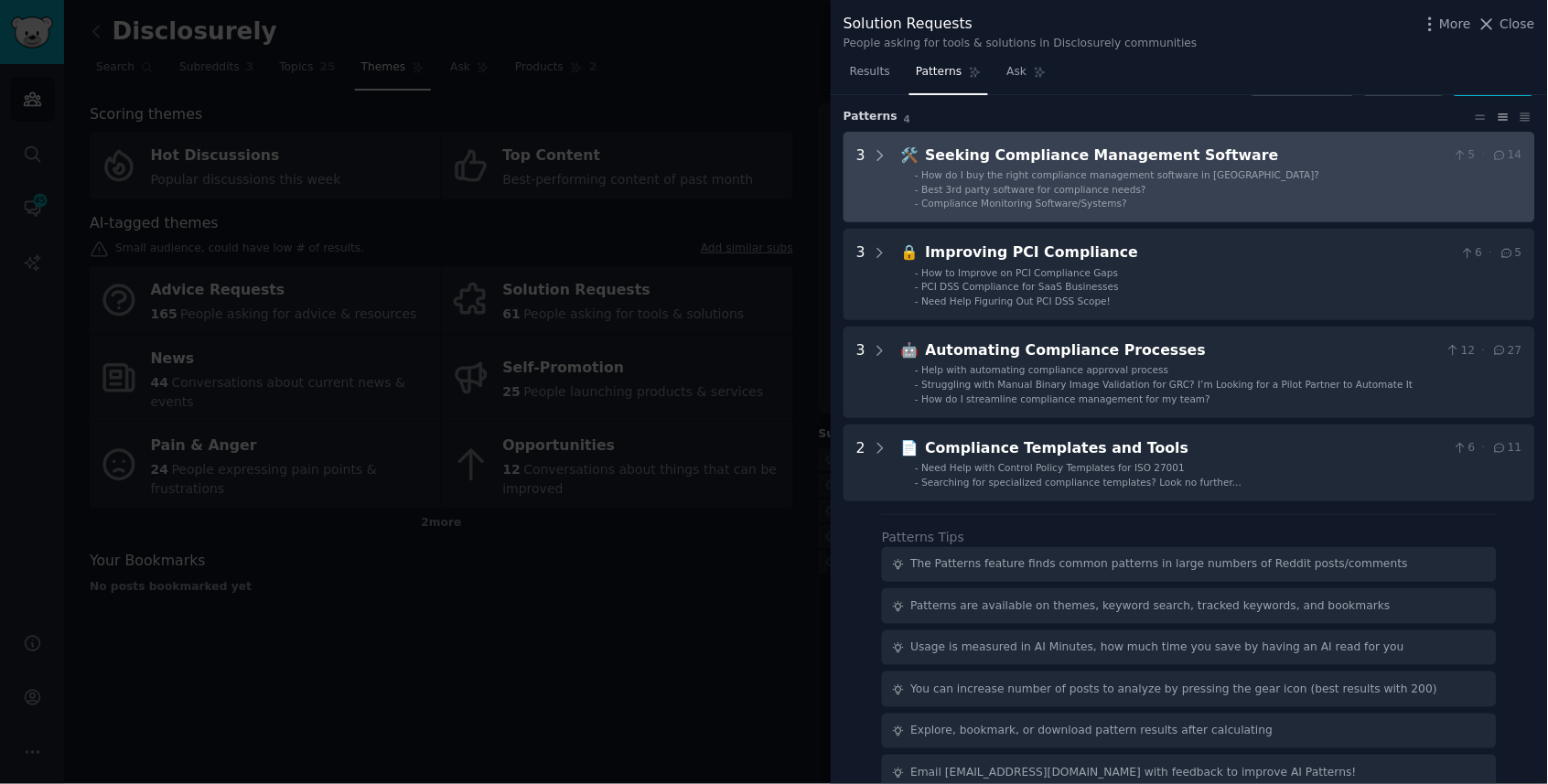
scroll to position [46, 0]
click at [942, 172] on span "How do I buy the right compliance management software in [GEOGRAPHIC_DATA]?" at bounding box center [1120, 176] width 398 height 11
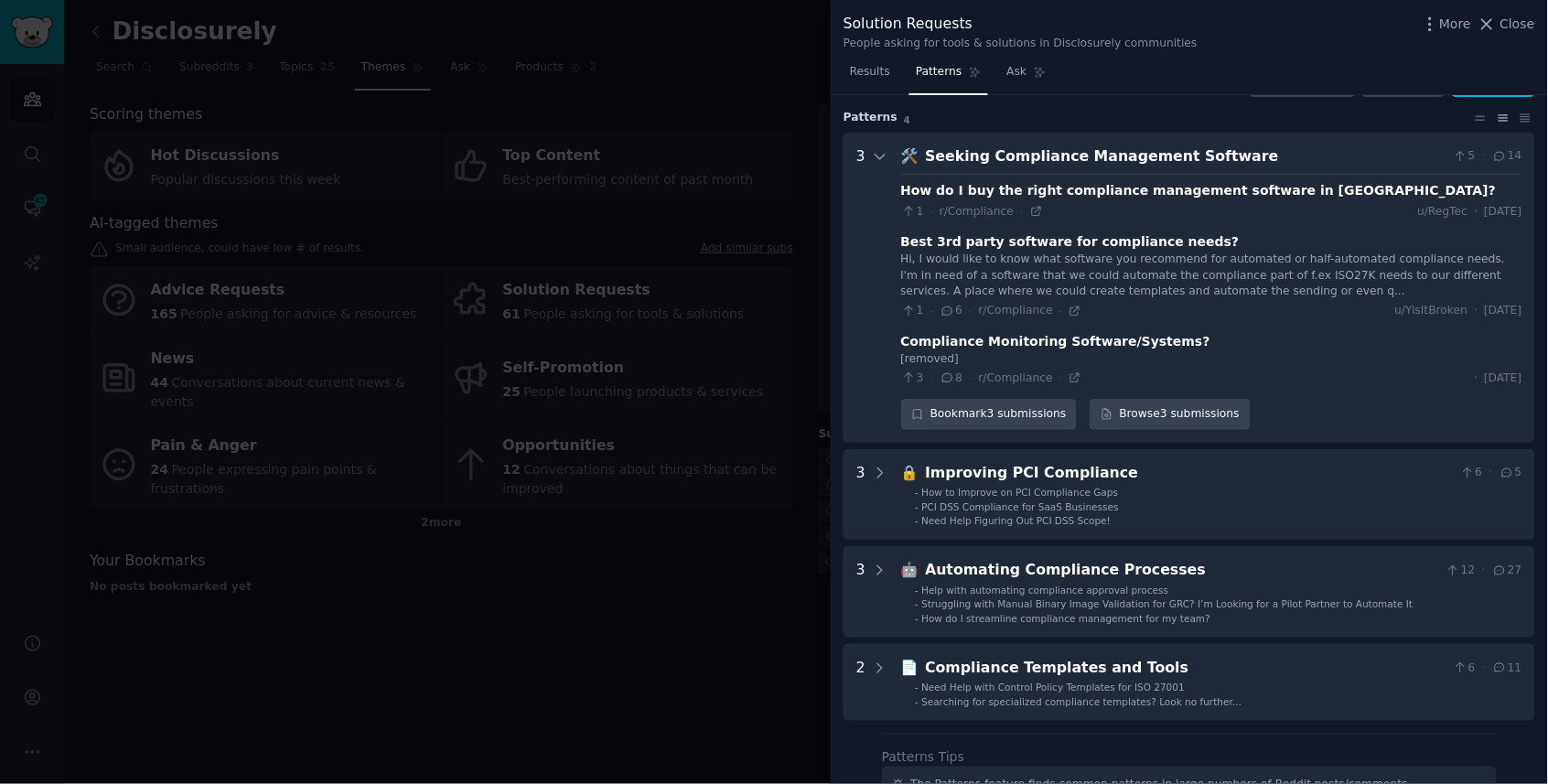
scroll to position [81, 0]
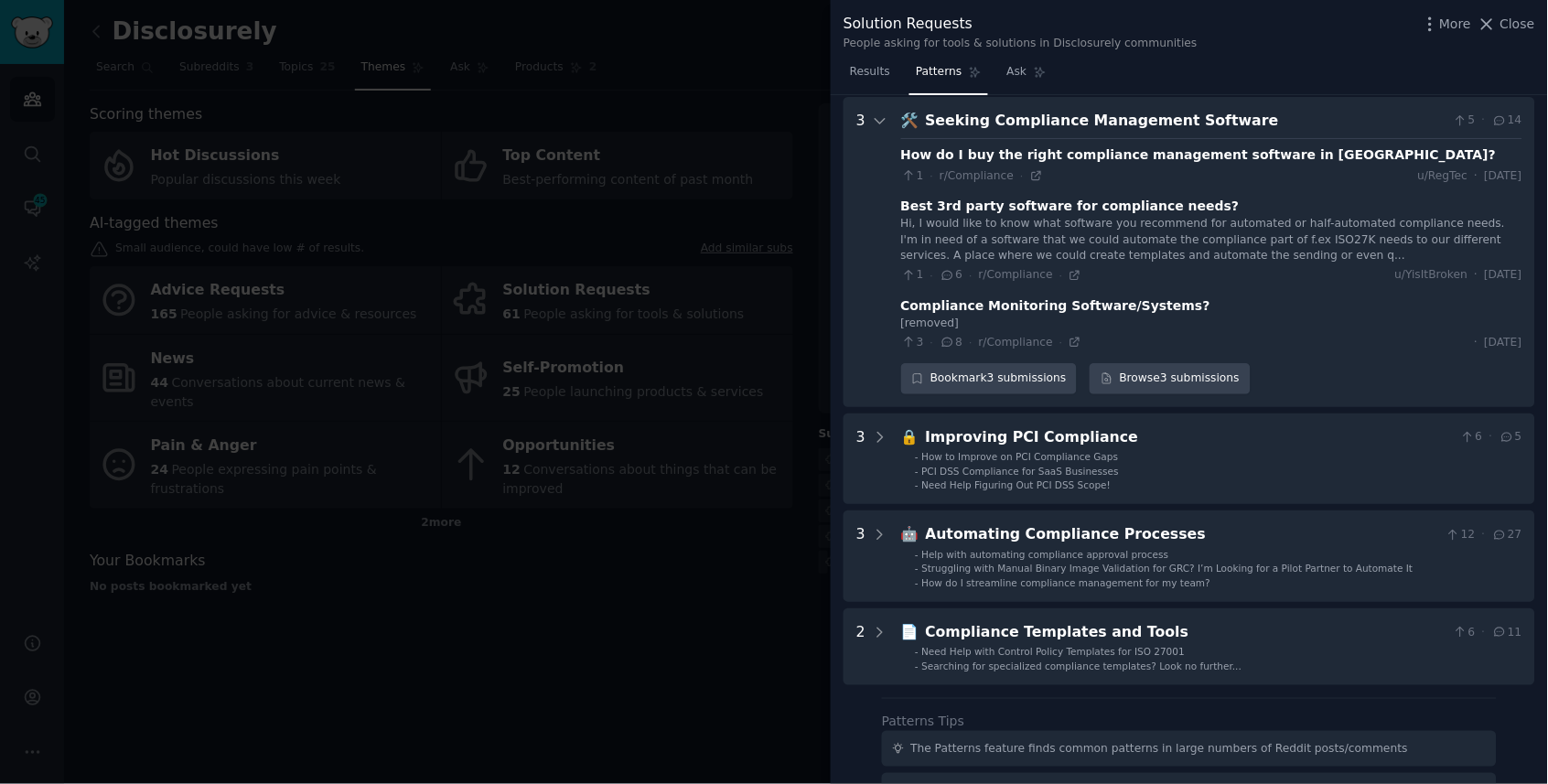
click at [950, 197] on div "Best 3rd party software for compliance needs?" at bounding box center [1071, 206] width 339 height 20
click at [1123, 363] on link "Browse 3 submissions" at bounding box center [1170, 378] width 160 height 31
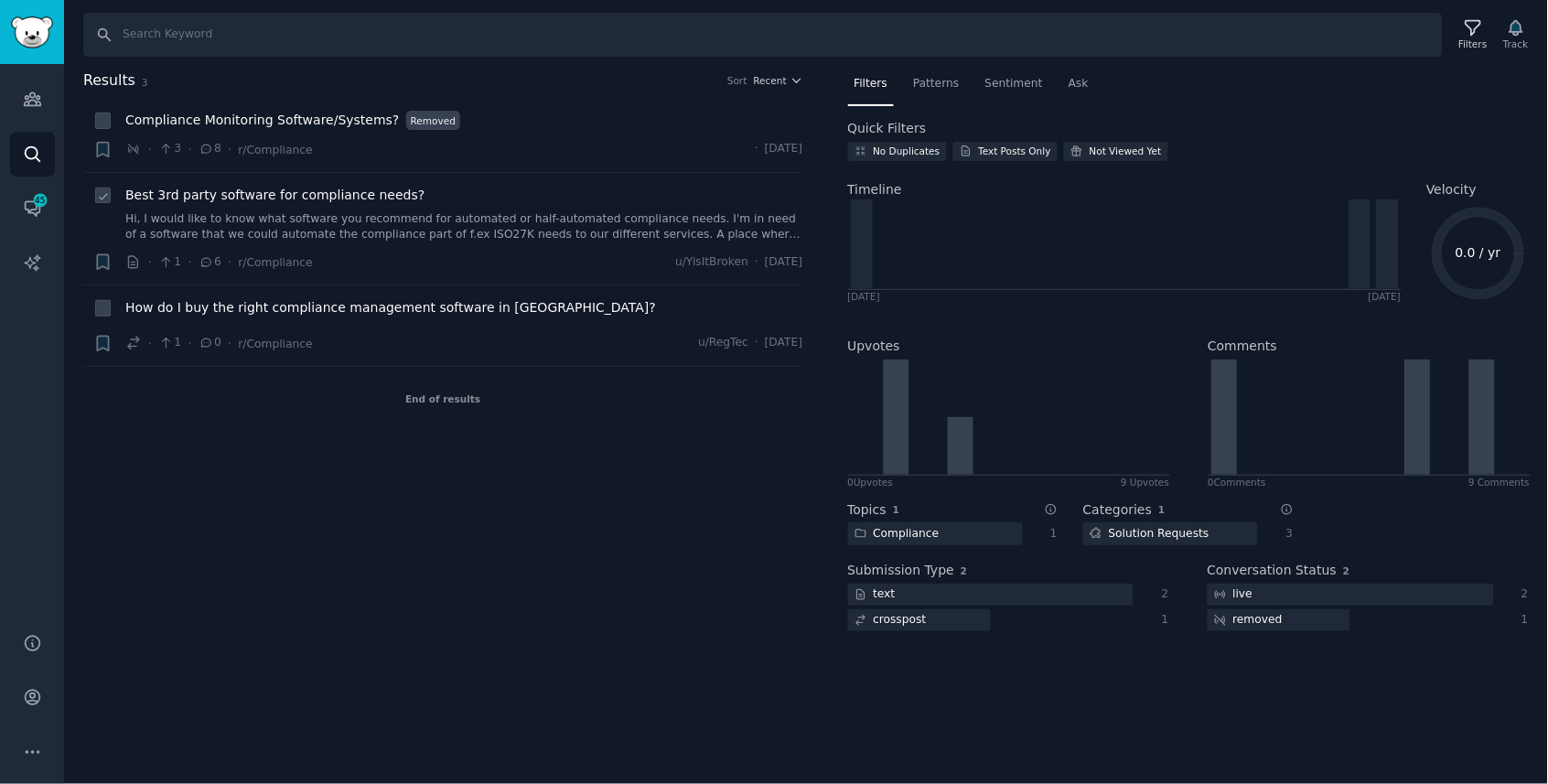
click at [361, 215] on link "Hi, I would like to know what software you recommend for automated or half-auto…" at bounding box center [465, 227] width 678 height 32
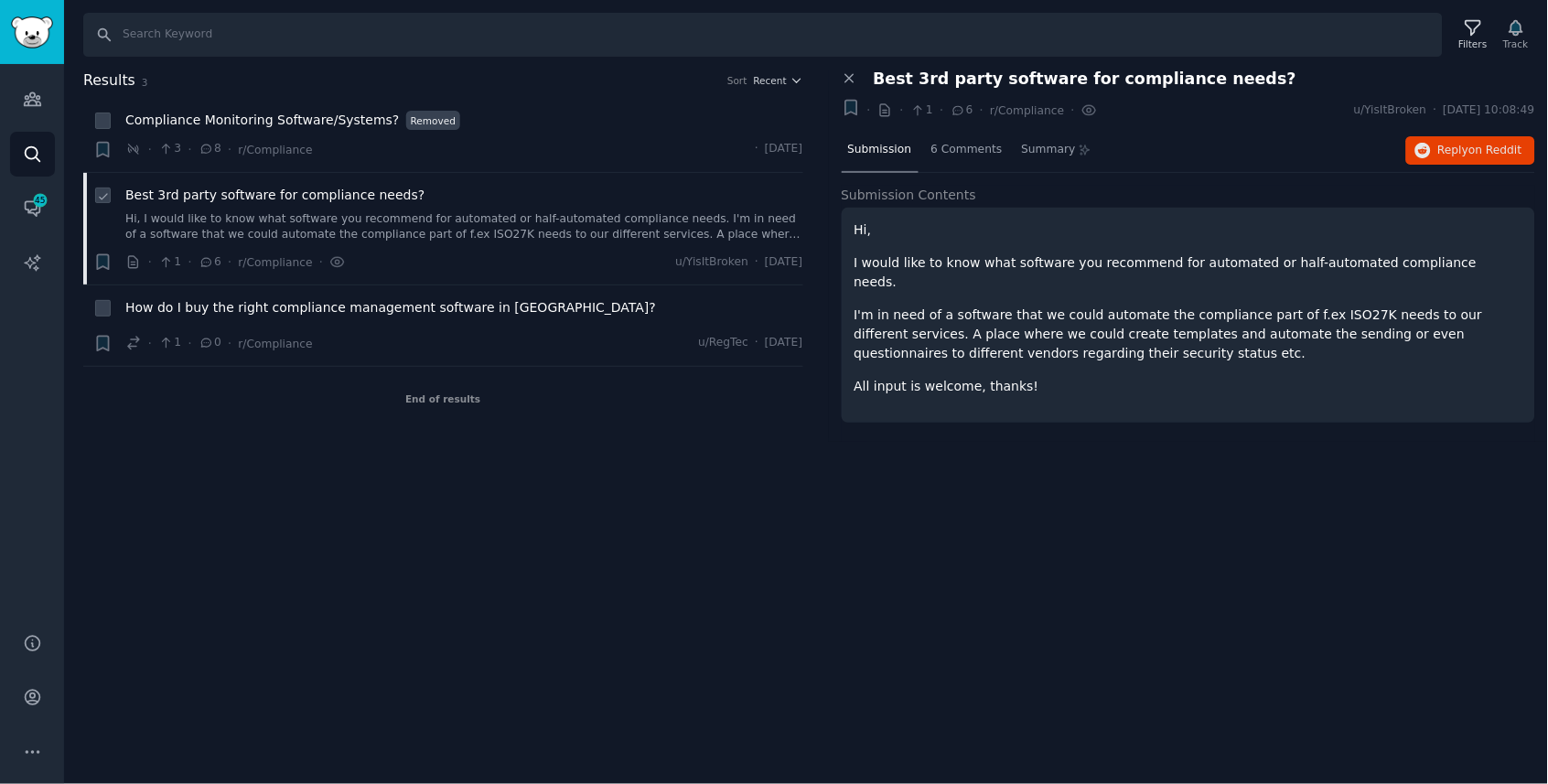
click at [450, 233] on link "Hi, I would like to know what software you recommend for automated or half-auto…" at bounding box center [465, 227] width 678 height 32
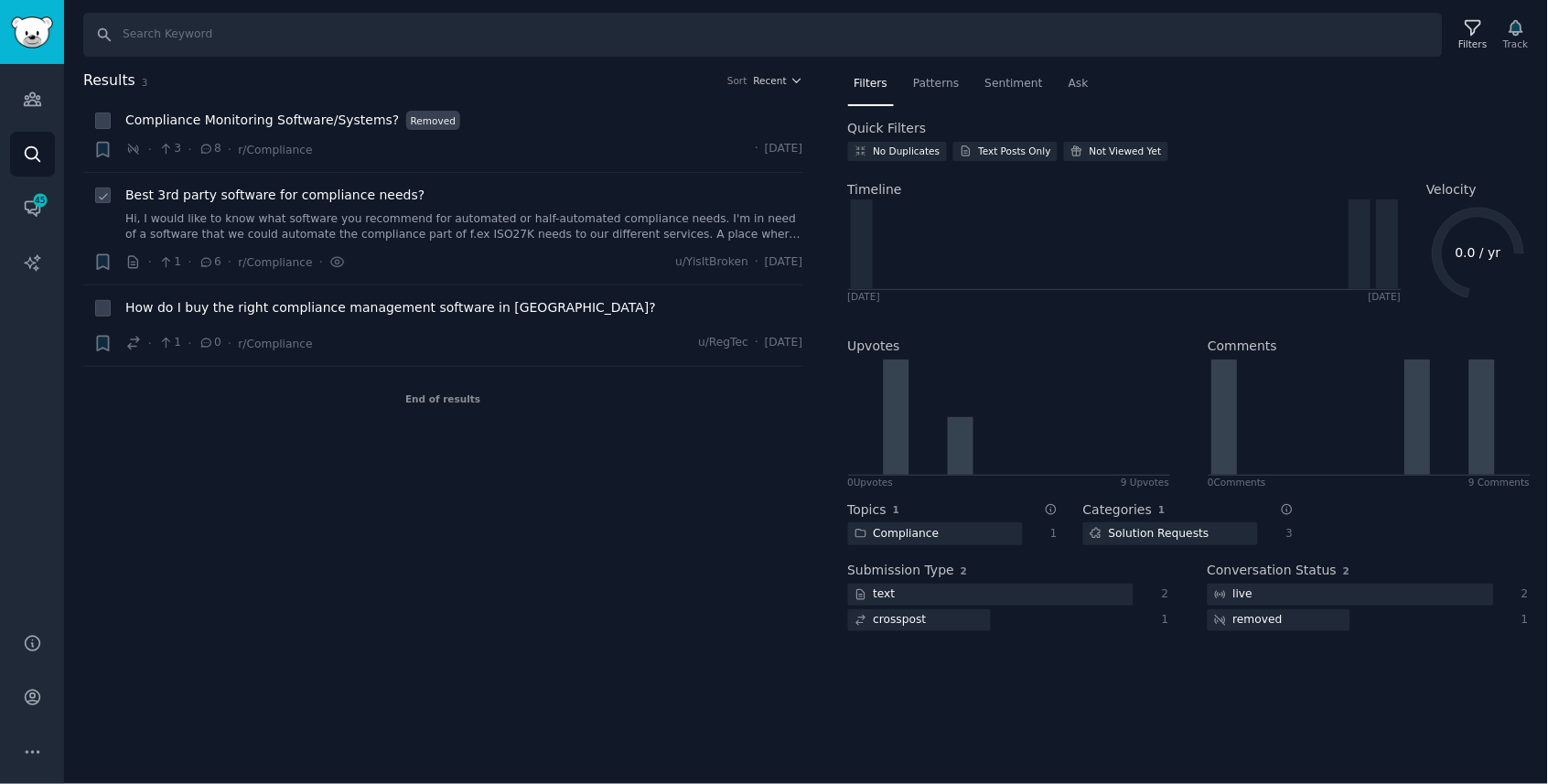
click at [509, 214] on link "Hi, I would like to know what software you recommend for automated or half-auto…" at bounding box center [465, 227] width 678 height 32
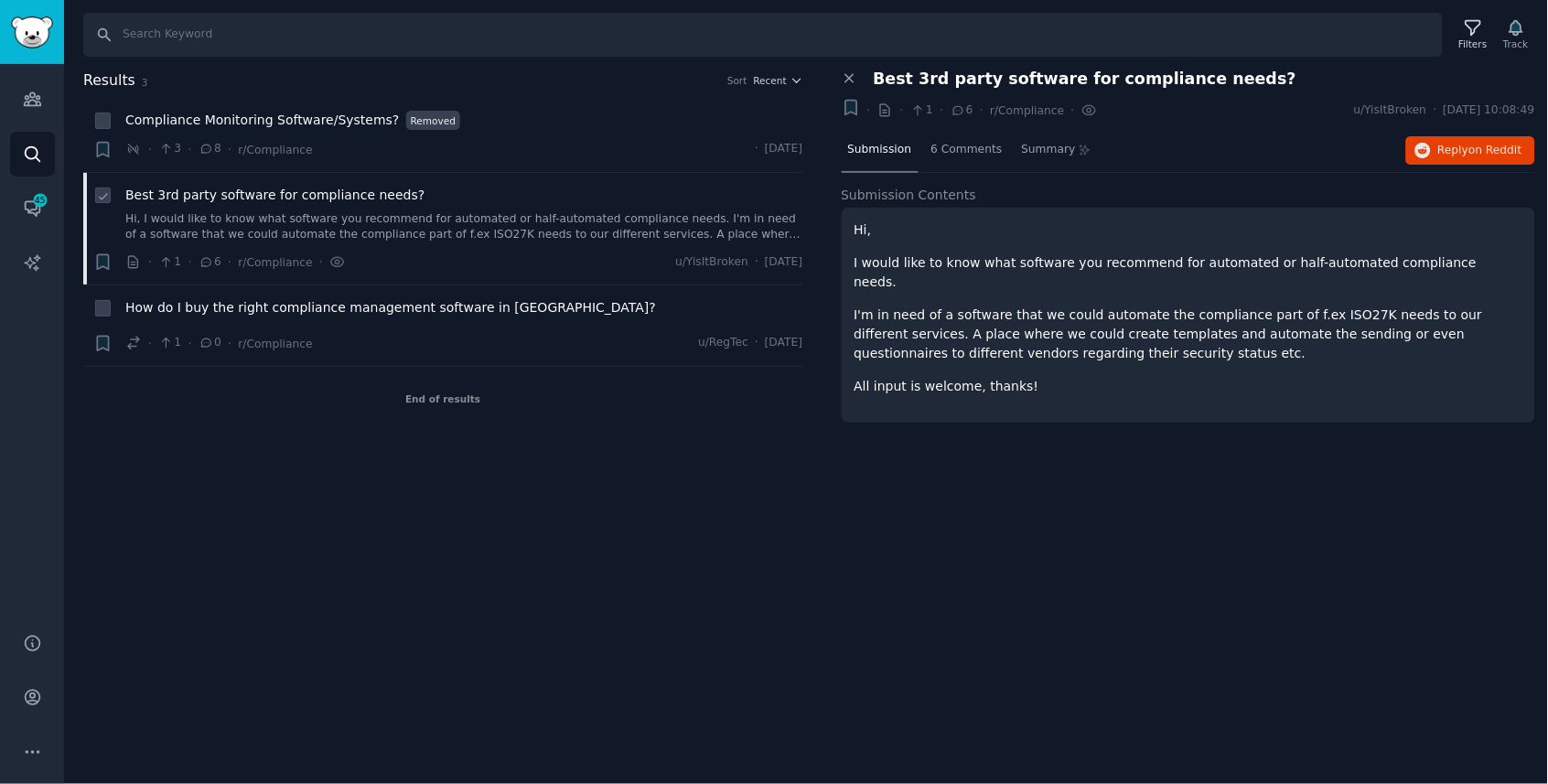
click at [199, 260] on icon at bounding box center [207, 263] width 17 height 13
click at [206, 260] on icon at bounding box center [206, 262] width 10 height 8
click at [997, 155] on span "6 Comments" at bounding box center [967, 150] width 72 height 17
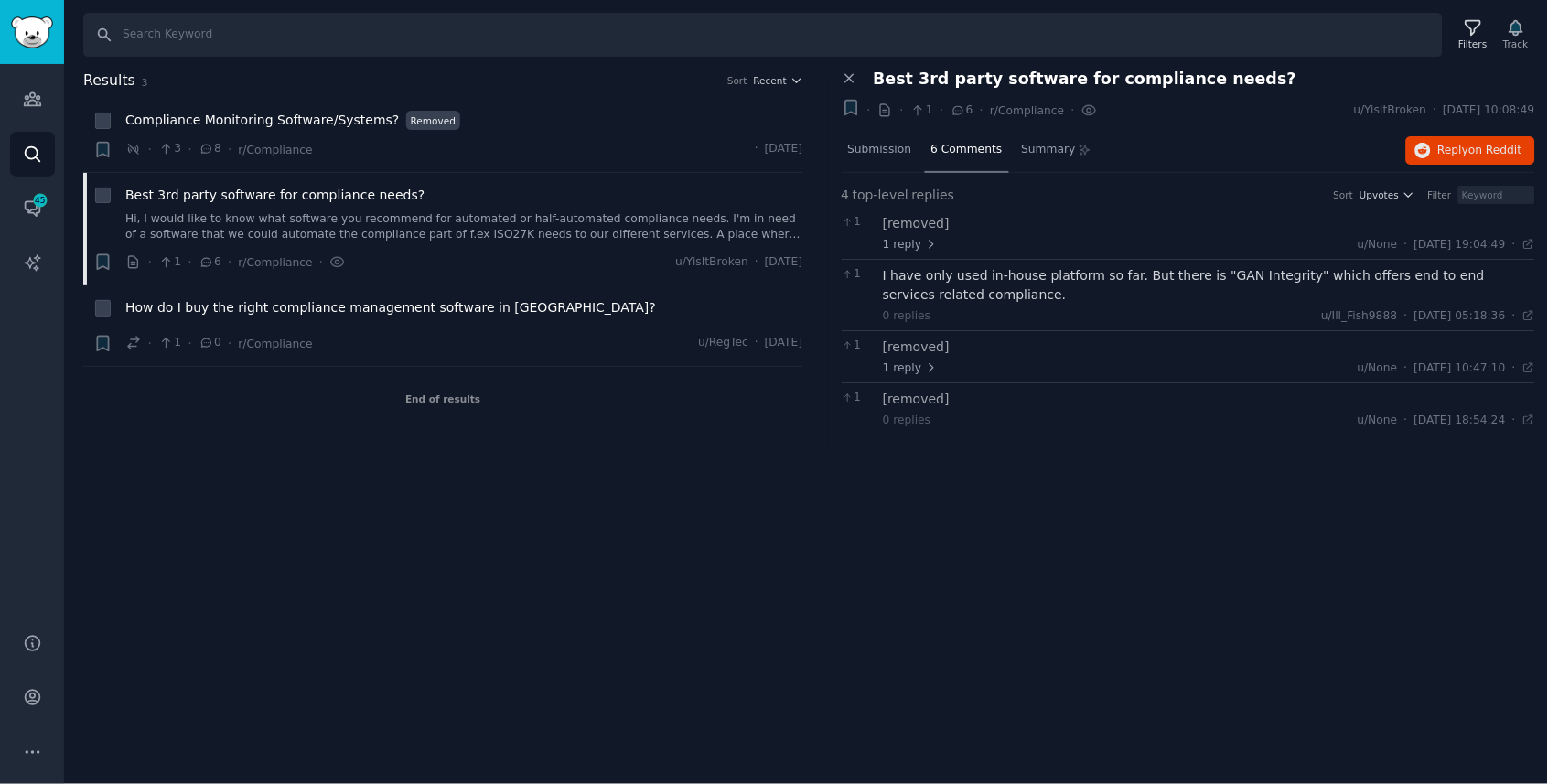
click at [997, 279] on div "I have only used in-house platform so far. But there is "GAN Integrity" which o…" at bounding box center [1209, 285] width 653 height 38
click at [435, 153] on div "· 3 · 8 · r/Compliance · [DATE]" at bounding box center [465, 149] width 678 height 20
click at [208, 148] on icon at bounding box center [207, 149] width 17 height 13
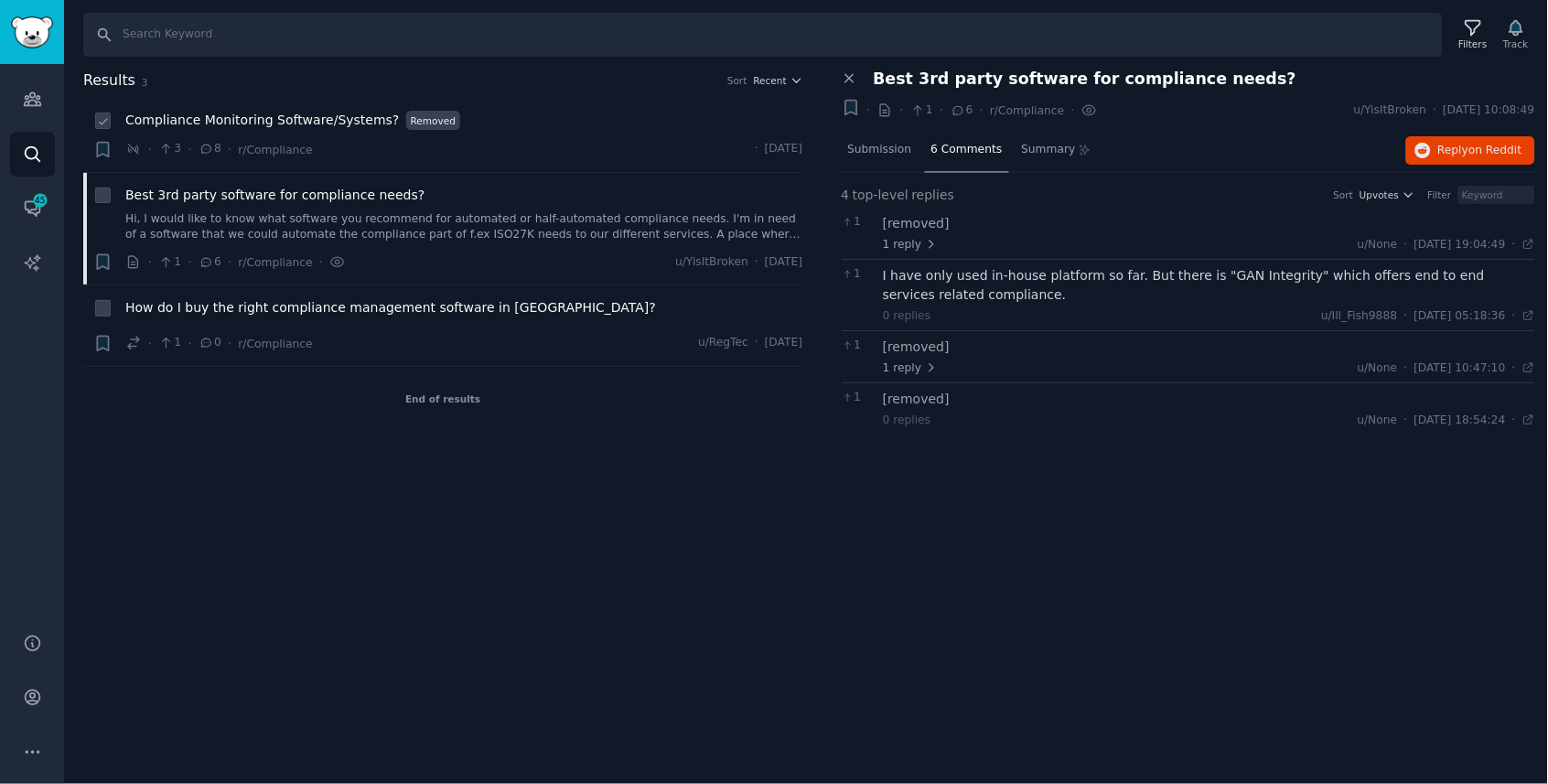
click at [214, 132] on div "Compliance Monitoring Software/Systems? Removed · 3 · 8 · r/Compliance · [DATE]" at bounding box center [465, 135] width 678 height 48
click at [144, 105] on li "+ Compliance Monitoring Software/Systems? Removed · 3 · 8 · r/Compliance · [DAT…" at bounding box center [442, 135] width 720 height 74
click at [538, 98] on li "+ Compliance Monitoring Software/Systems? Removed · 3 · 8 · r/Compliance · [DAT…" at bounding box center [442, 135] width 720 height 74
click at [562, 127] on div "Compliance Monitoring Software/Systems? Removed" at bounding box center [465, 120] width 678 height 20
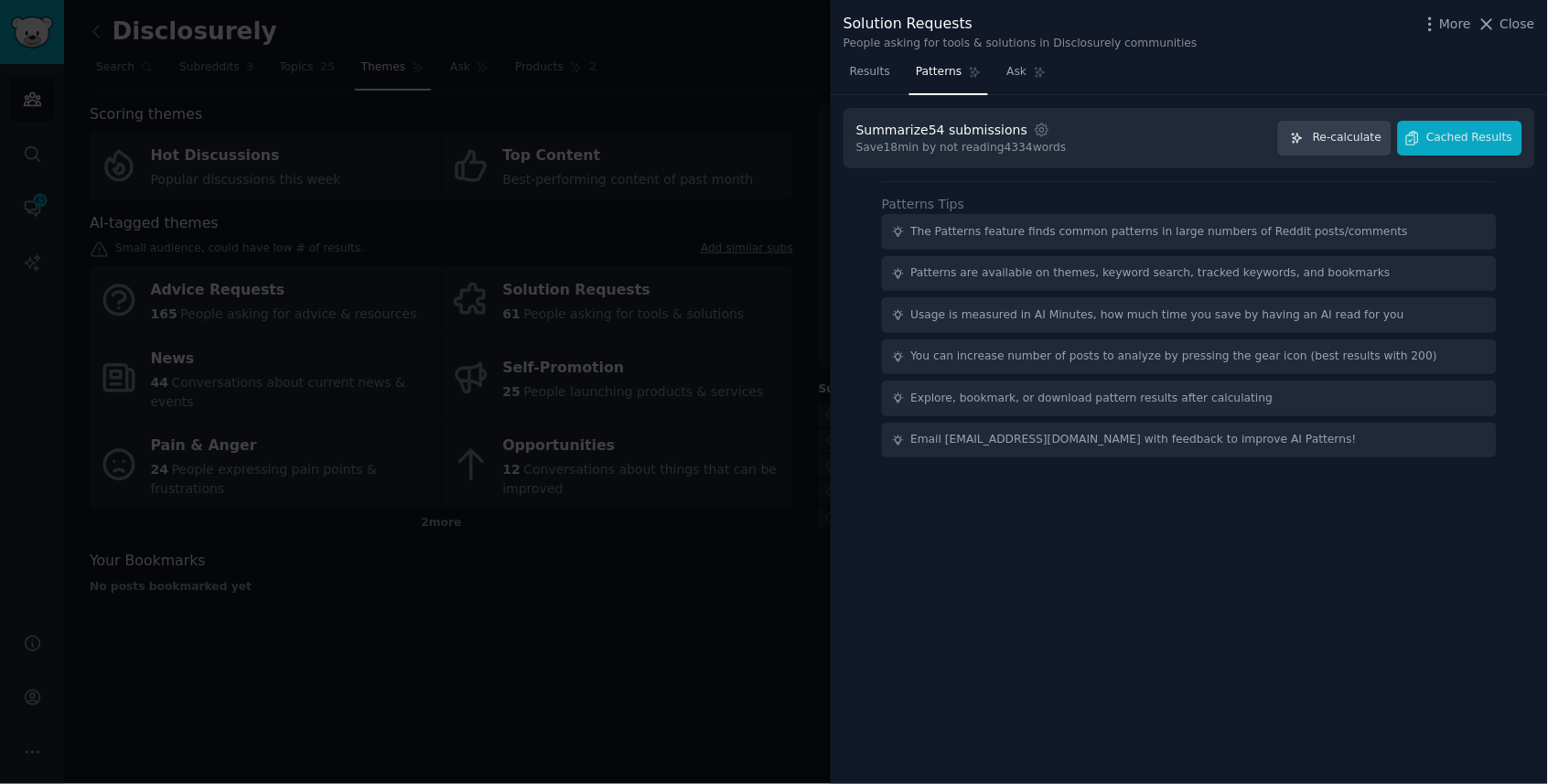
click at [448, 98] on div at bounding box center [774, 392] width 1548 height 784
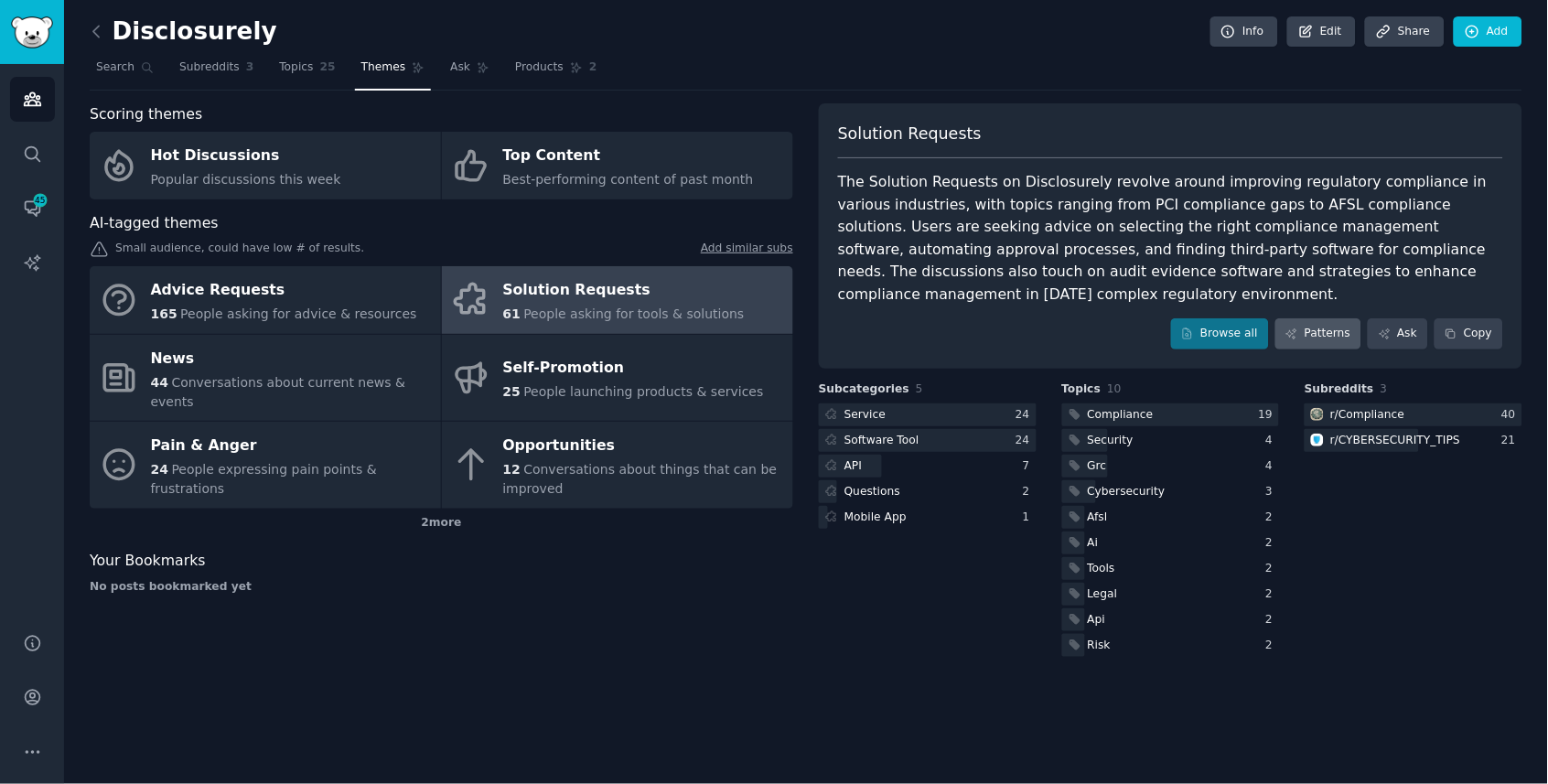
click at [1316, 324] on link "Patterns" at bounding box center [1319, 333] width 86 height 31
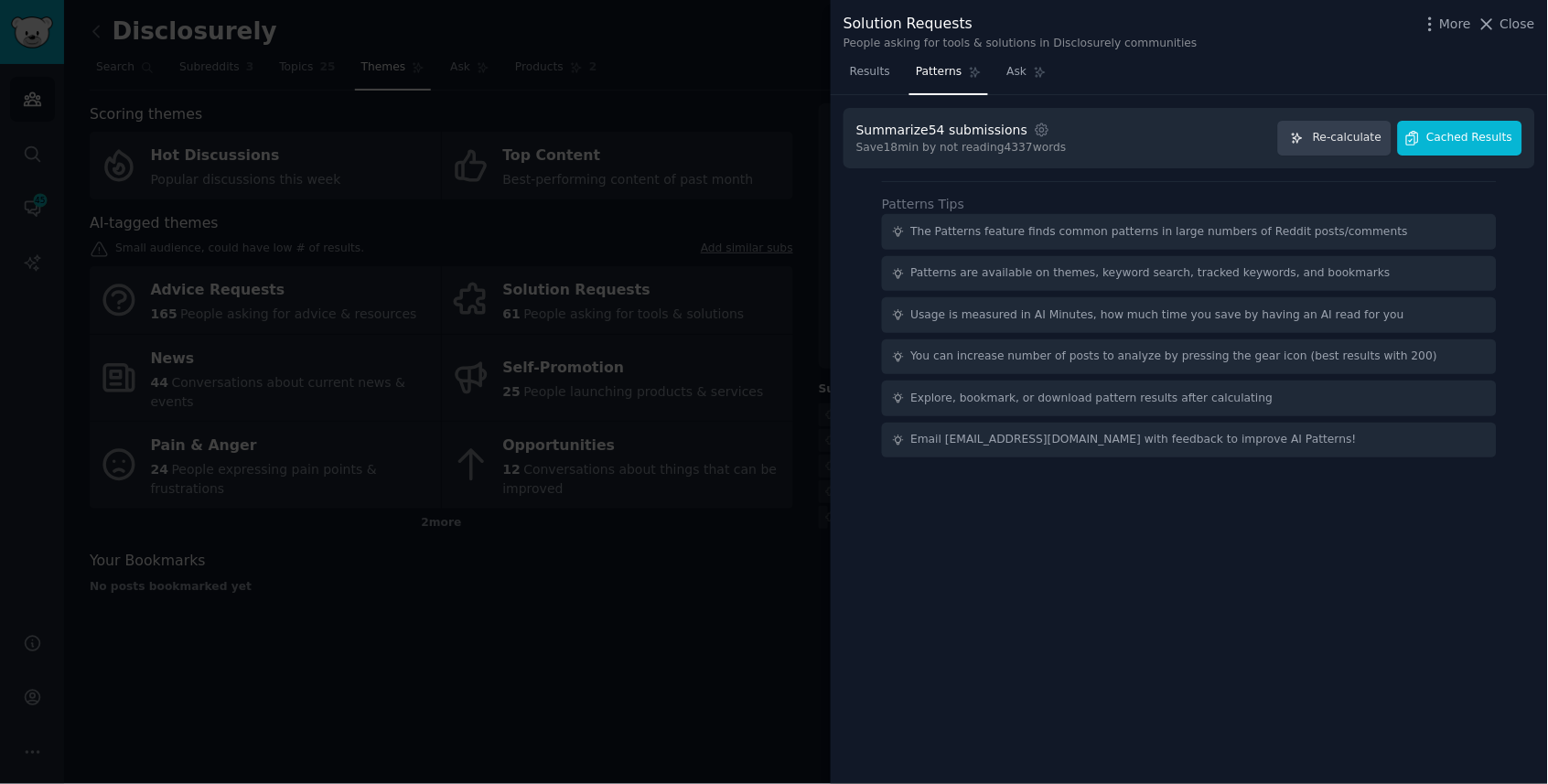
click at [1420, 141] on icon "button" at bounding box center [1413, 139] width 17 height 17
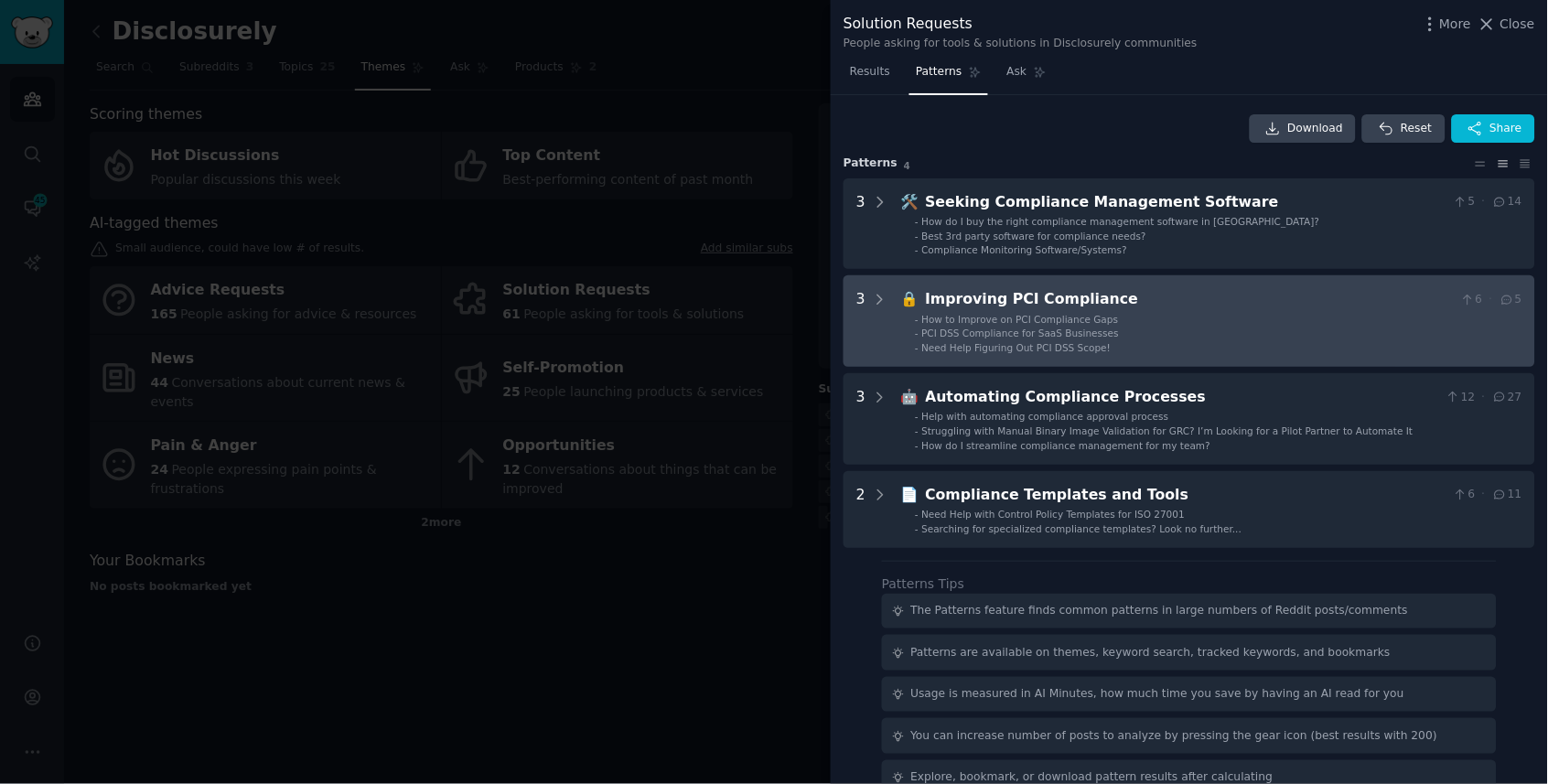
click at [1252, 348] on Compliance "3 🔒 Improving PCI Compliance 6 · 5 - How to Improve on PCI Compliance Gaps - PC…" at bounding box center [1189, 321] width 692 height 91
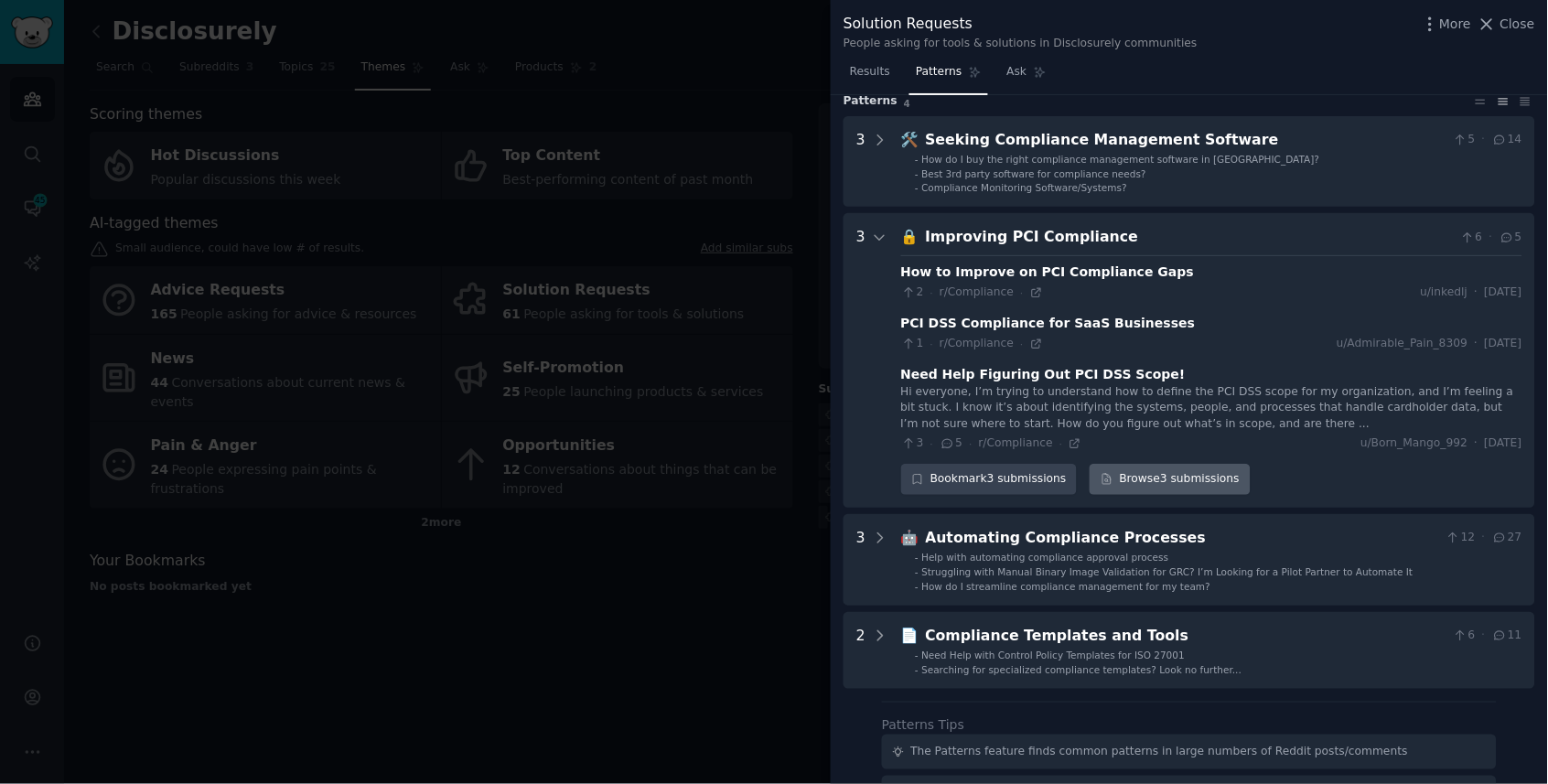
scroll to position [56, 0]
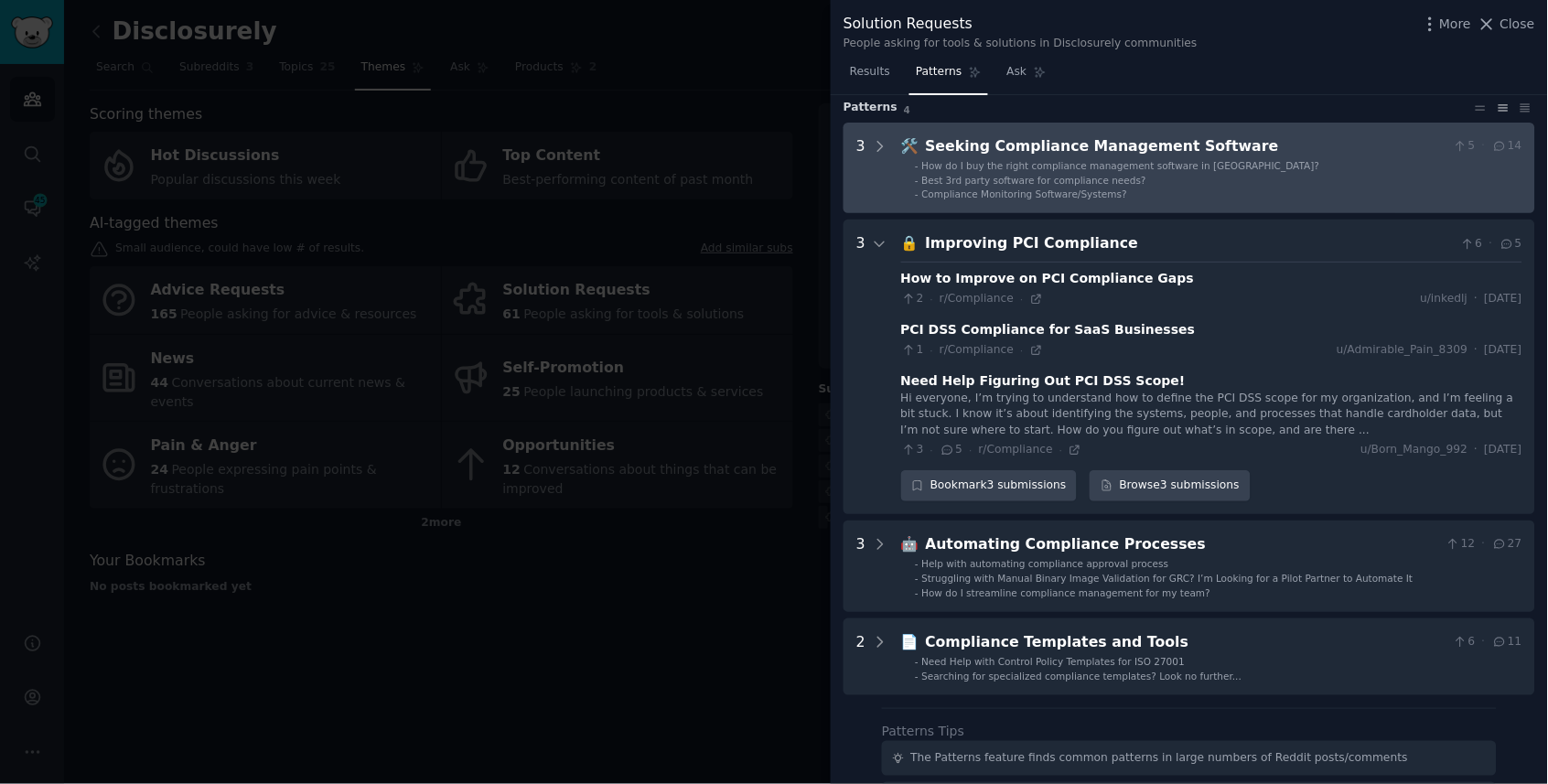
click at [1248, 161] on li "- How do I buy the right compliance management software in [GEOGRAPHIC_DATA]?" at bounding box center [1218, 166] width 607 height 13
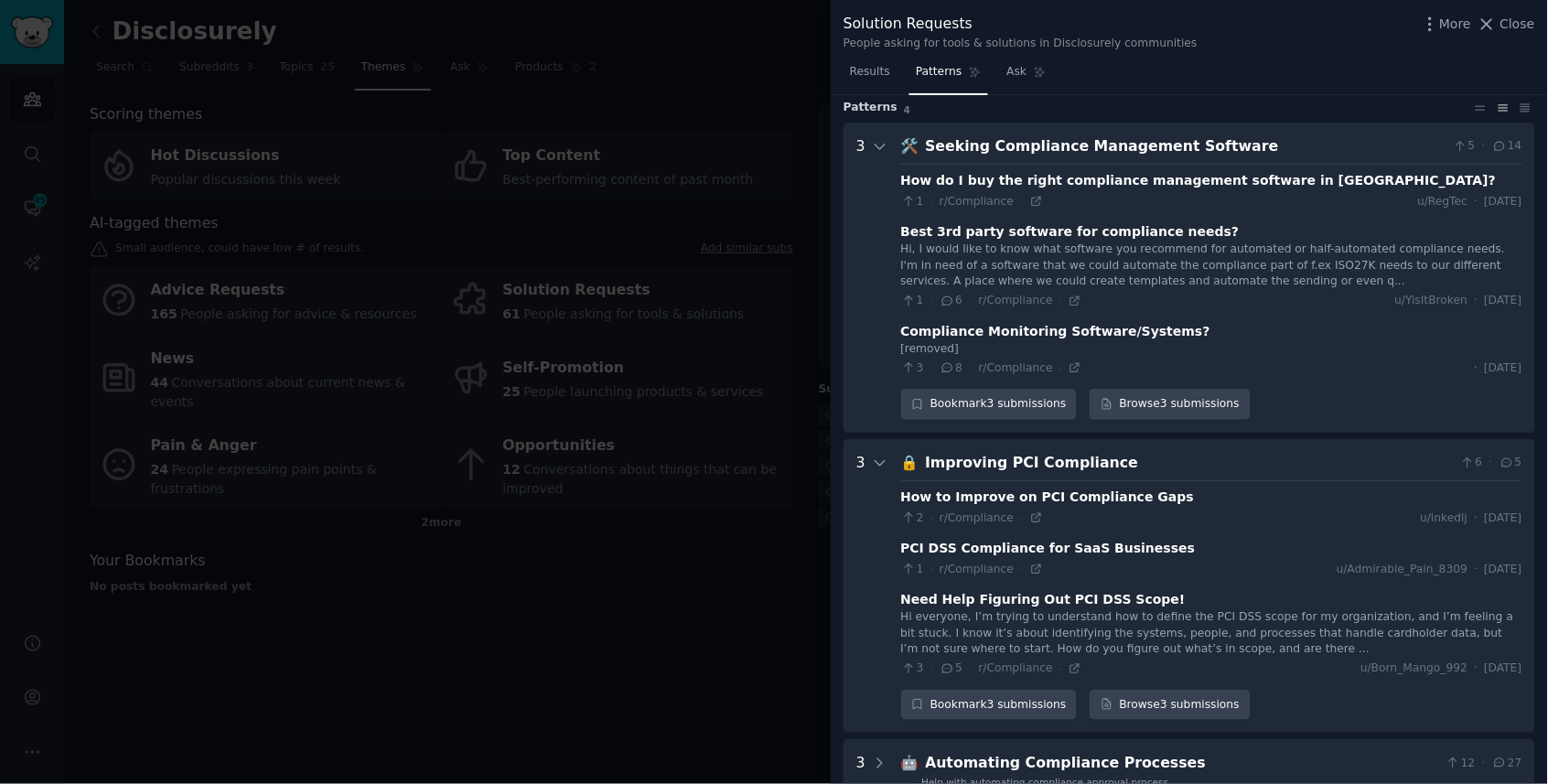
scroll to position [81, 0]
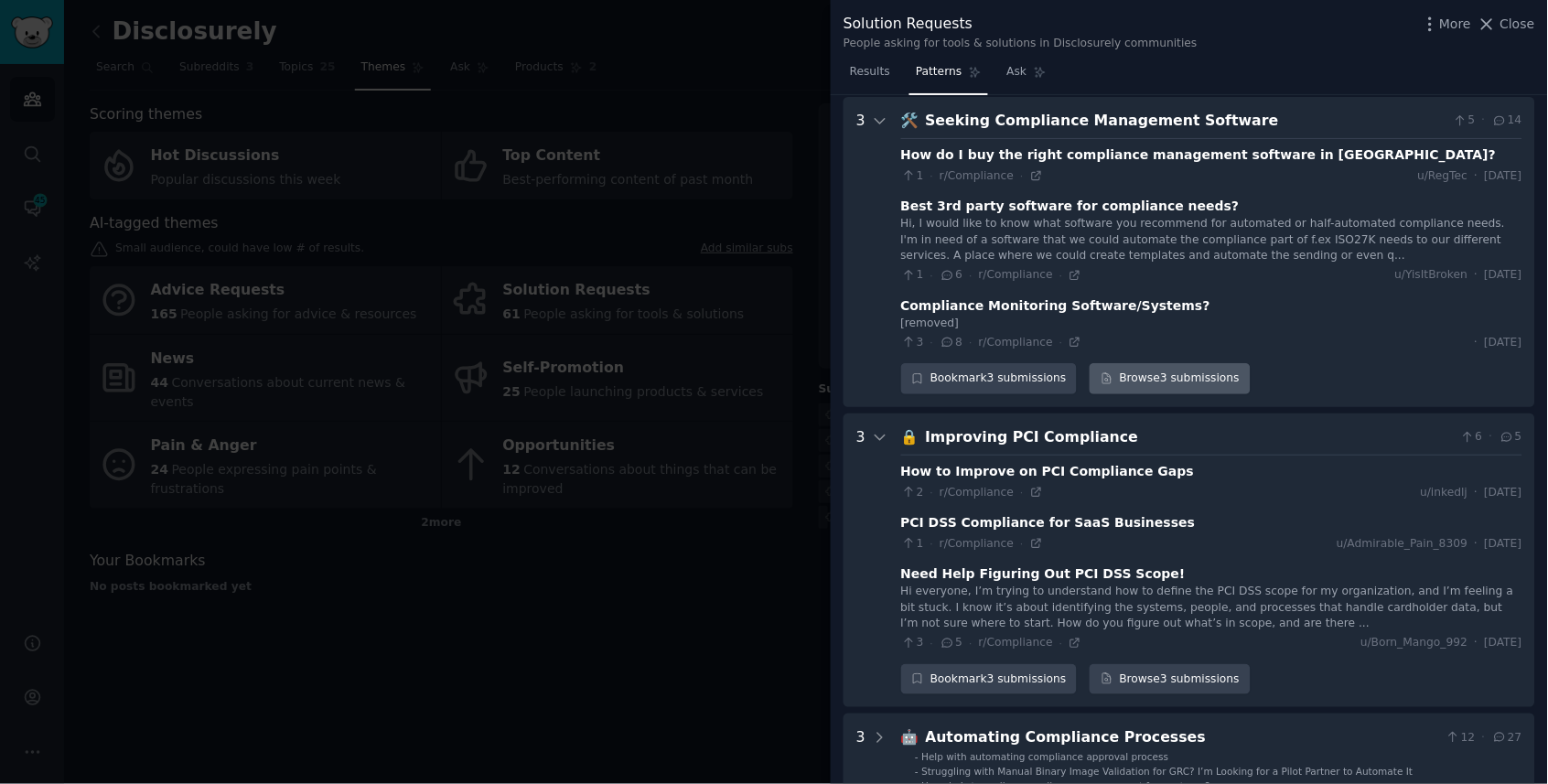
click at [1121, 363] on link "Browse 3 submissions" at bounding box center [1170, 378] width 160 height 31
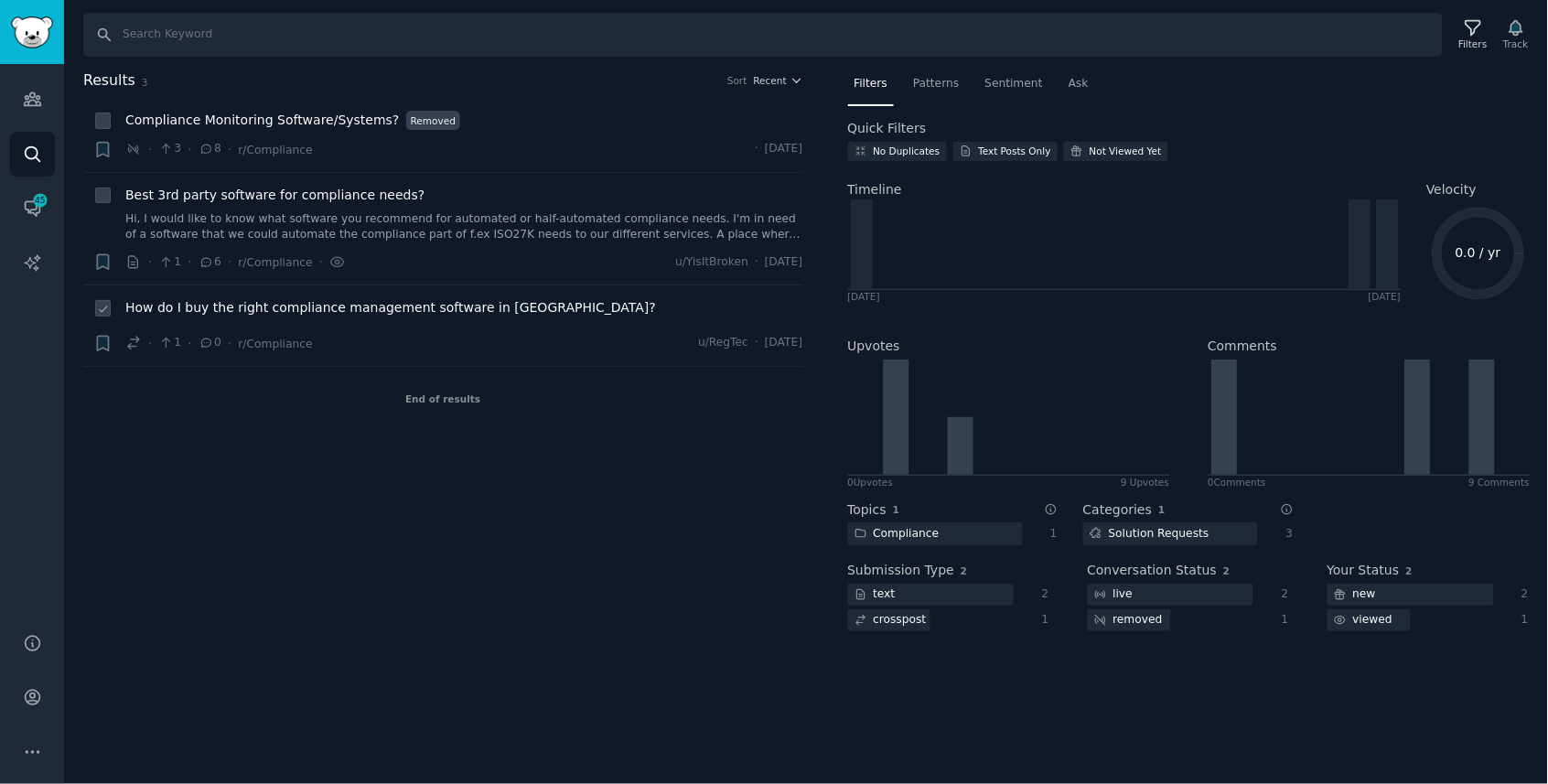
click at [373, 305] on span "How do I buy the right compliance management software in [GEOGRAPHIC_DATA]?" at bounding box center [391, 307] width 531 height 20
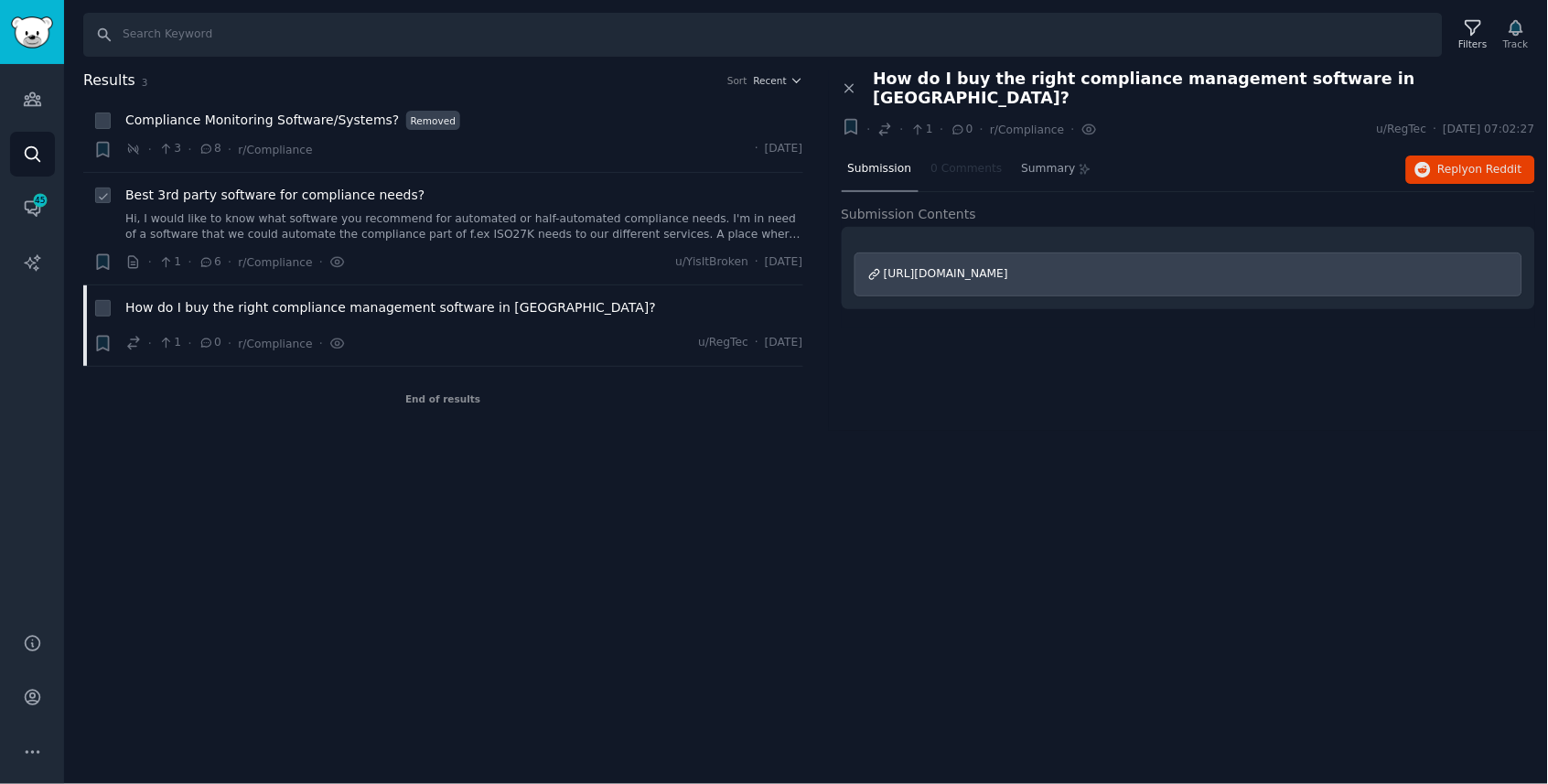
click at [271, 206] on div "Best 3rd party software for compliance needs? Hi, I would like to know what sof…" at bounding box center [465, 214] width 678 height 58
click at [411, 173] on li "+ Best 3rd party software for compliance needs? Hi, I would like to know what s…" at bounding box center [442, 229] width 720 height 113
click at [411, 154] on div "· 3 · 8 · r/Compliance · [DATE]" at bounding box center [465, 149] width 678 height 20
click at [276, 125] on span "Compliance Monitoring Software/Systems?" at bounding box center [263, 120] width 275 height 20
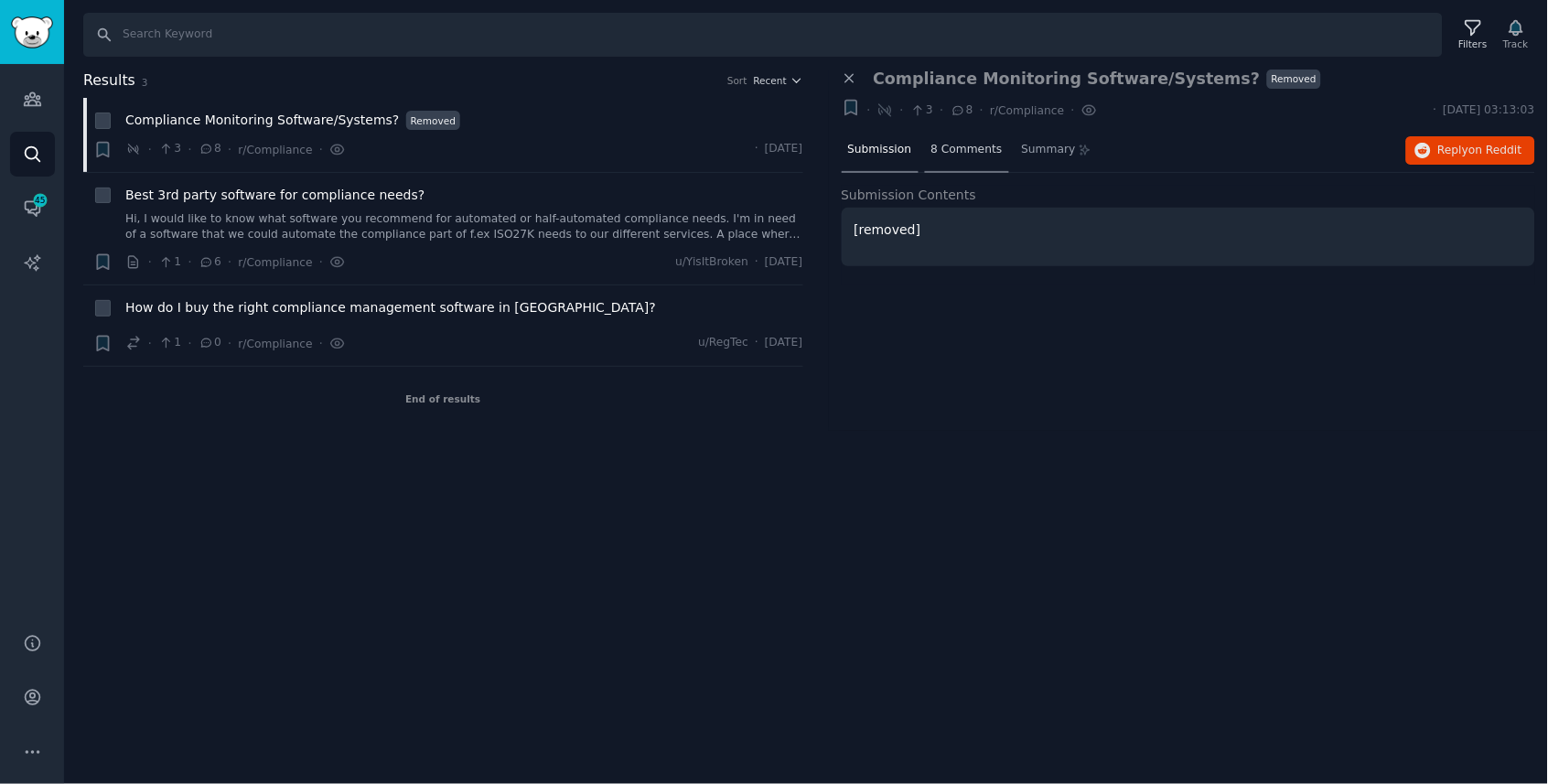
click at [967, 157] on div "8 Comments" at bounding box center [967, 151] width 84 height 44
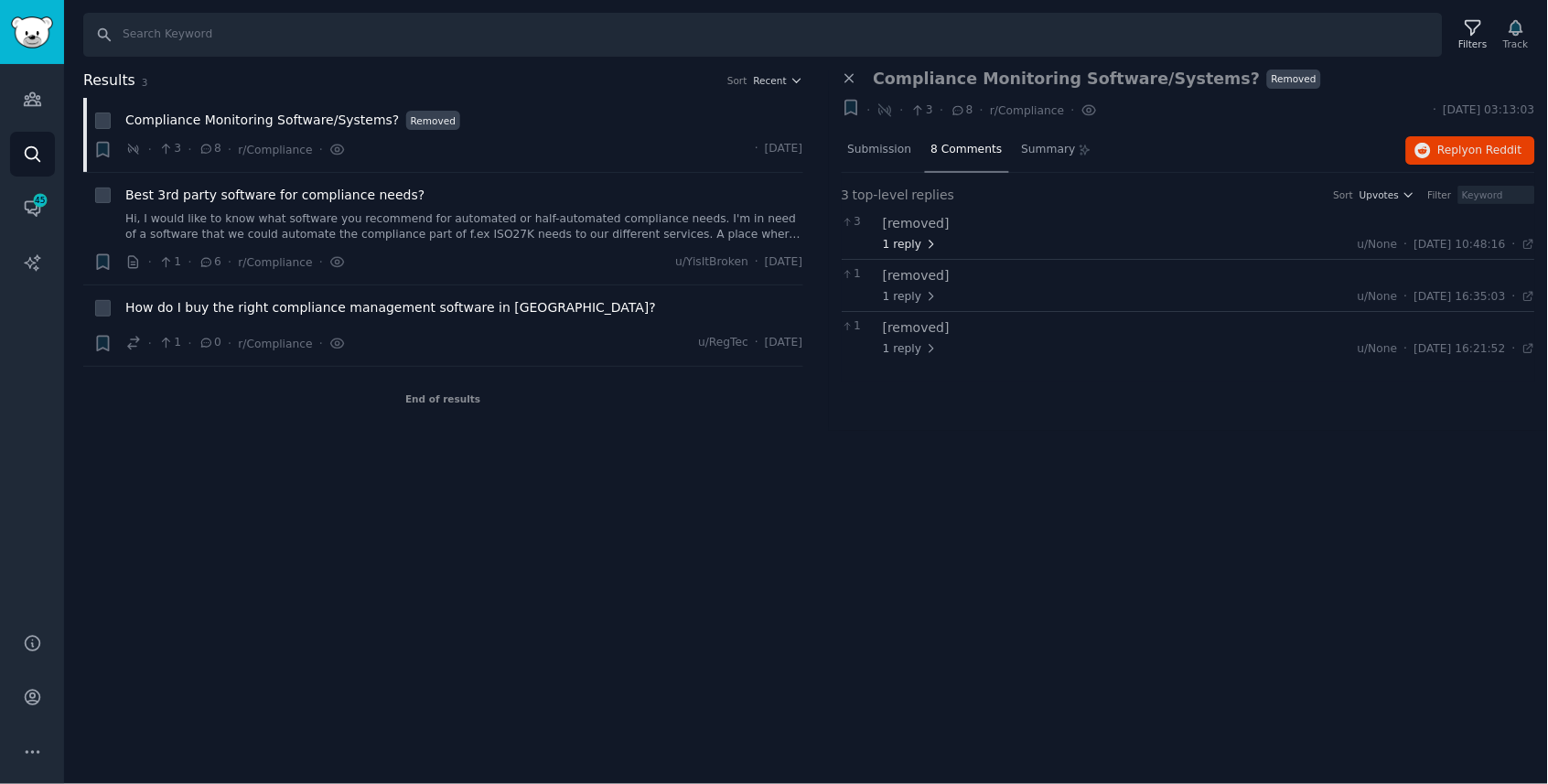
click at [906, 237] on span "1 reply" at bounding box center [910, 245] width 55 height 17
click at [912, 221] on div "[removed] 1 reply u/None · [DATE] 10:48:16 Wed 19/02/2025 · 1 Thanks! 0 replies…" at bounding box center [1209, 262] width 653 height 96
click at [185, 126] on span "Compliance Monitoring Software/Systems?" at bounding box center [263, 120] width 275 height 20
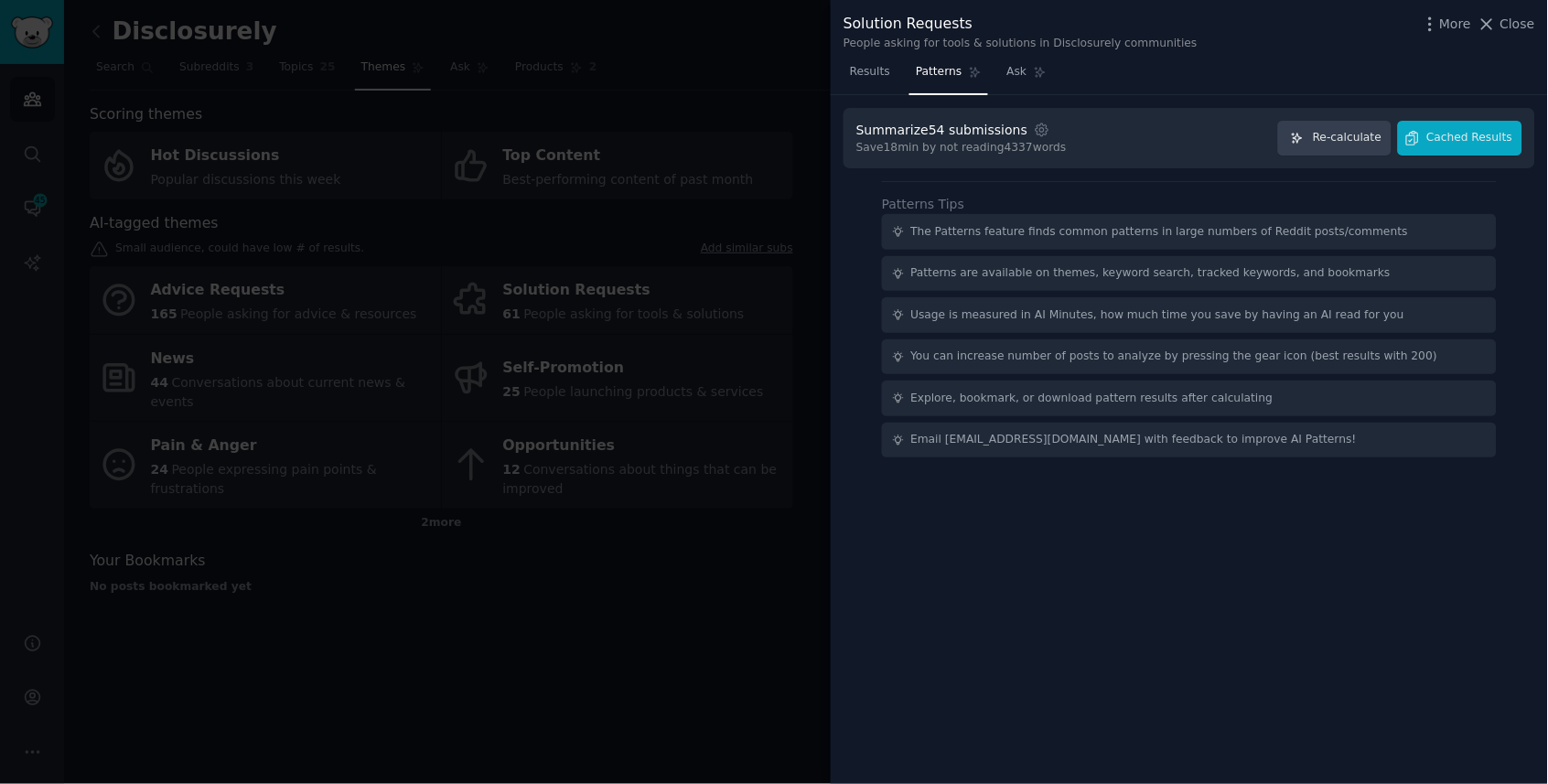
click at [547, 171] on div at bounding box center [774, 392] width 1548 height 784
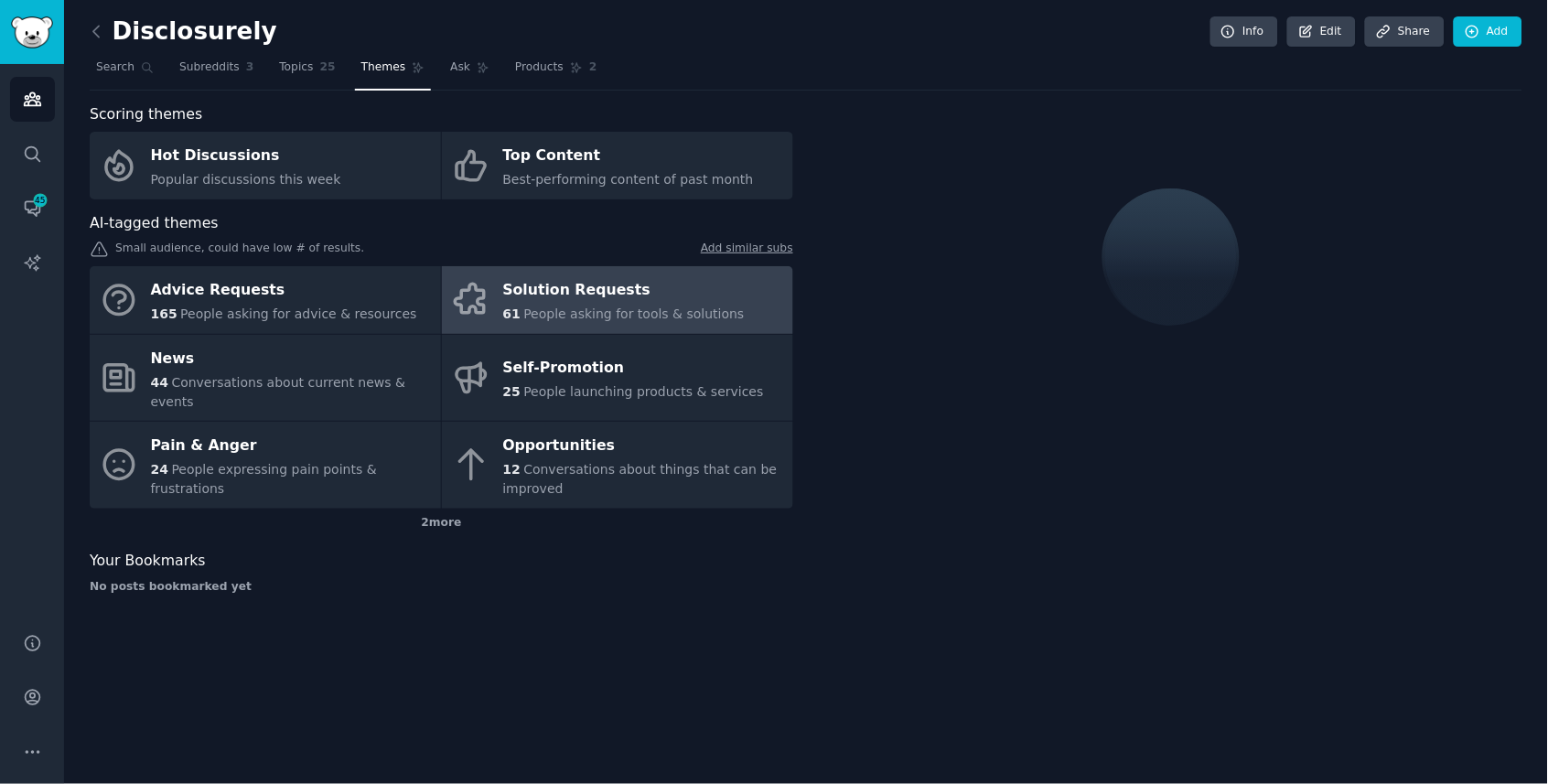
click at [580, 288] on div "Solution Requests" at bounding box center [623, 291] width 241 height 29
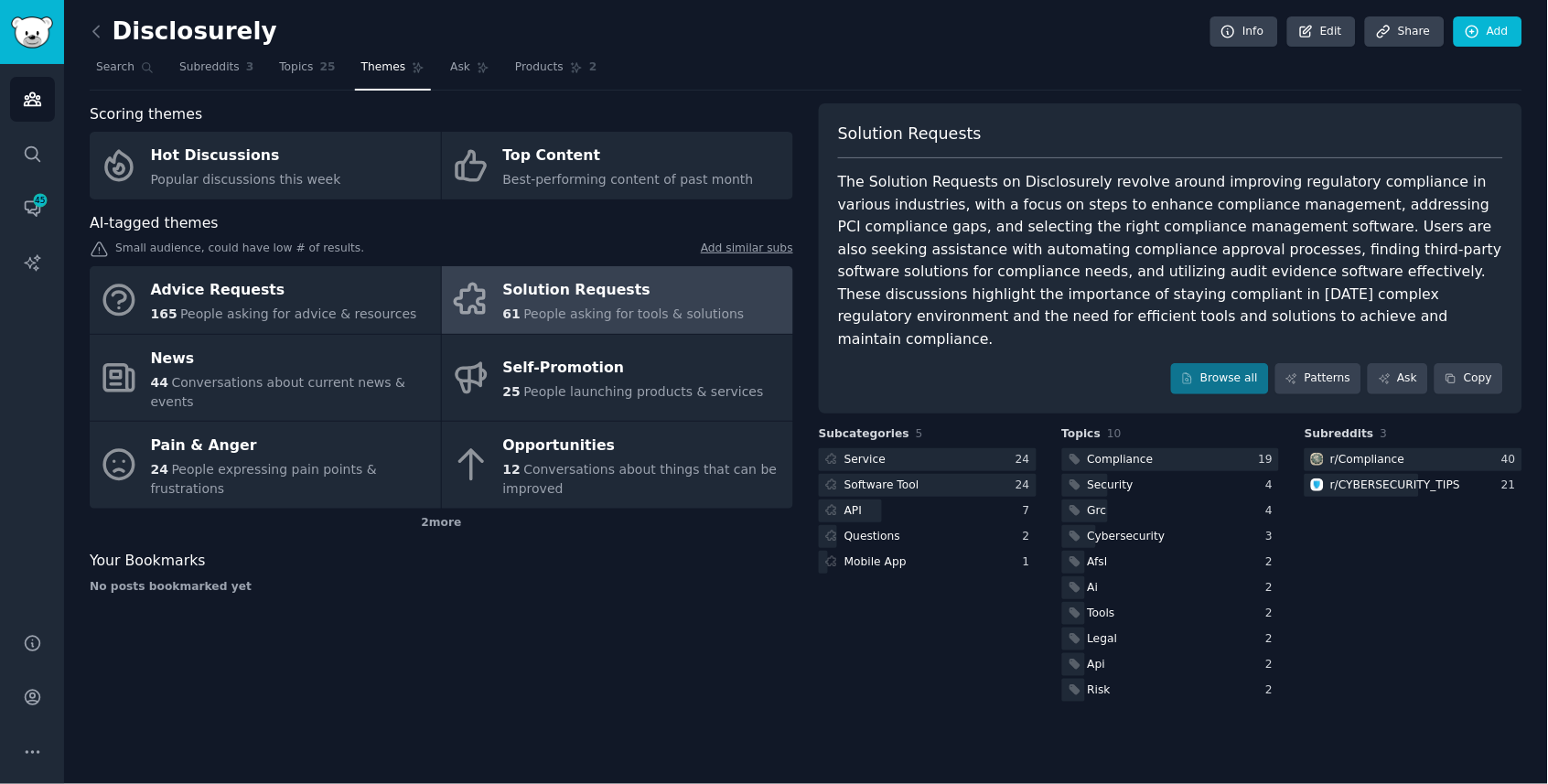
click at [580, 288] on div "Solution Requests" at bounding box center [623, 291] width 241 height 29
click at [961, 474] on div at bounding box center [928, 485] width 218 height 23
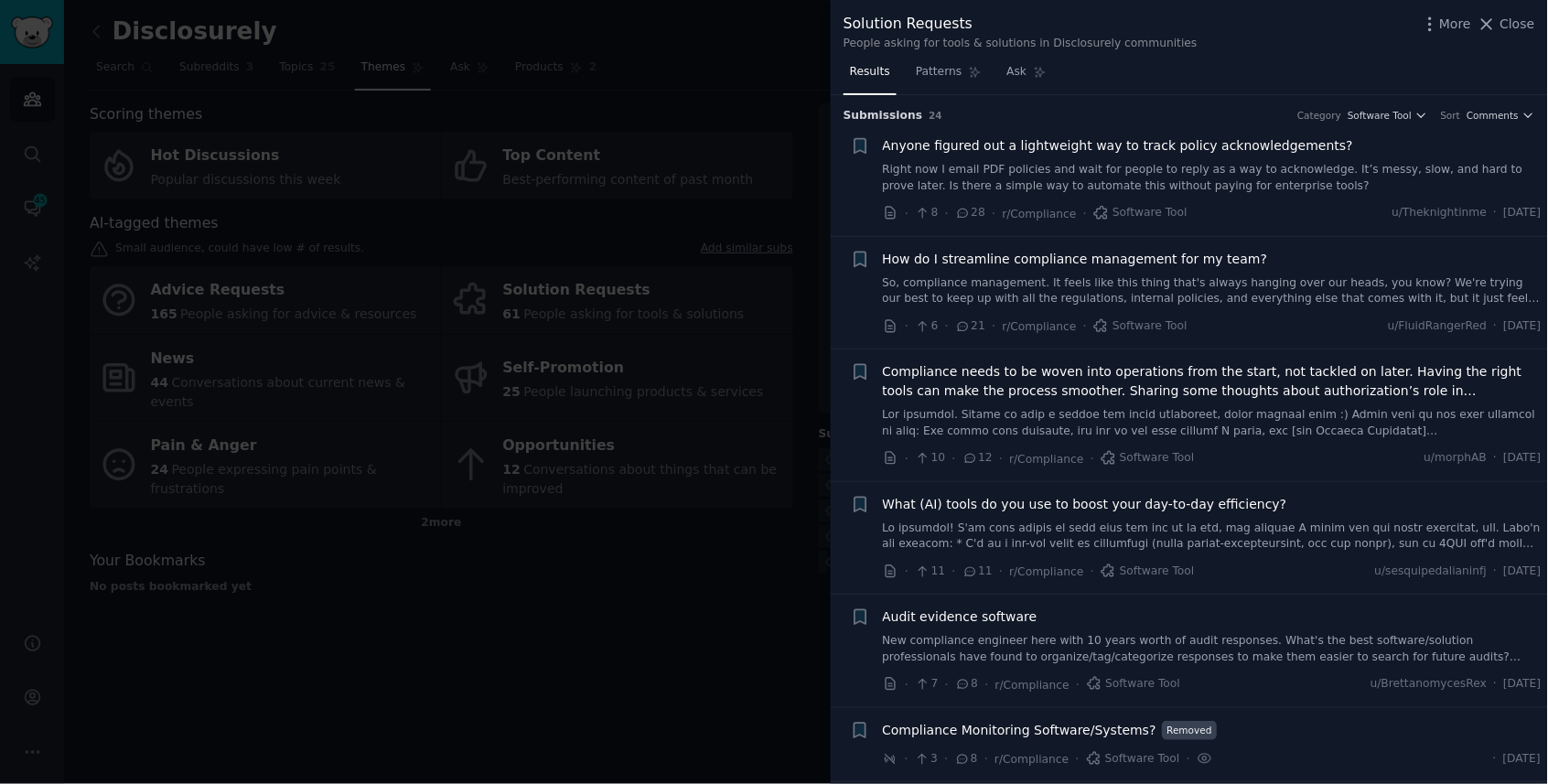
click at [1083, 144] on span "Anyone figured out a lightweight way to track policy acknowledgements?" at bounding box center [1119, 145] width 471 height 20
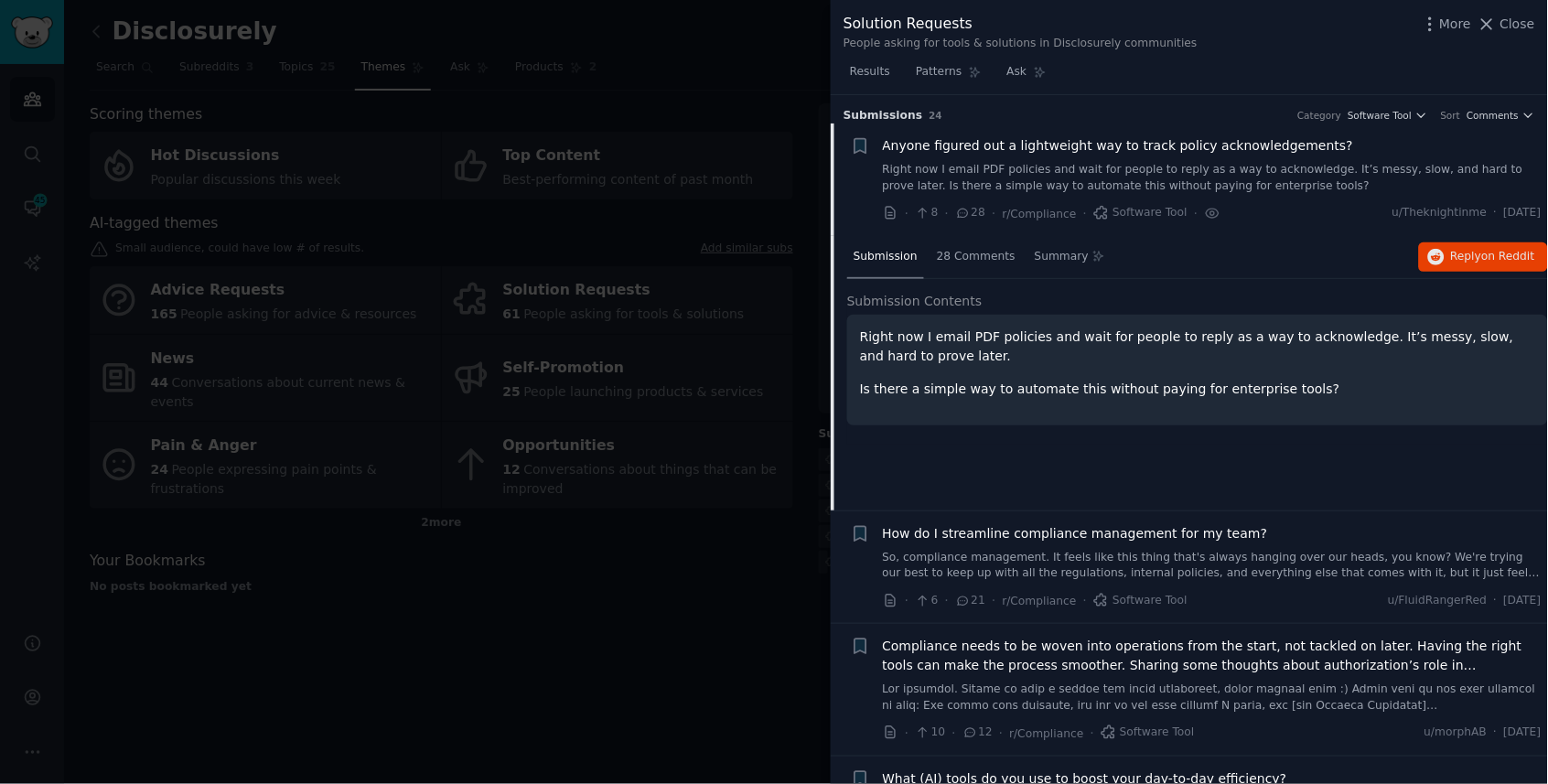
scroll to position [27, 0]
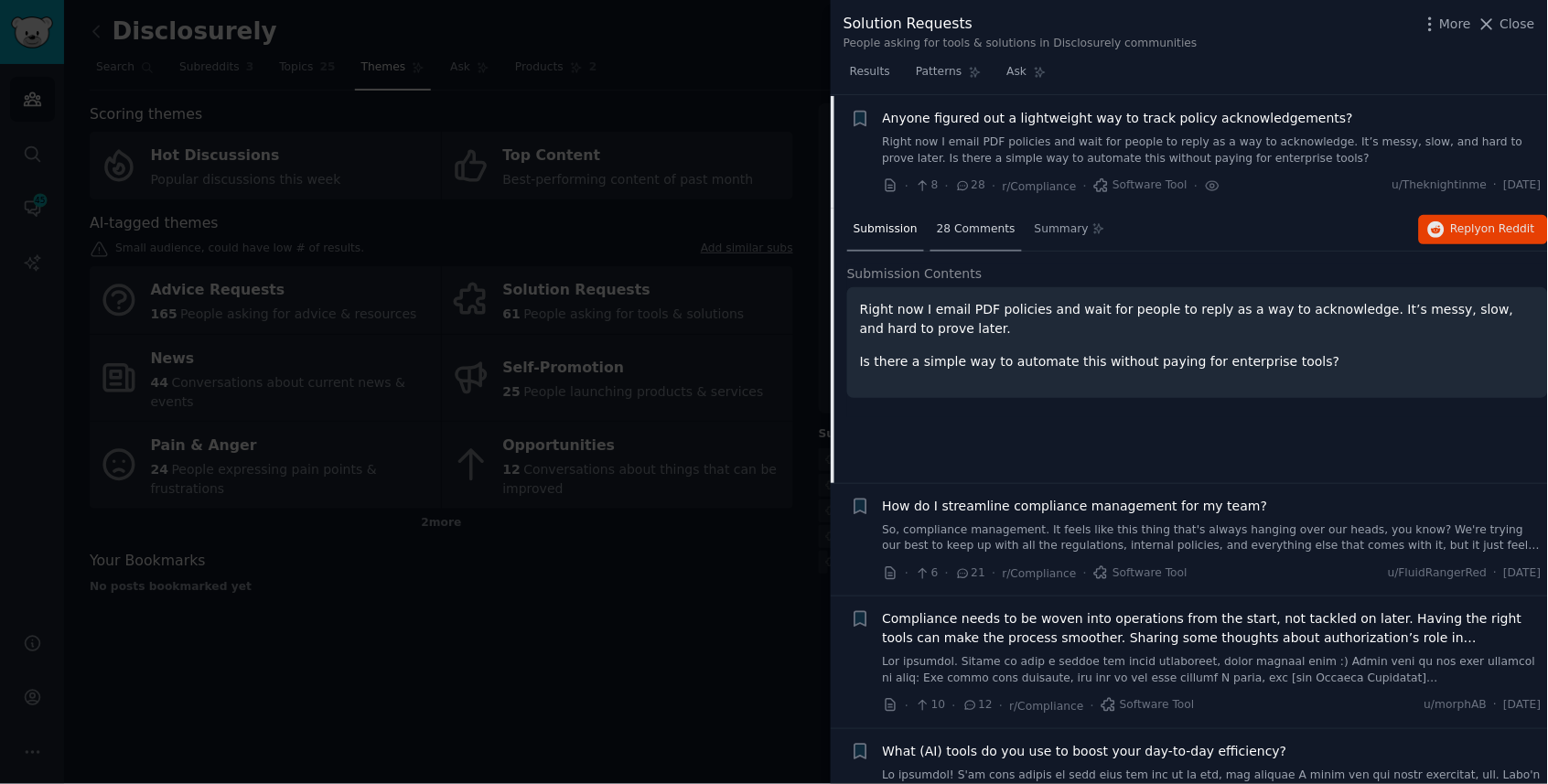
click at [980, 222] on span "28 Comments" at bounding box center [976, 230] width 78 height 17
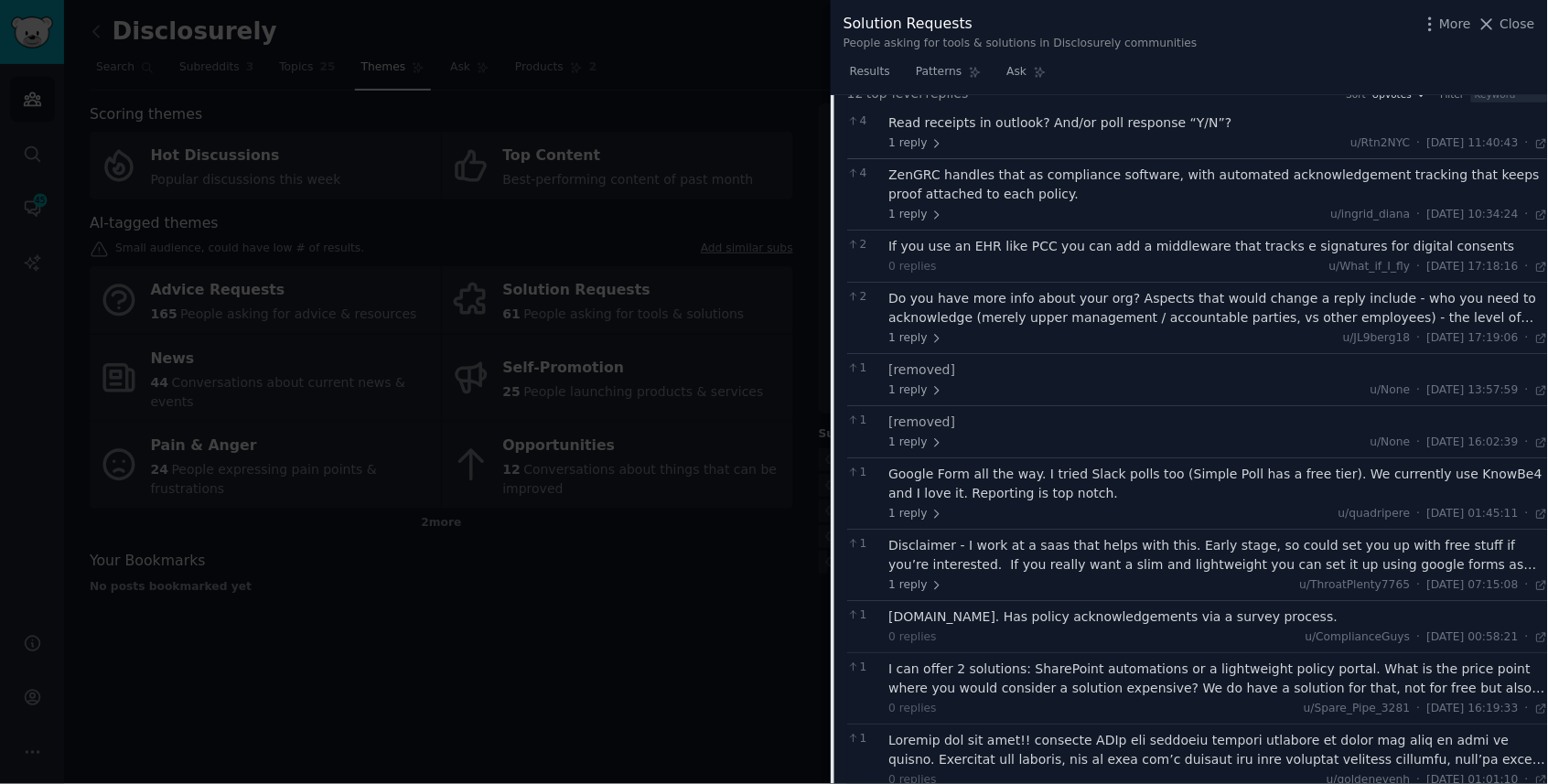
scroll to position [215, 0]
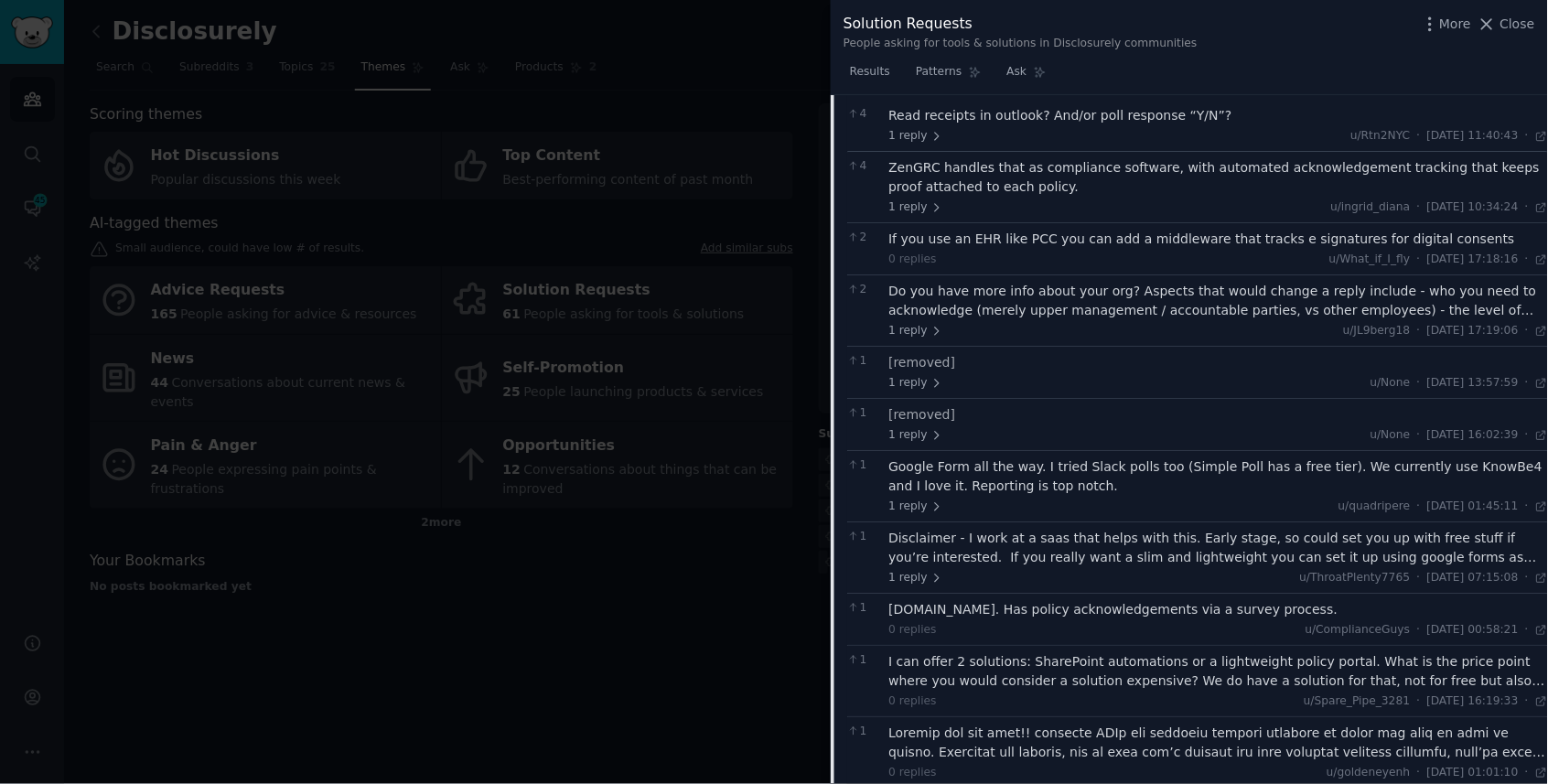
click at [642, 401] on div at bounding box center [774, 392] width 1548 height 784
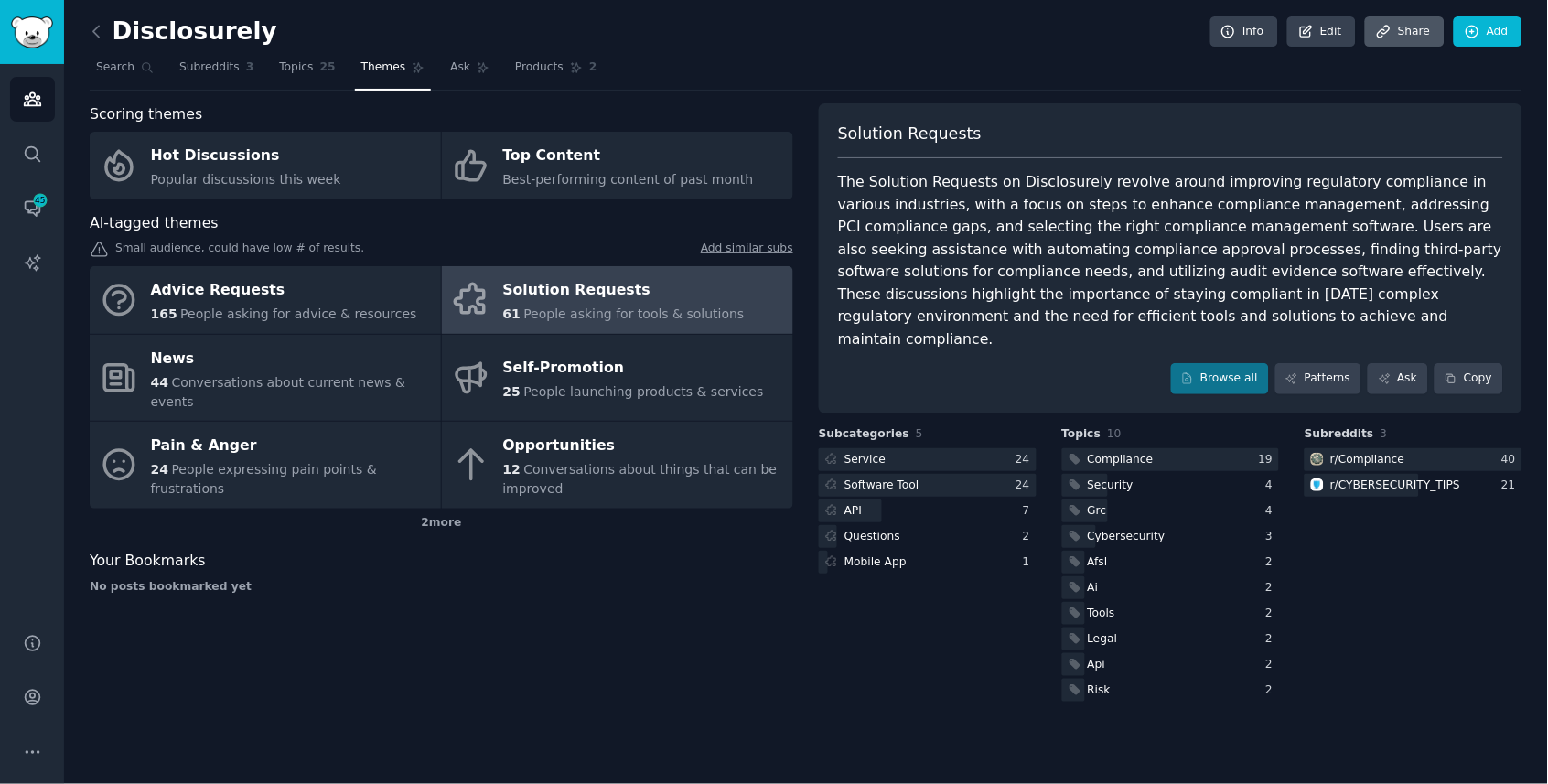
click at [1393, 32] on link "Share" at bounding box center [1405, 32] width 78 height 31
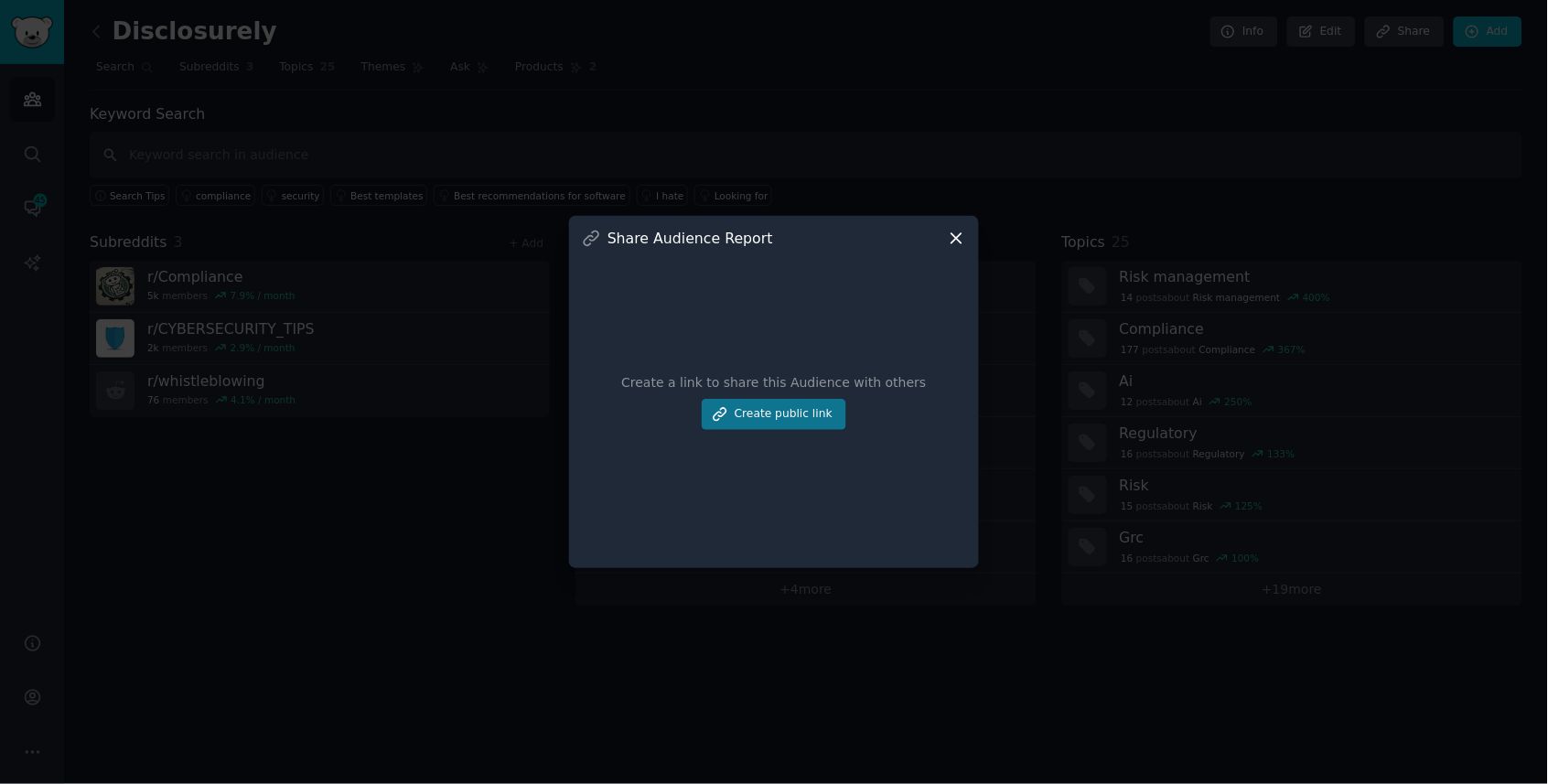
click at [811, 420] on button "Create public link" at bounding box center [774, 413] width 144 height 31
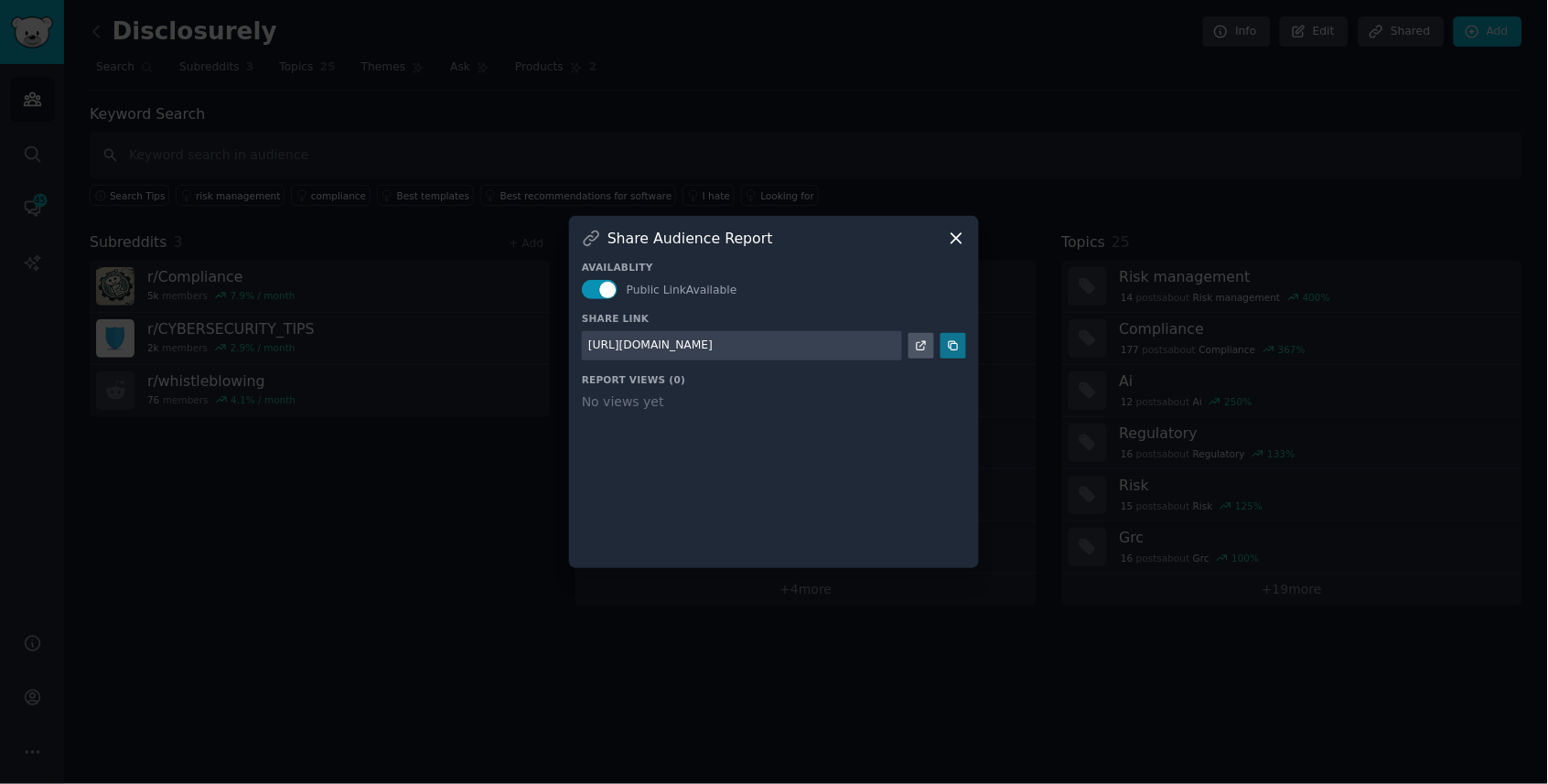
click at [944, 348] on button at bounding box center [954, 346] width 26 height 26
click at [954, 235] on icon at bounding box center [957, 238] width 10 height 10
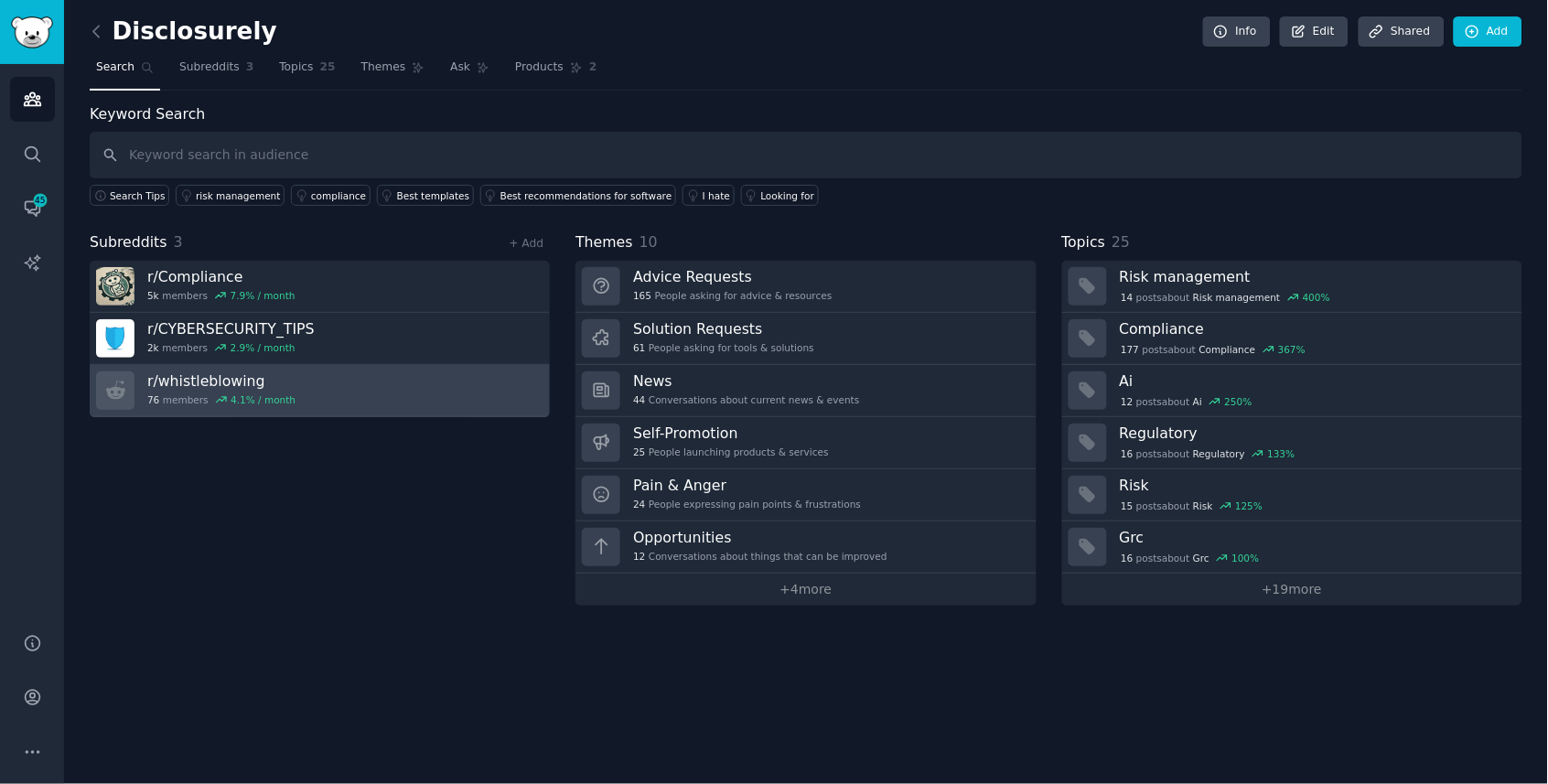
click at [193, 399] on div "76 members 4.1 % / month" at bounding box center [221, 399] width 148 height 13
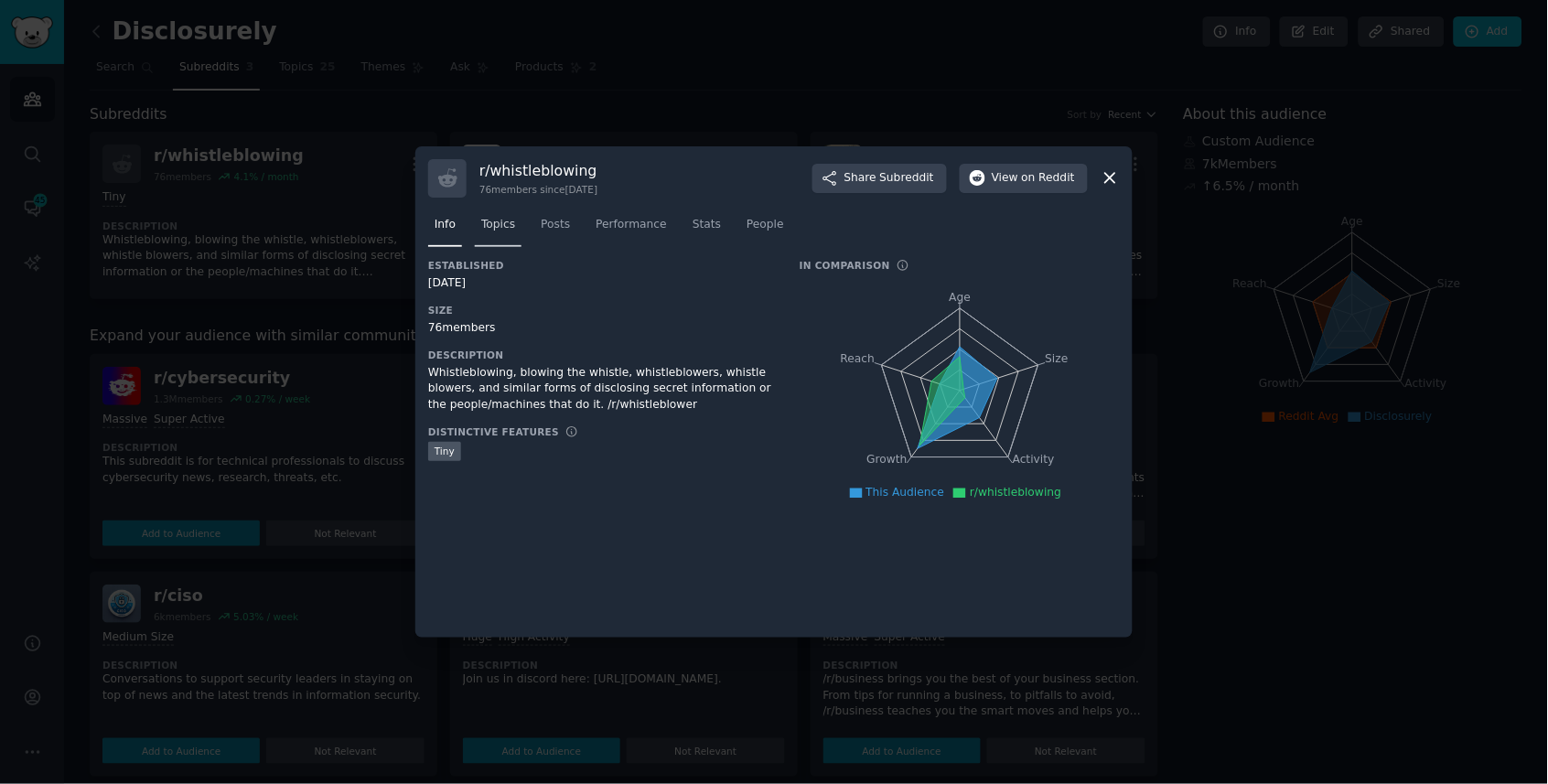
click at [501, 226] on span "Topics" at bounding box center [498, 225] width 34 height 17
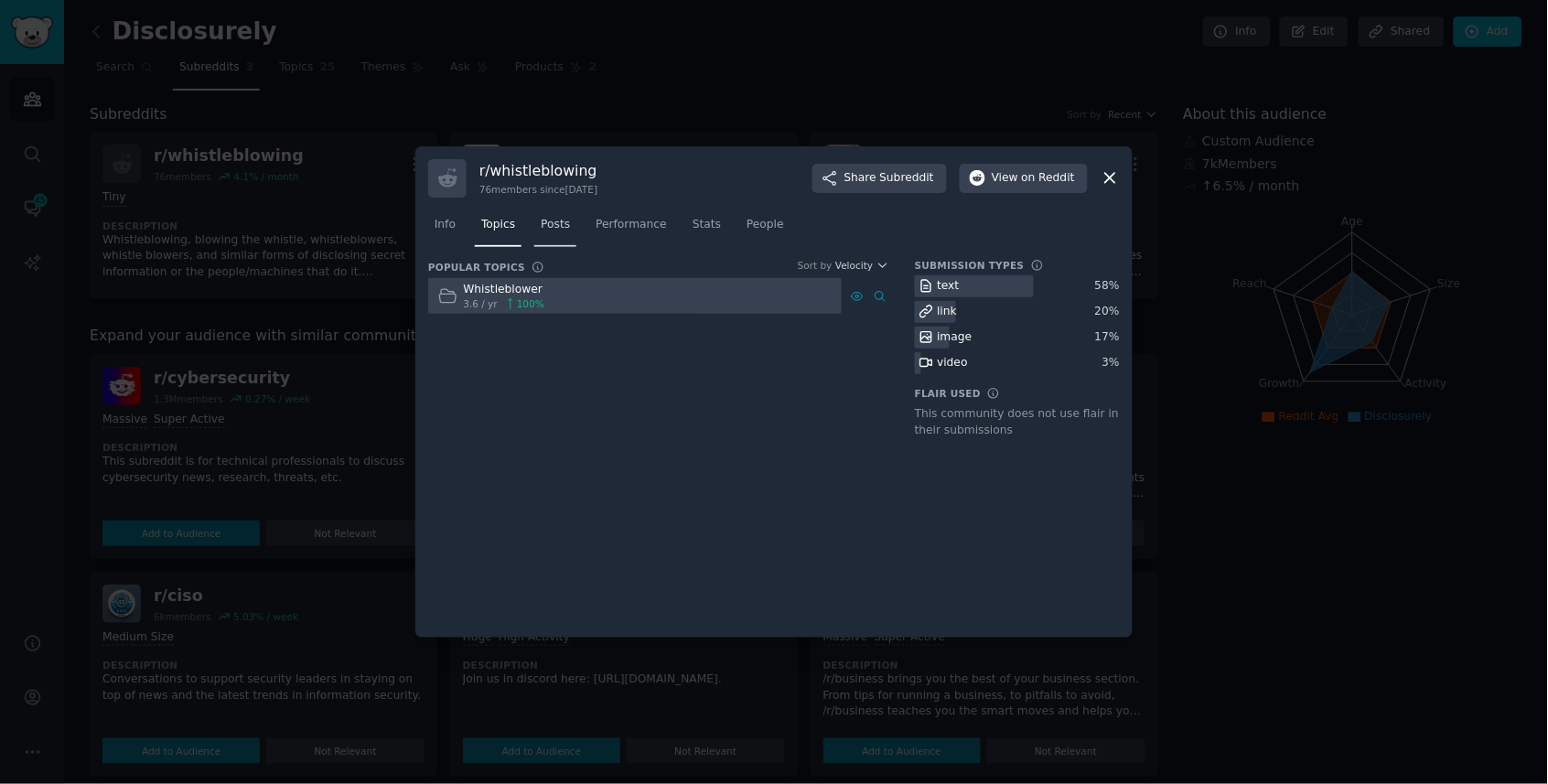
click at [557, 230] on span "Posts" at bounding box center [555, 225] width 29 height 17
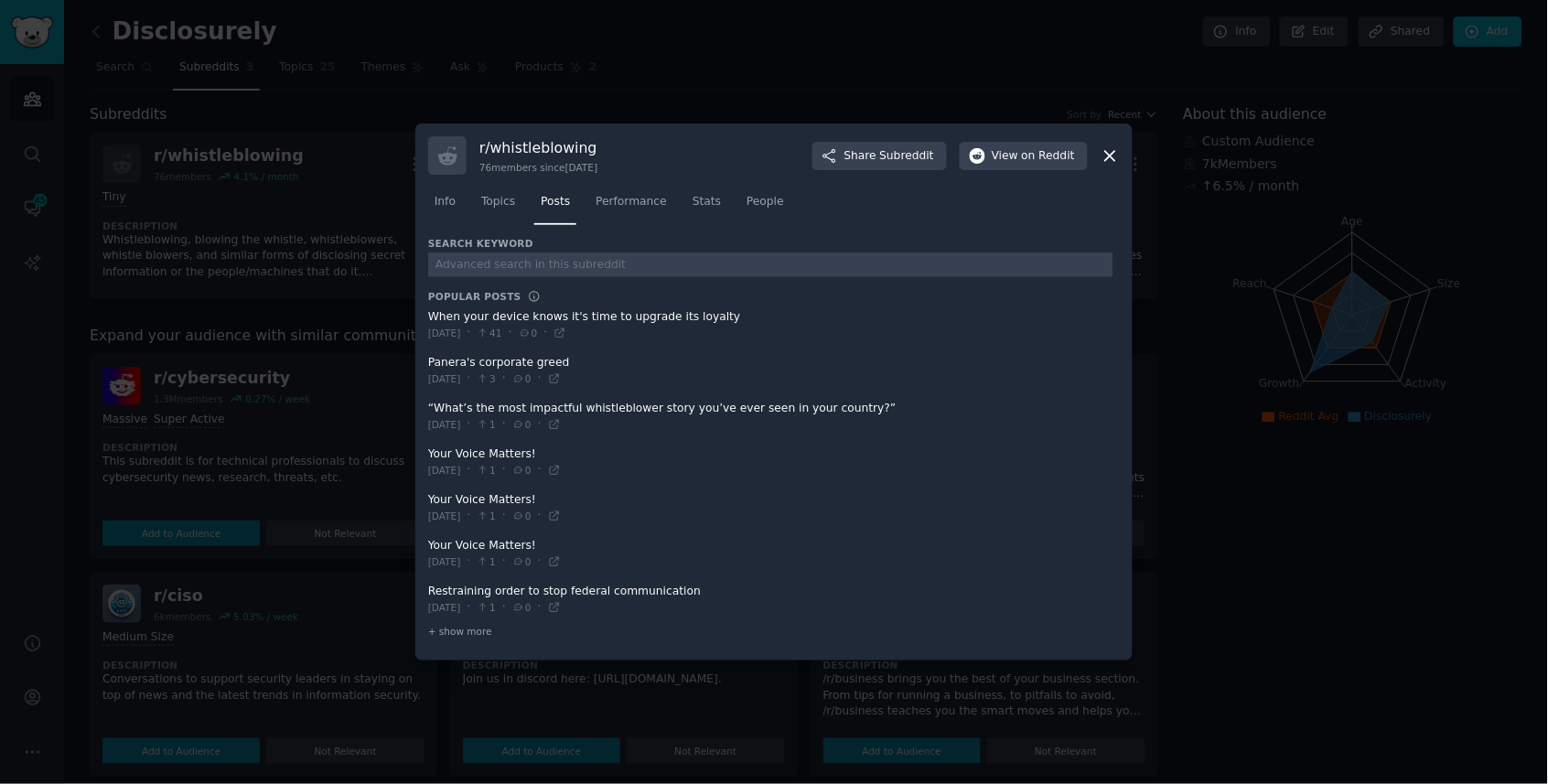
click at [346, 331] on div at bounding box center [774, 392] width 1548 height 784
